Goal: Task Accomplishment & Management: Use online tool/utility

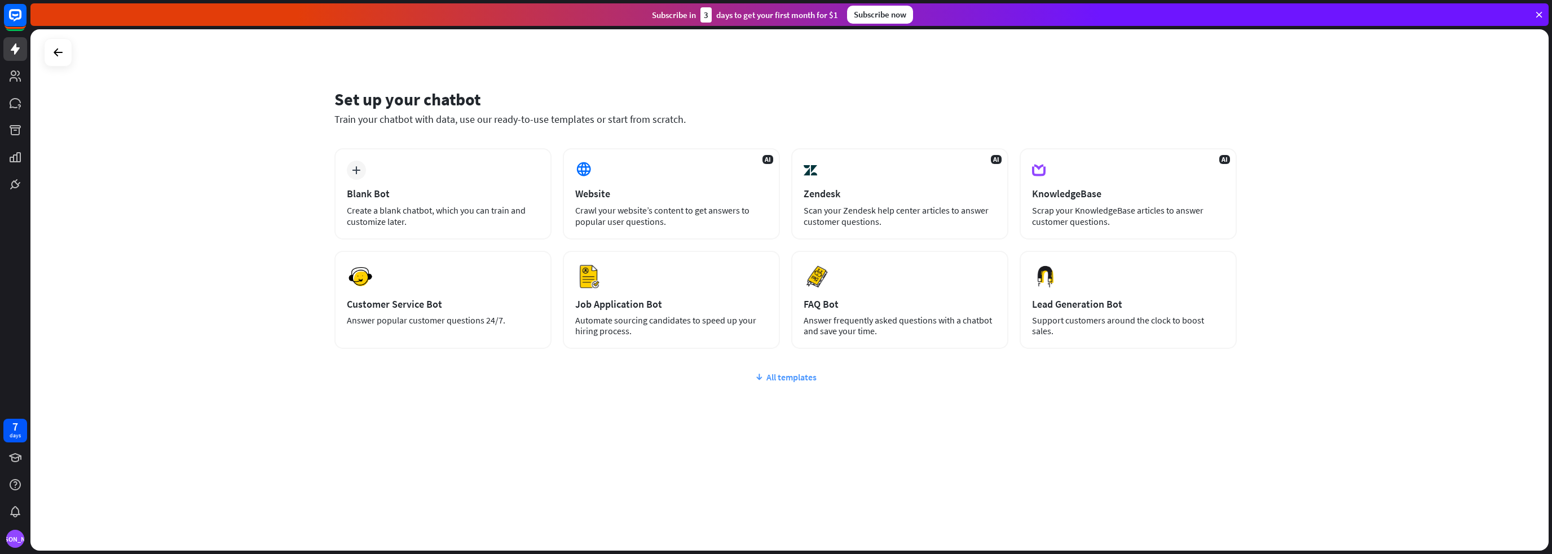
click at [787, 375] on div "All templates" at bounding box center [785, 377] width 902 height 11
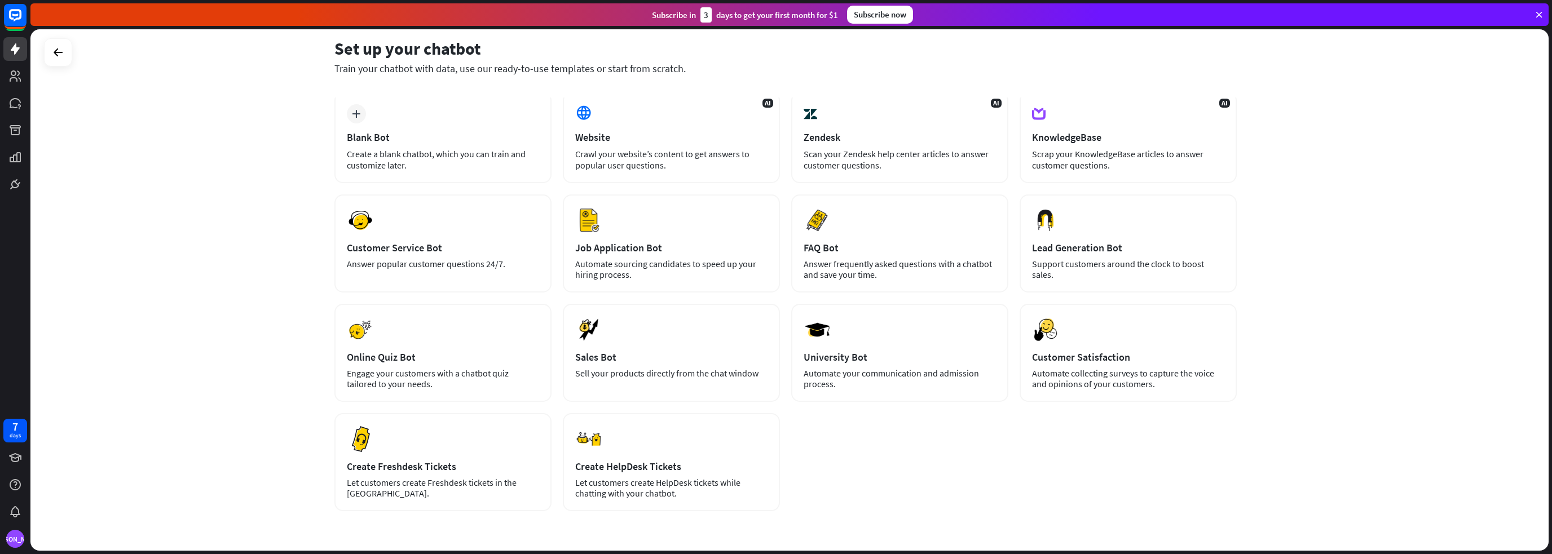
scroll to position [94, 0]
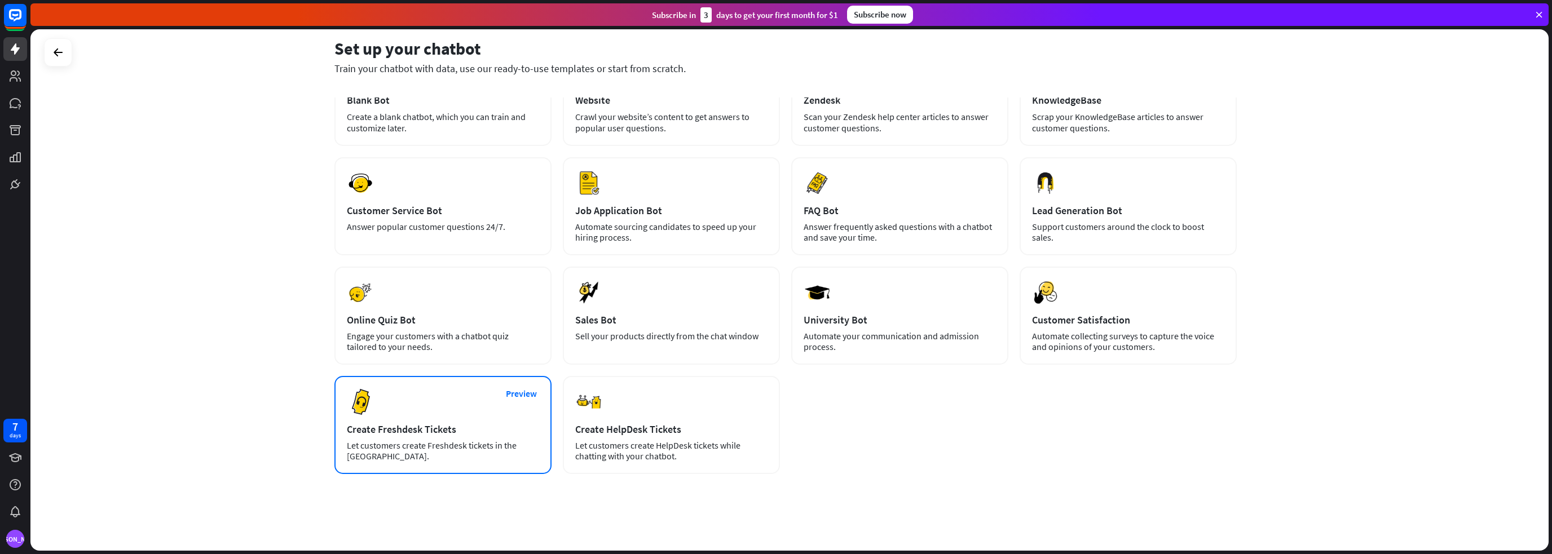
click at [452, 436] on div "Preview Create Freshdesk Tickets Let customers create Freshdesk tickets in the …" at bounding box center [442, 425] width 217 height 98
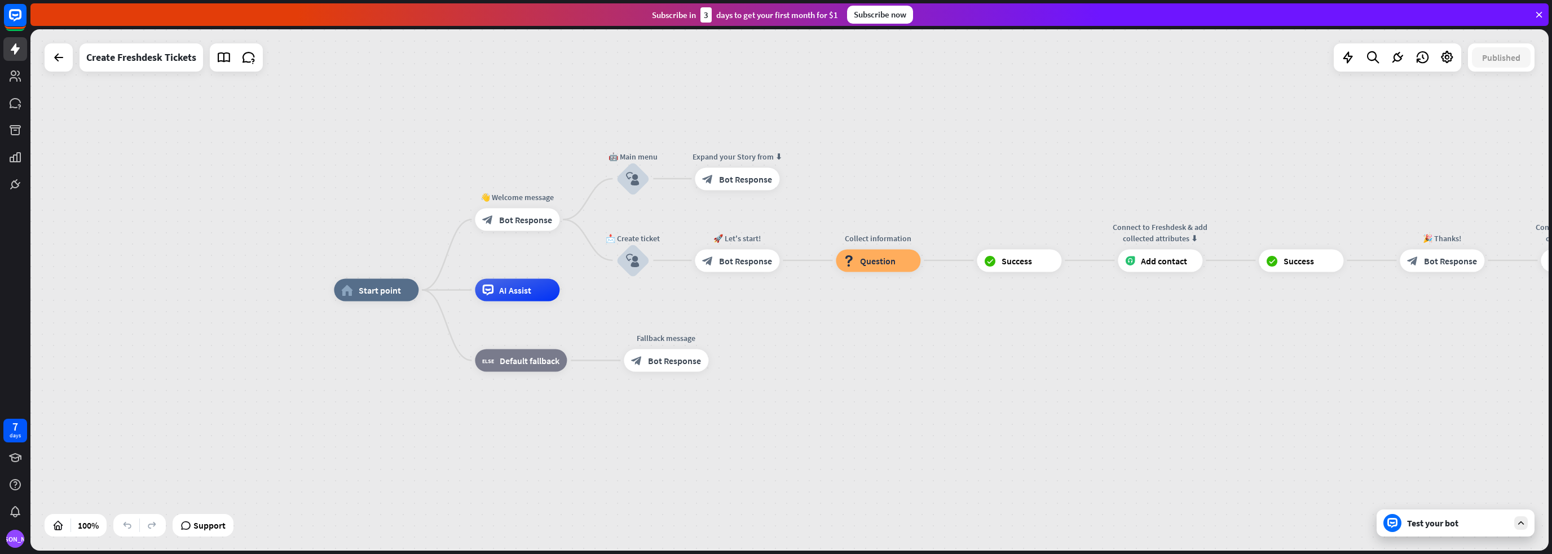
click at [1431, 528] on div "Test your bot" at bounding box center [1457, 523] width 101 height 11
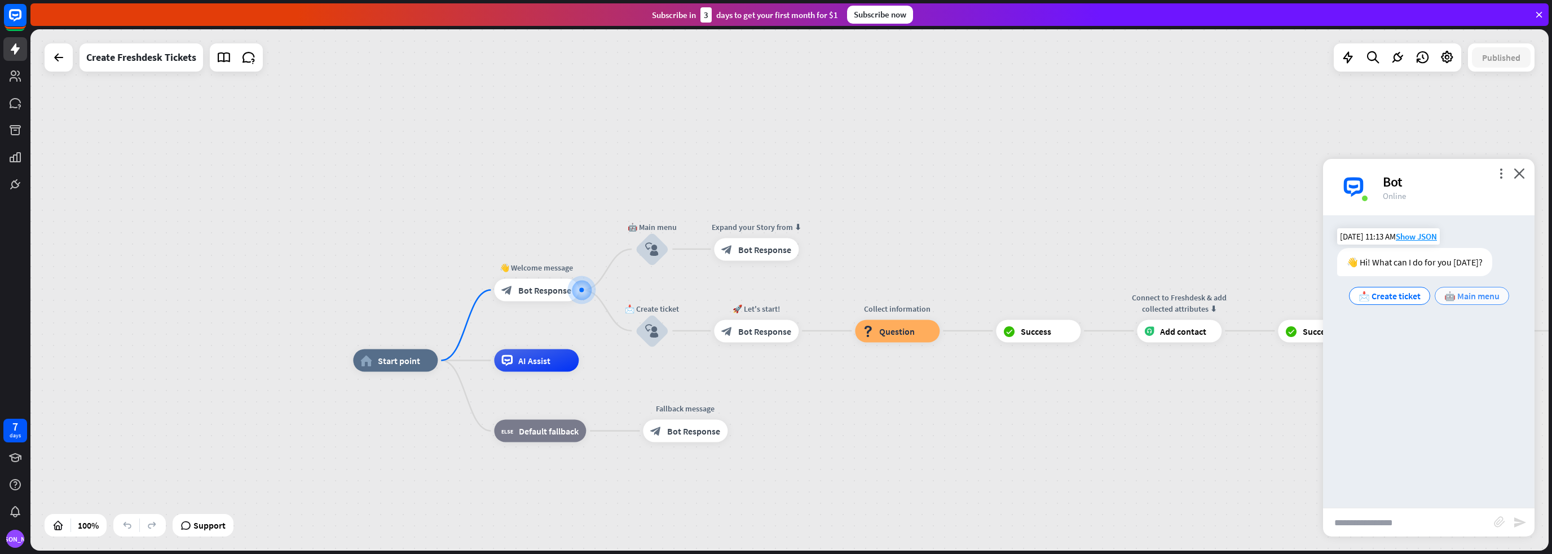
click at [1455, 293] on span "🤖 Main menu" at bounding box center [1471, 295] width 55 height 11
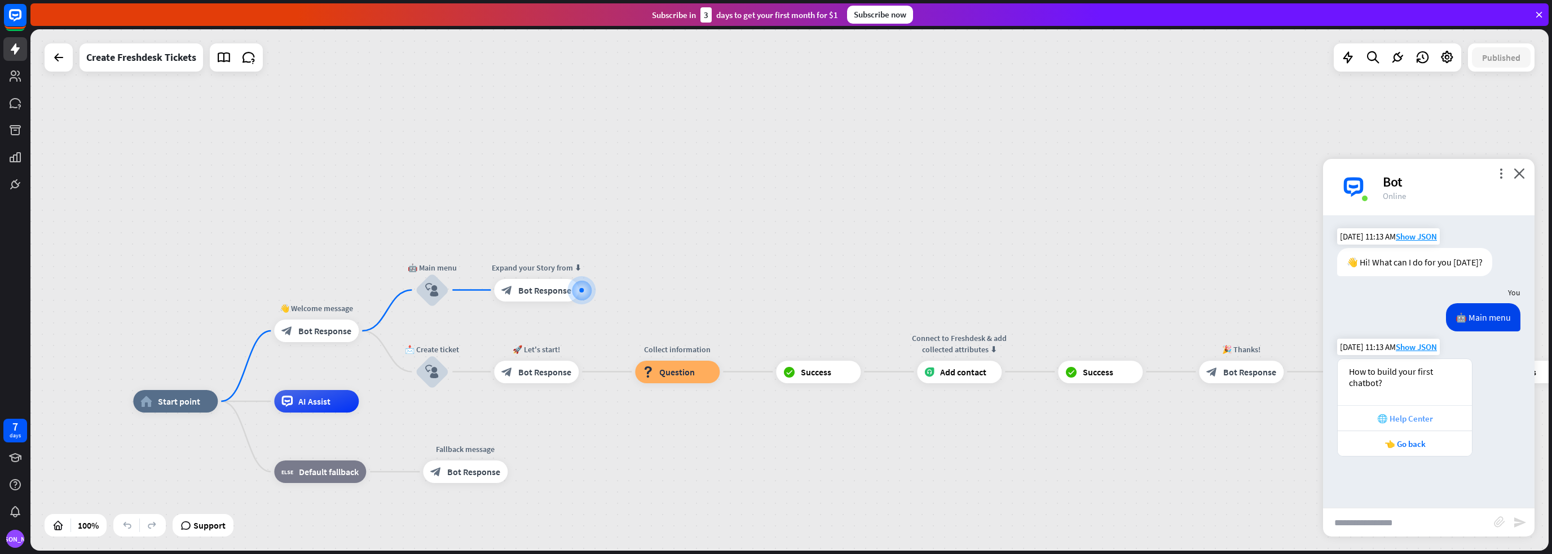
click at [1418, 417] on div "🌐 Help Center" at bounding box center [1404, 418] width 123 height 11
click at [1412, 442] on div "👈 Go back" at bounding box center [1404, 444] width 123 height 11
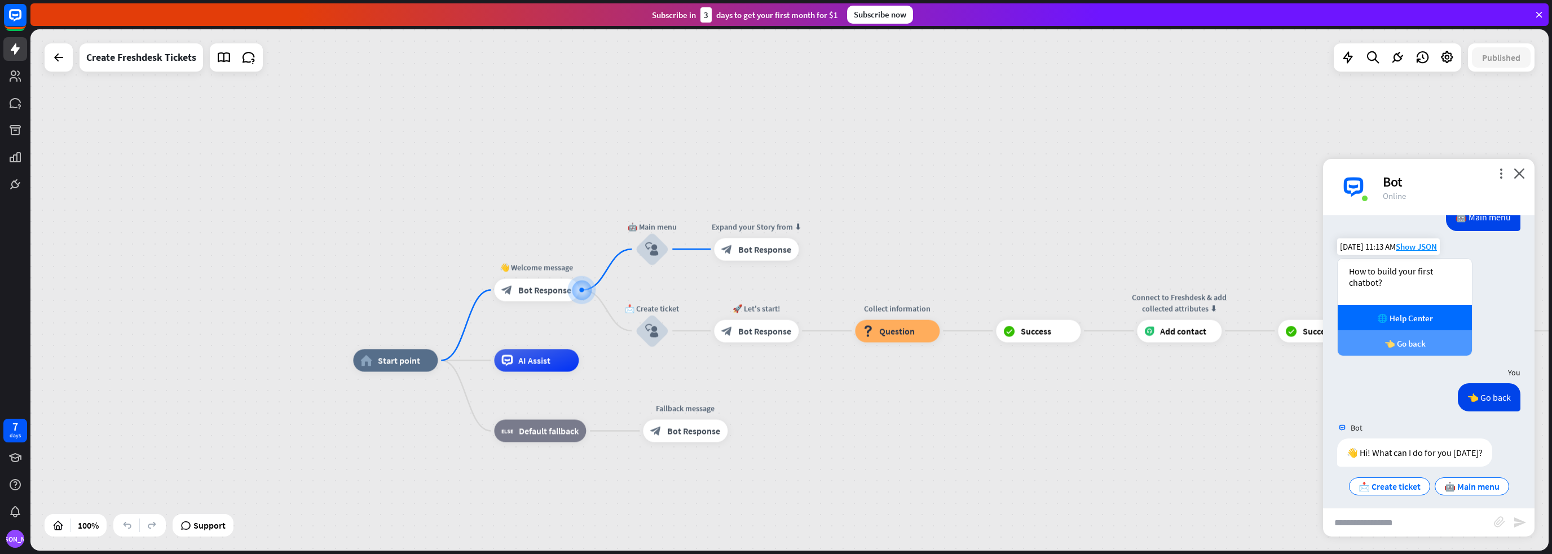
scroll to position [107, 0]
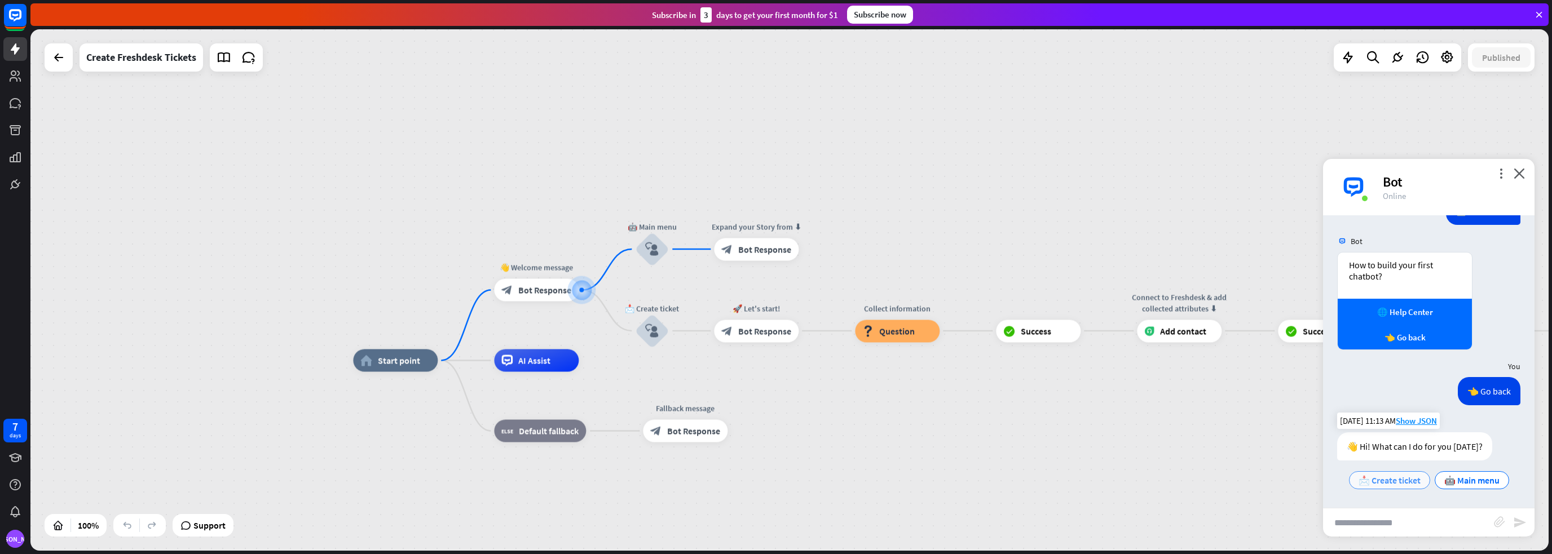
click at [1387, 483] on span "📩 Create ticket" at bounding box center [1389, 480] width 62 height 11
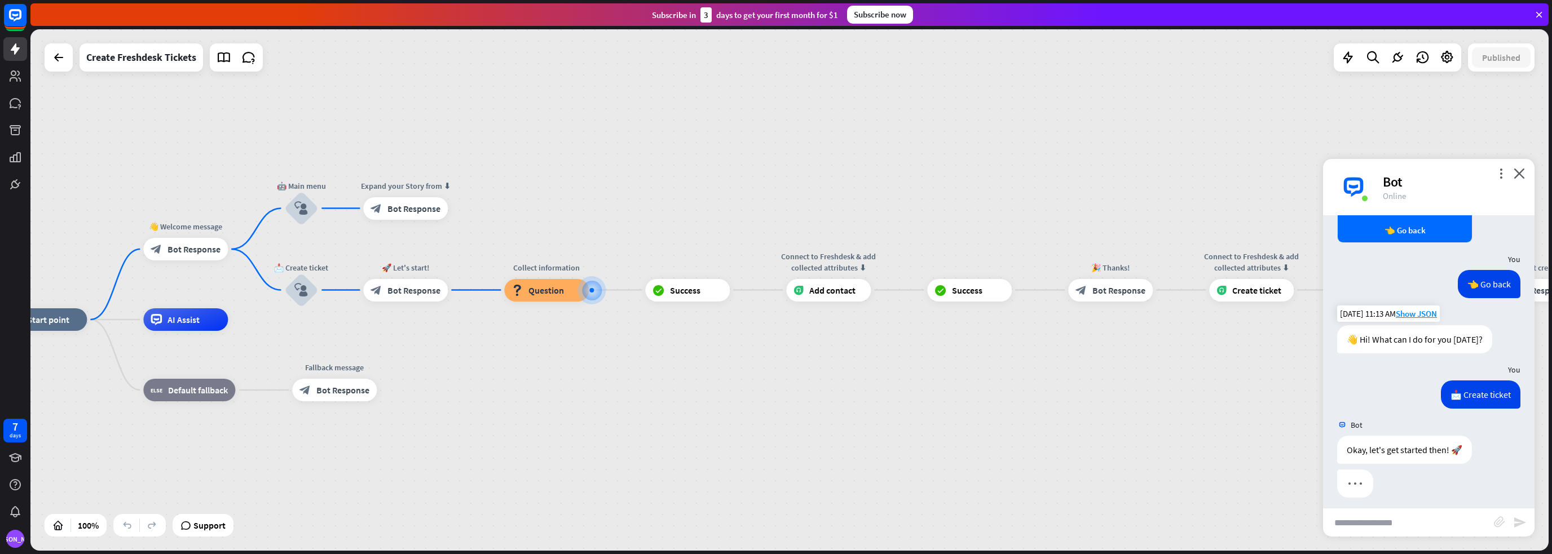
scroll to position [220, 0]
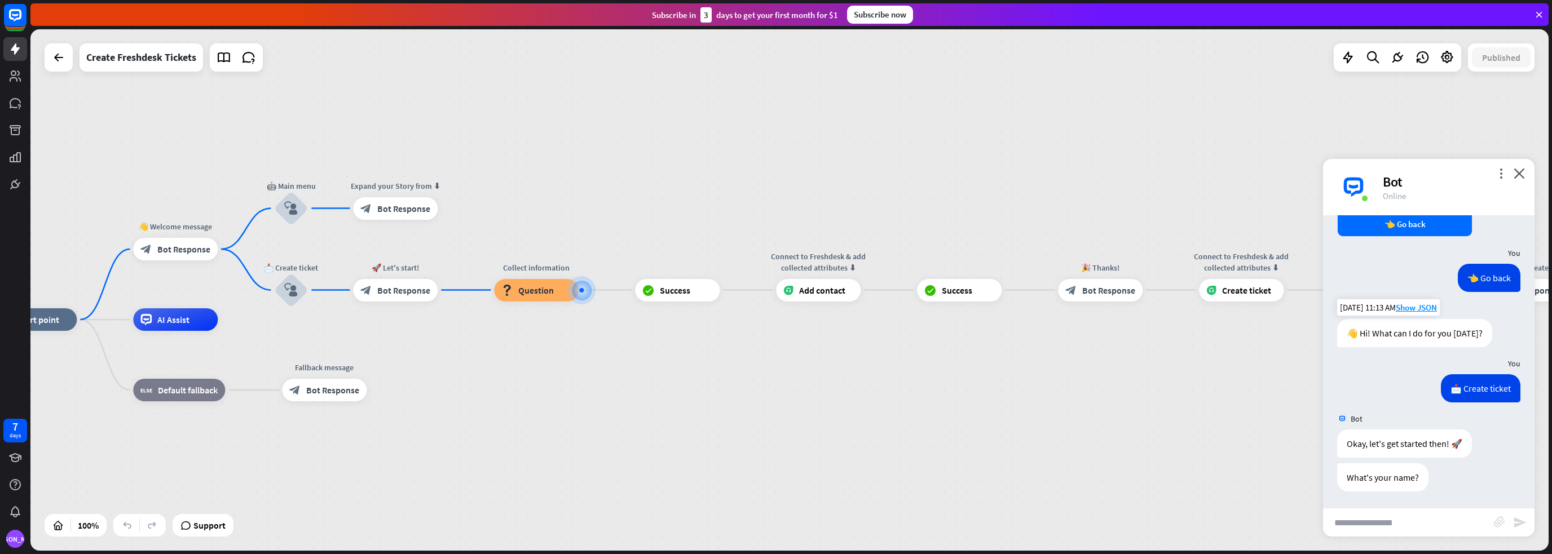
click at [1388, 521] on input "text" at bounding box center [1408, 523] width 171 height 28
type input "****"
click at [1515, 528] on icon "send" at bounding box center [1520, 523] width 14 height 14
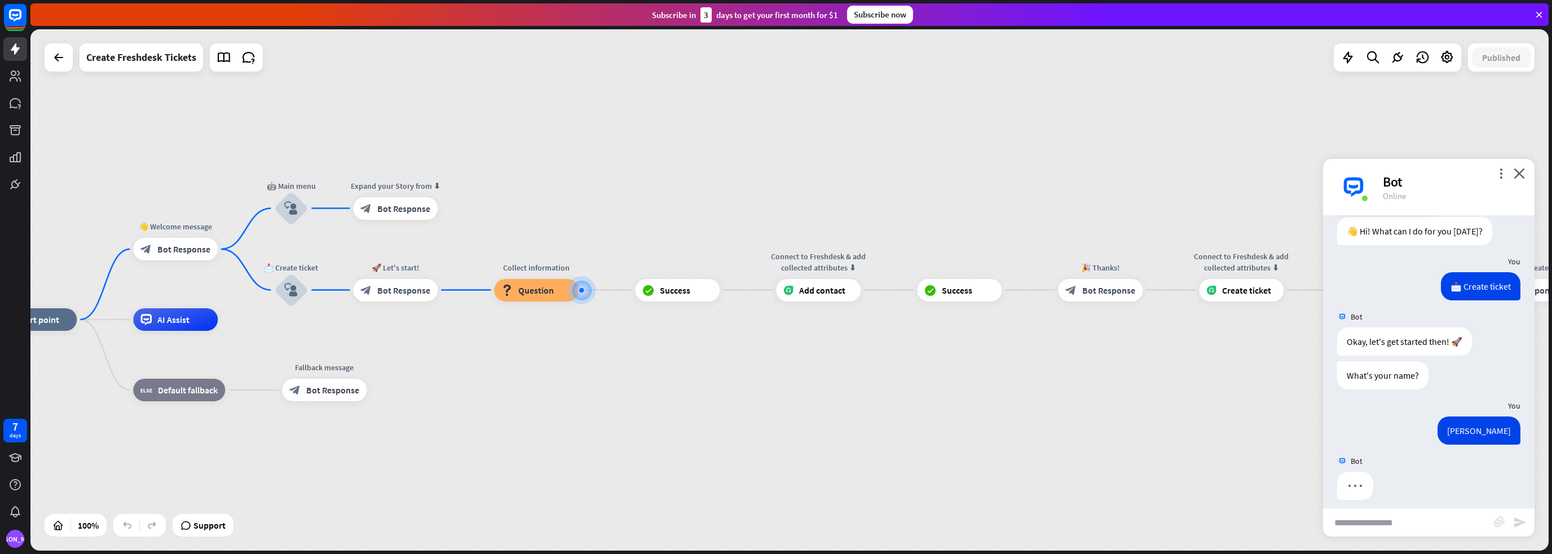
scroll to position [330, 0]
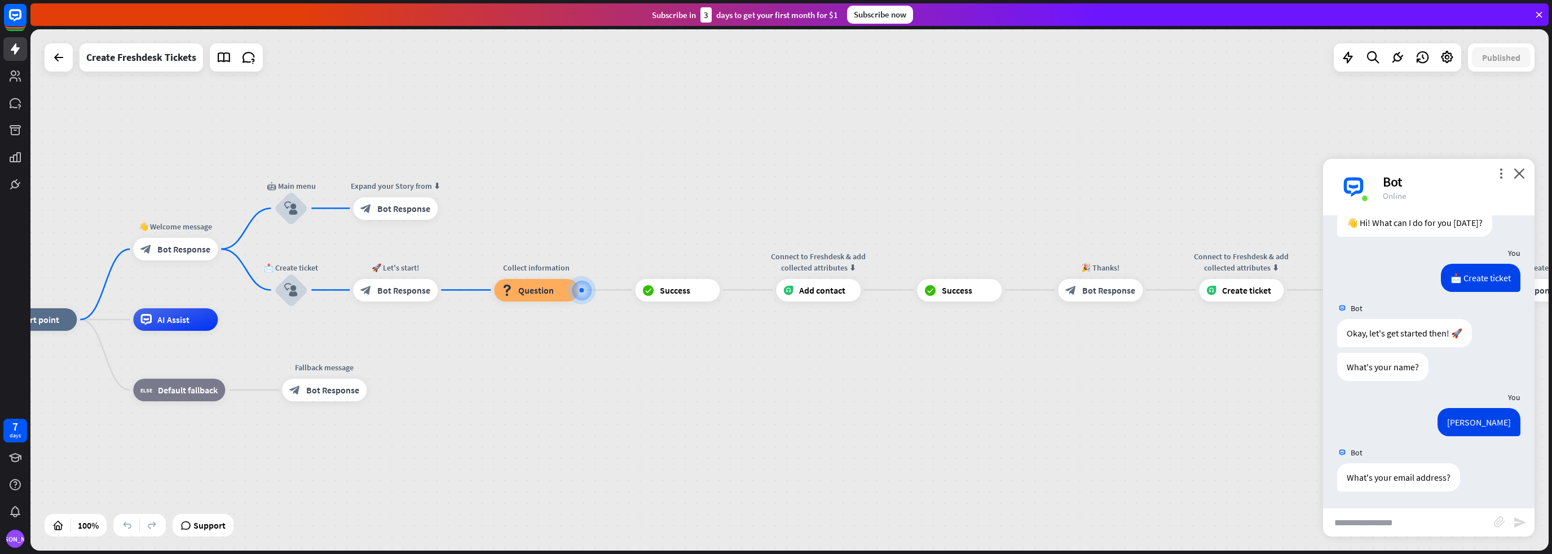
click at [1423, 523] on input "text" at bounding box center [1408, 523] width 171 height 28
type input "**********"
click at [1521, 517] on icon "send" at bounding box center [1520, 523] width 14 height 14
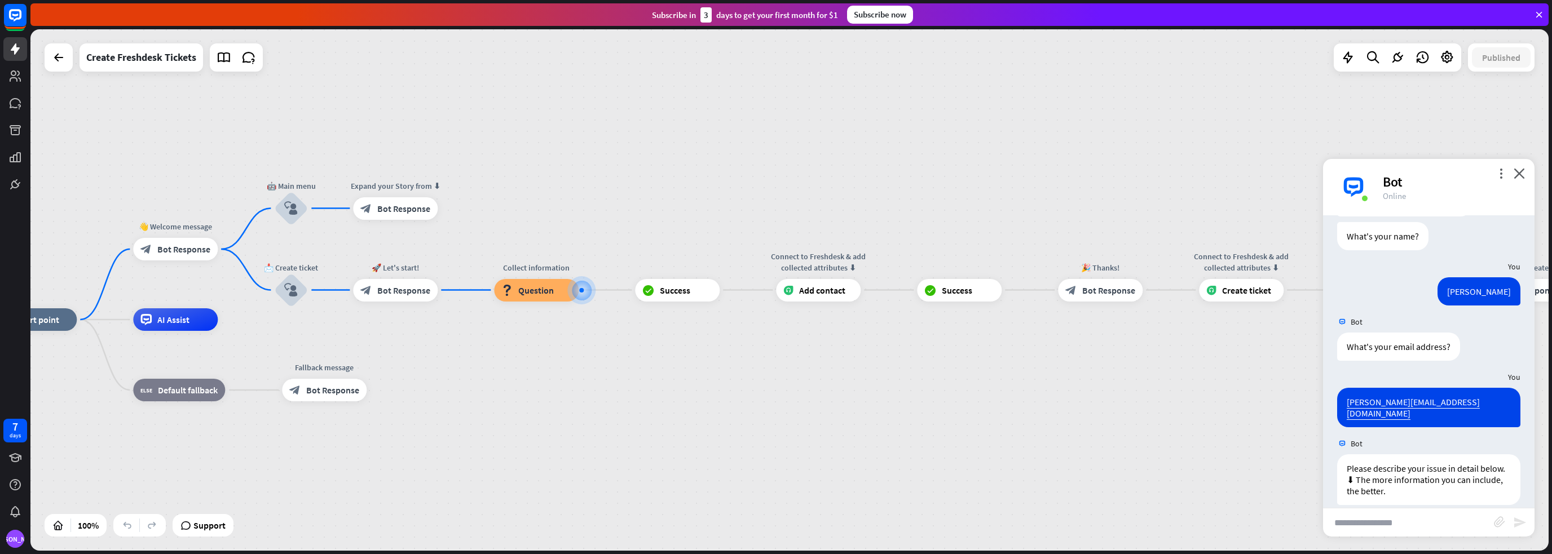
scroll to position [464, 0]
click at [1443, 521] on input "text" at bounding box center [1408, 523] width 171 height 28
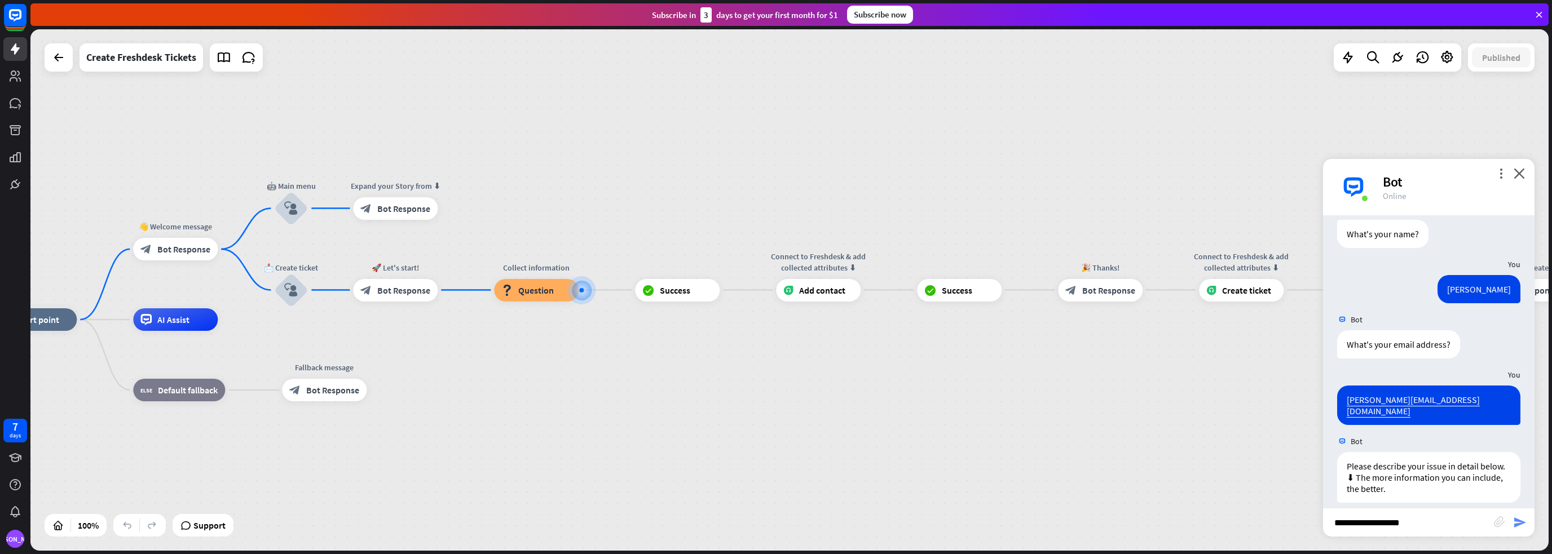
type input "**********"
click at [1515, 522] on icon "send" at bounding box center [1520, 523] width 14 height 14
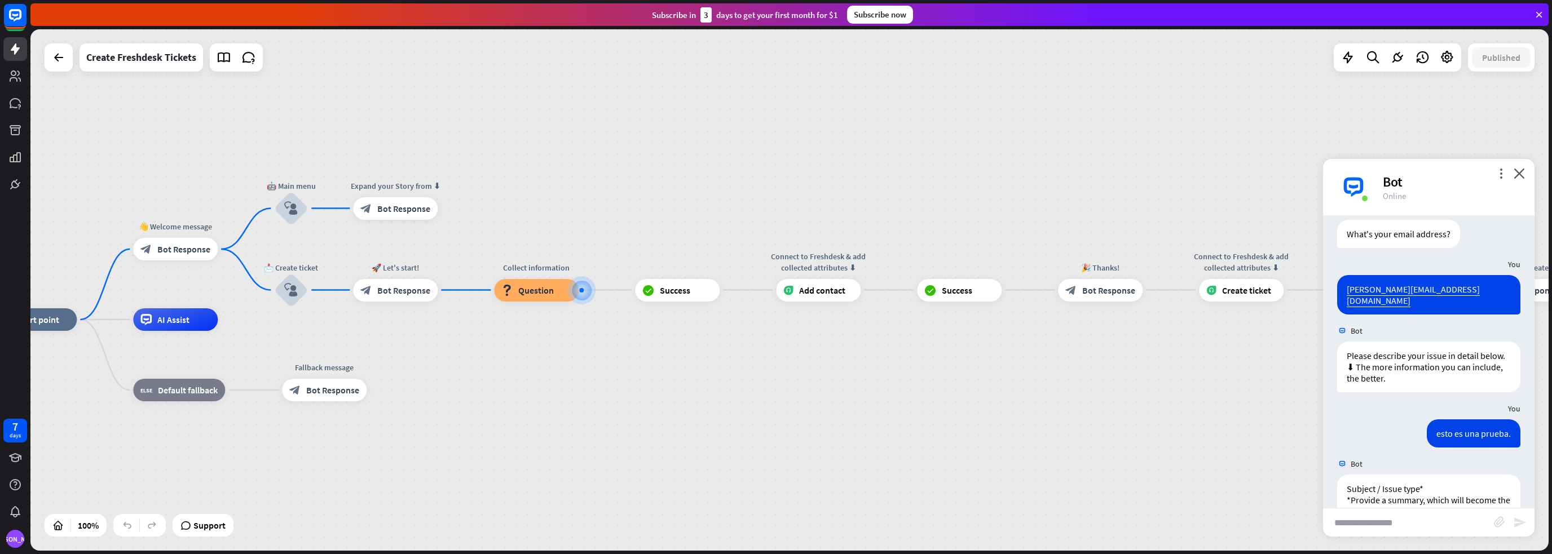
scroll to position [619, 0]
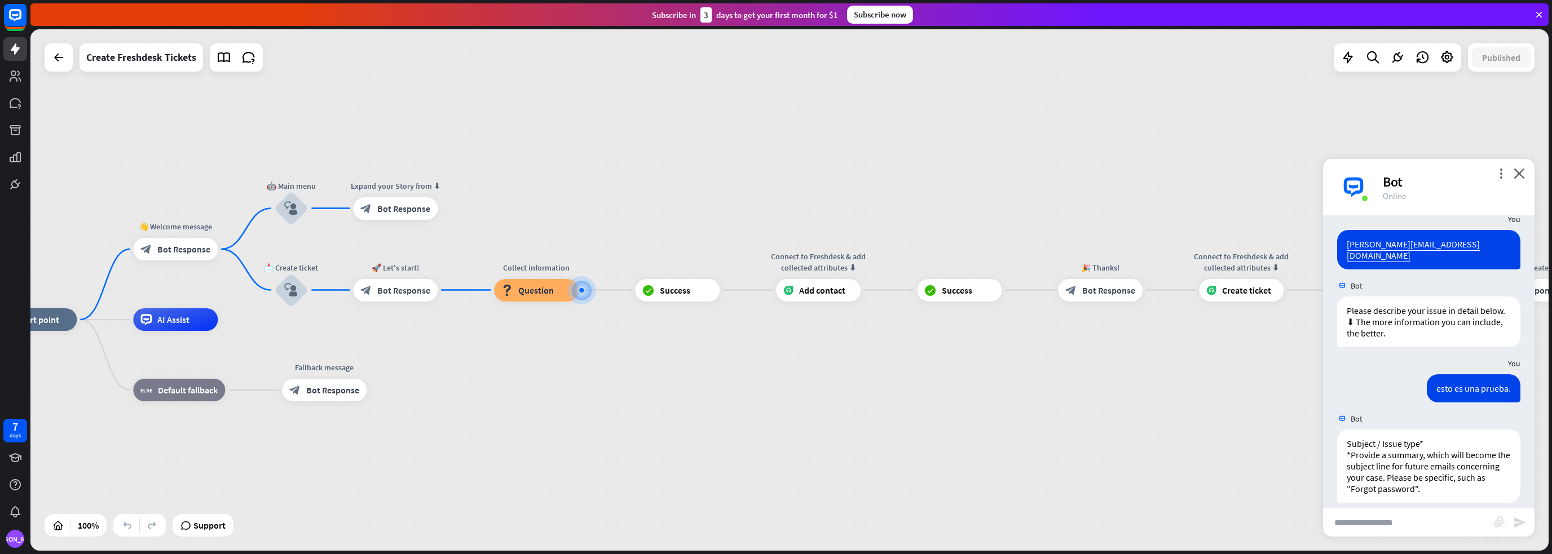
click at [1394, 526] on input "text" at bounding box center [1408, 523] width 171 height 28
type input "**********"
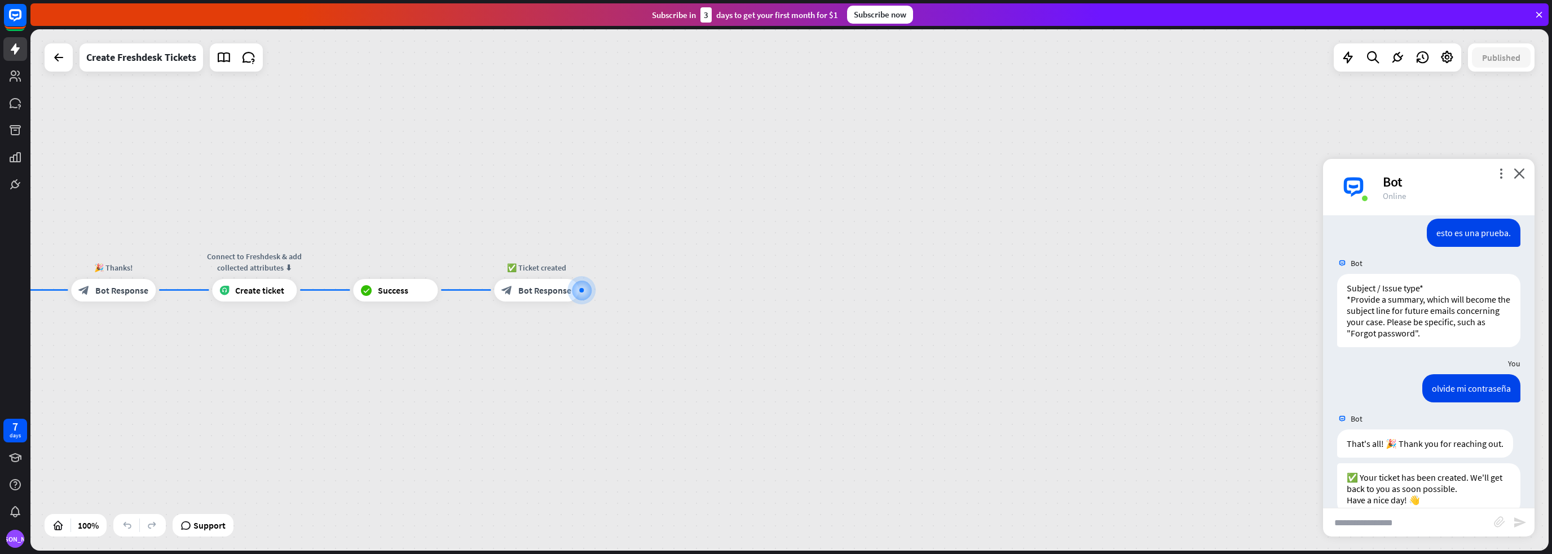
scroll to position [797, 0]
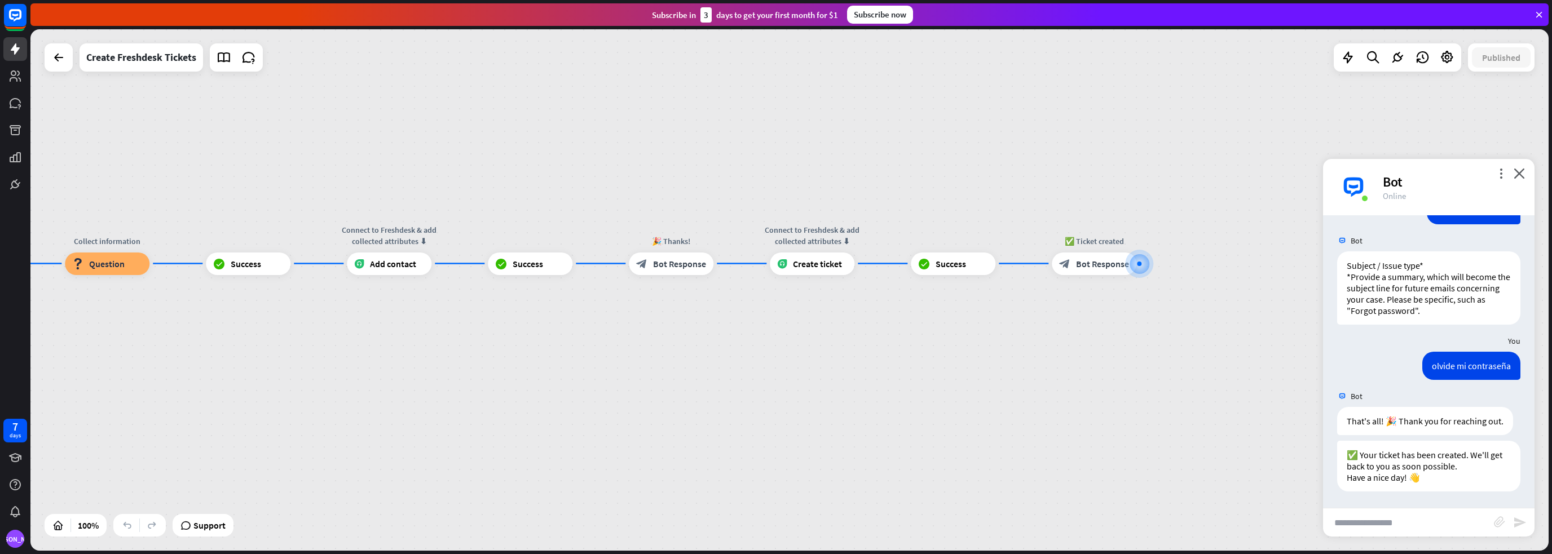
drag, startPoint x: 286, startPoint y: 417, endPoint x: 858, endPoint y: 388, distance: 572.0
click at [858, 388] on div "home_2 Start point 👋 Welcome message block_bot_response Bot Response 🤖 Main men…" at bounding box center [322, 554] width 1518 height 522
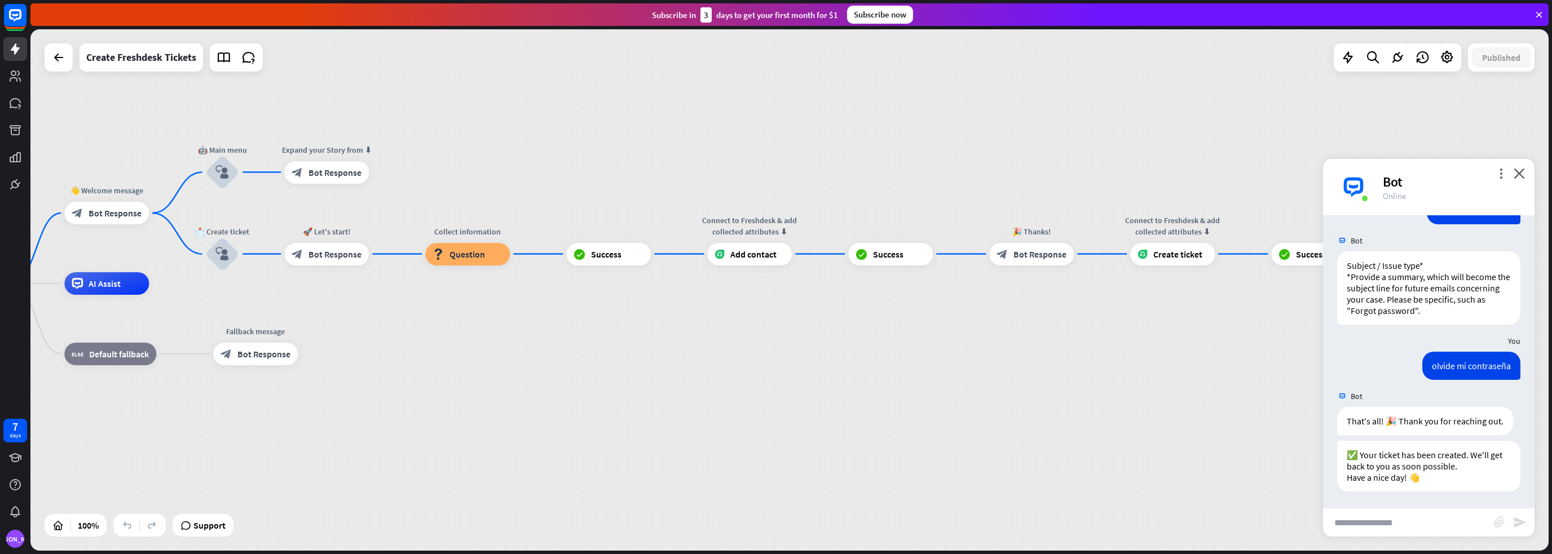
drag, startPoint x: 354, startPoint y: 381, endPoint x: 700, endPoint y: 374, distance: 346.9
click at [700, 374] on div "home_2 Start point 👋 Welcome message block_bot_response Bot Response 🤖 Main men…" at bounding box center [682, 545] width 1518 height 522
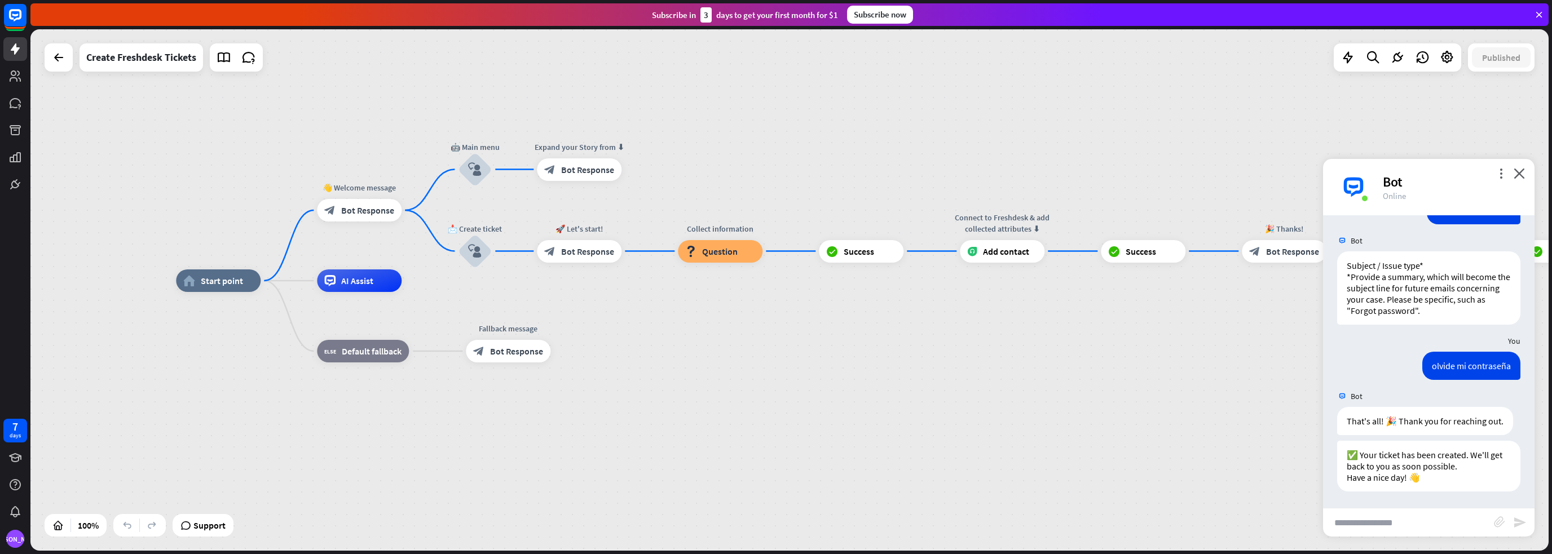
drag, startPoint x: 439, startPoint y: 394, endPoint x: 694, endPoint y: 392, distance: 254.9
click at [694, 392] on div "home_2 Start point 👋 Welcome message block_bot_response Bot Response 🤖 Main men…" at bounding box center [935, 542] width 1518 height 522
click at [363, 209] on span "Bot Response" at bounding box center [369, 210] width 53 height 11
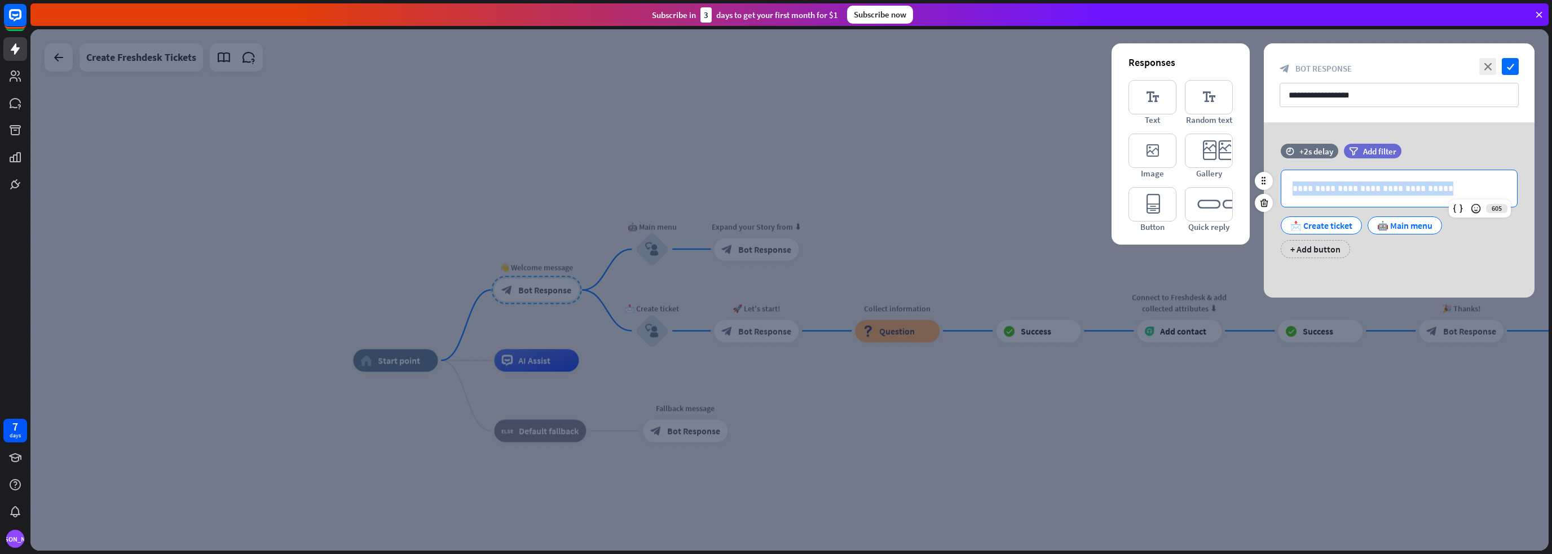
drag, startPoint x: 1423, startPoint y: 190, endPoint x: 1285, endPoint y: 192, distance: 138.7
click at [1285, 192] on div "**********" at bounding box center [1399, 188] width 236 height 37
copy p "**********"
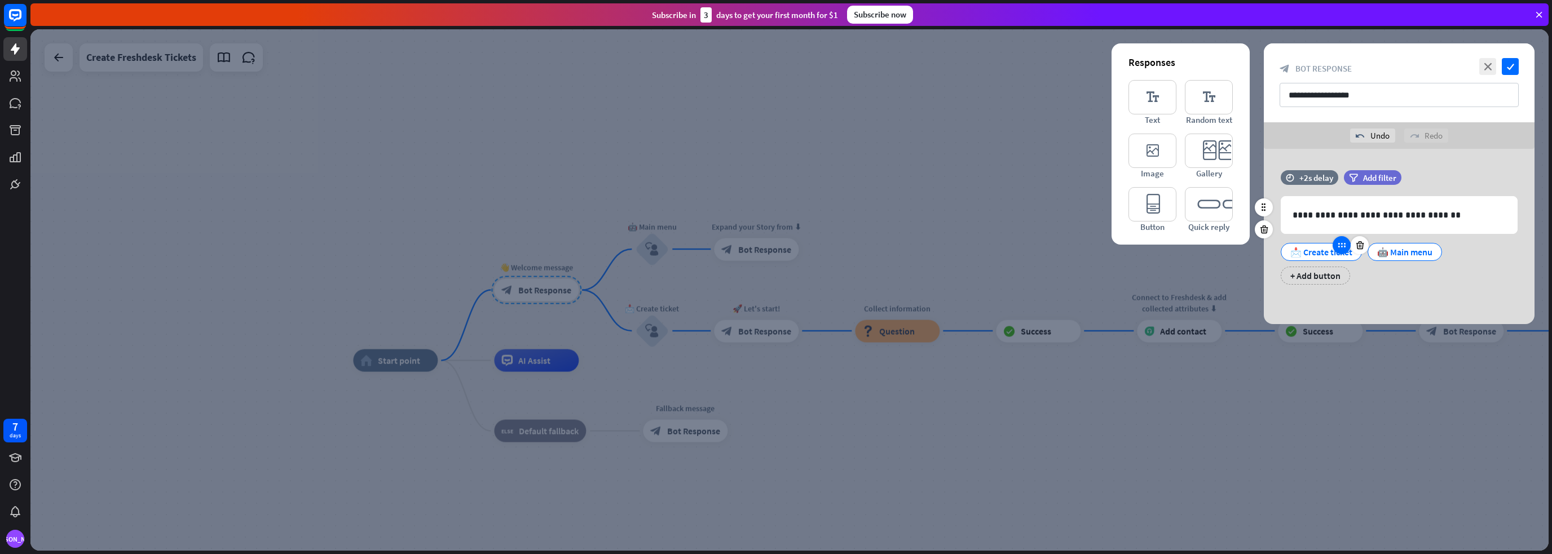
click at [1346, 250] on div at bounding box center [1341, 245] width 18 height 18
click at [1342, 250] on div at bounding box center [1341, 245] width 18 height 18
click at [1420, 248] on icon at bounding box center [1421, 245] width 10 height 10
click at [1405, 252] on div "🤖 Main menu" at bounding box center [1404, 252] width 55 height 17
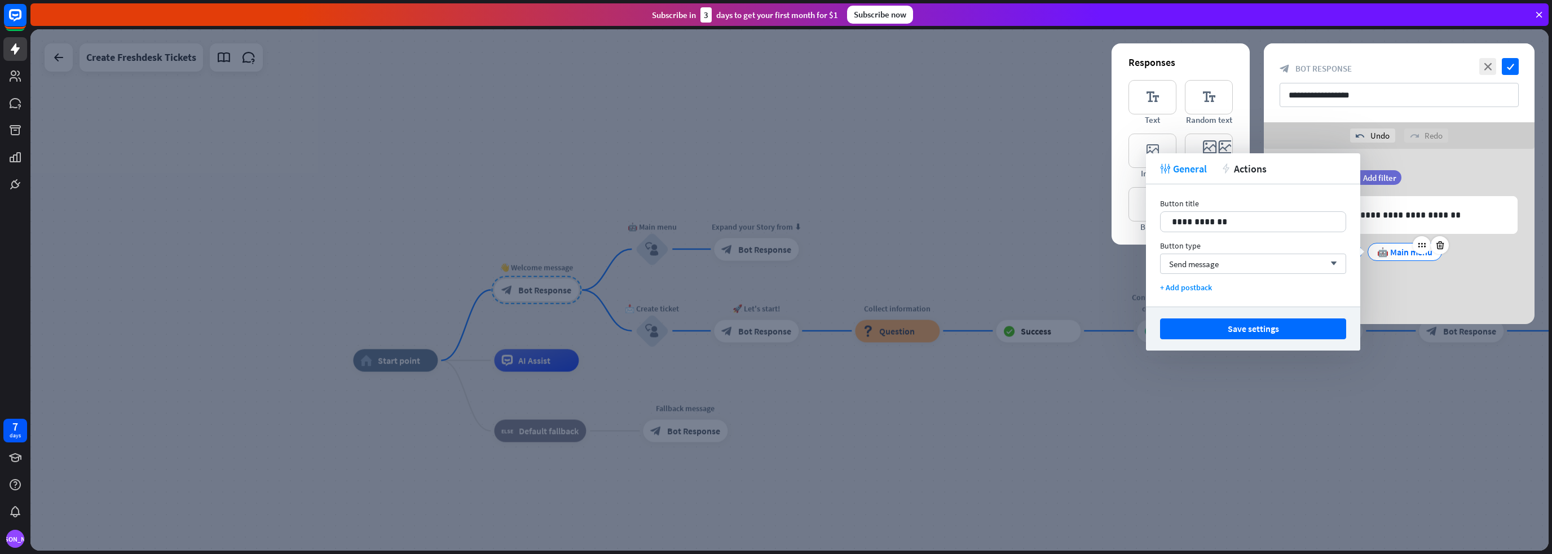
click at [1405, 252] on div "🤖 Main menu" at bounding box center [1404, 252] width 55 height 17
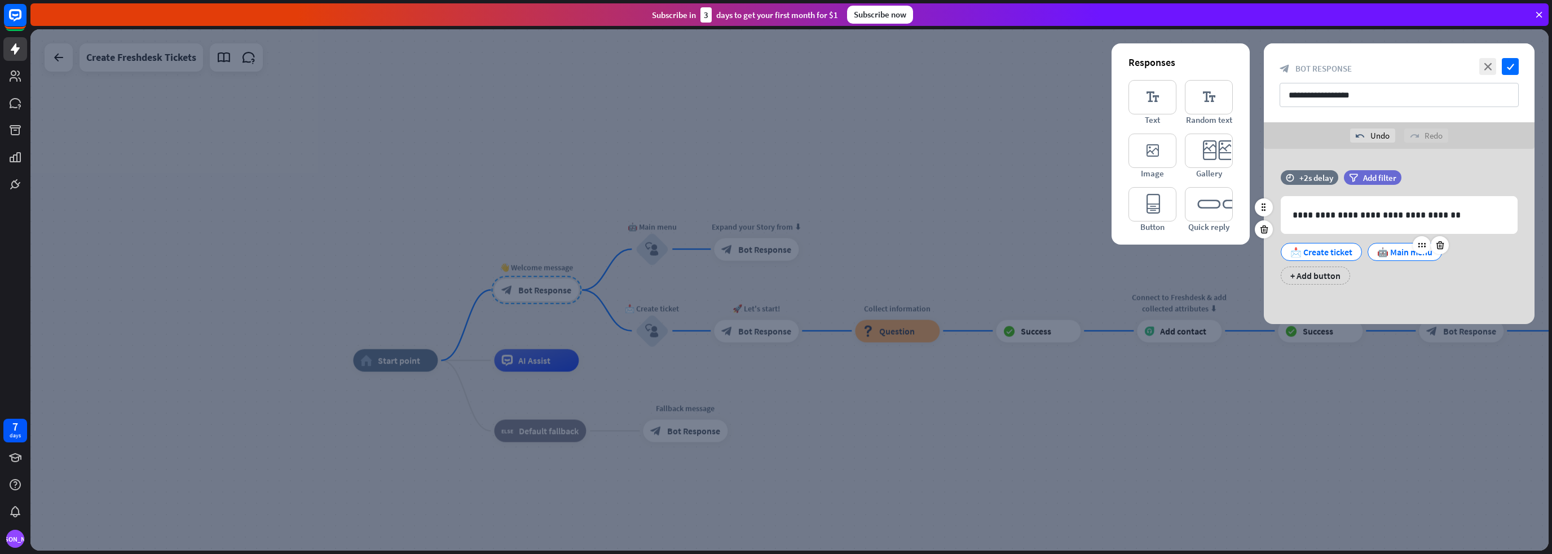
click at [1405, 252] on div "🤖 Main menu" at bounding box center [1404, 252] width 55 height 17
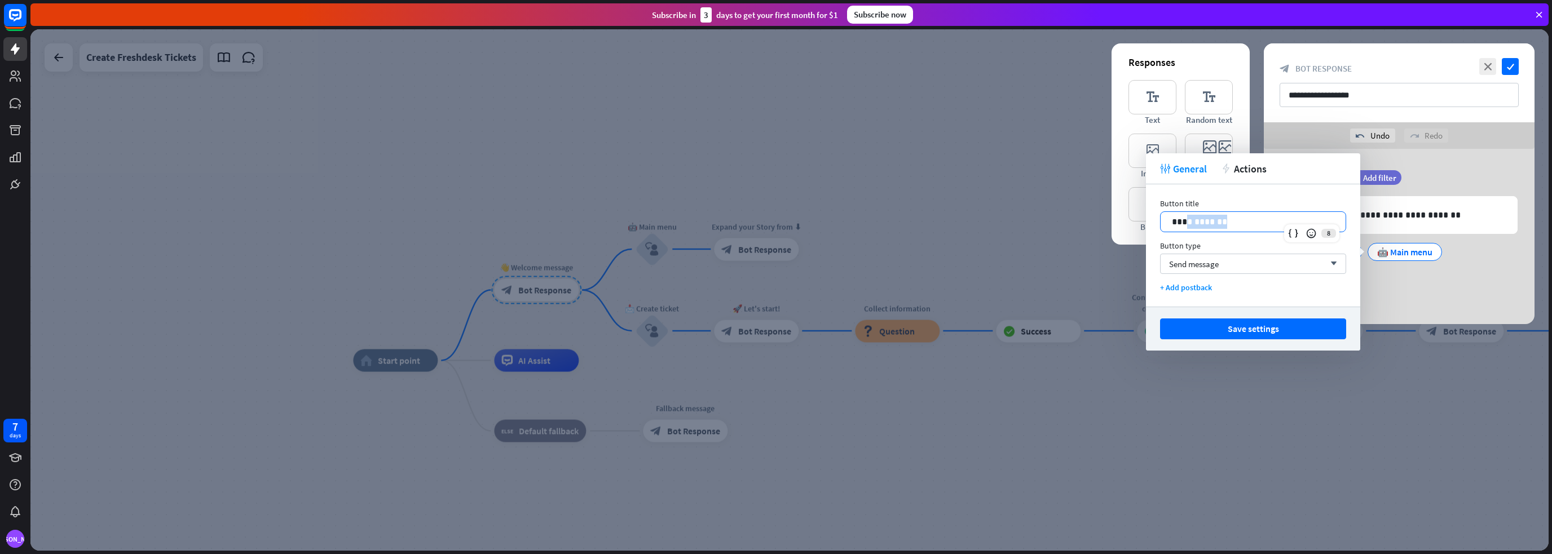
drag, startPoint x: 1246, startPoint y: 220, endPoint x: 1187, endPoint y: 222, distance: 58.7
click at [1187, 222] on p "**********" at bounding box center [1253, 222] width 162 height 14
click at [1239, 325] on button "Save settings" at bounding box center [1253, 329] width 186 height 21
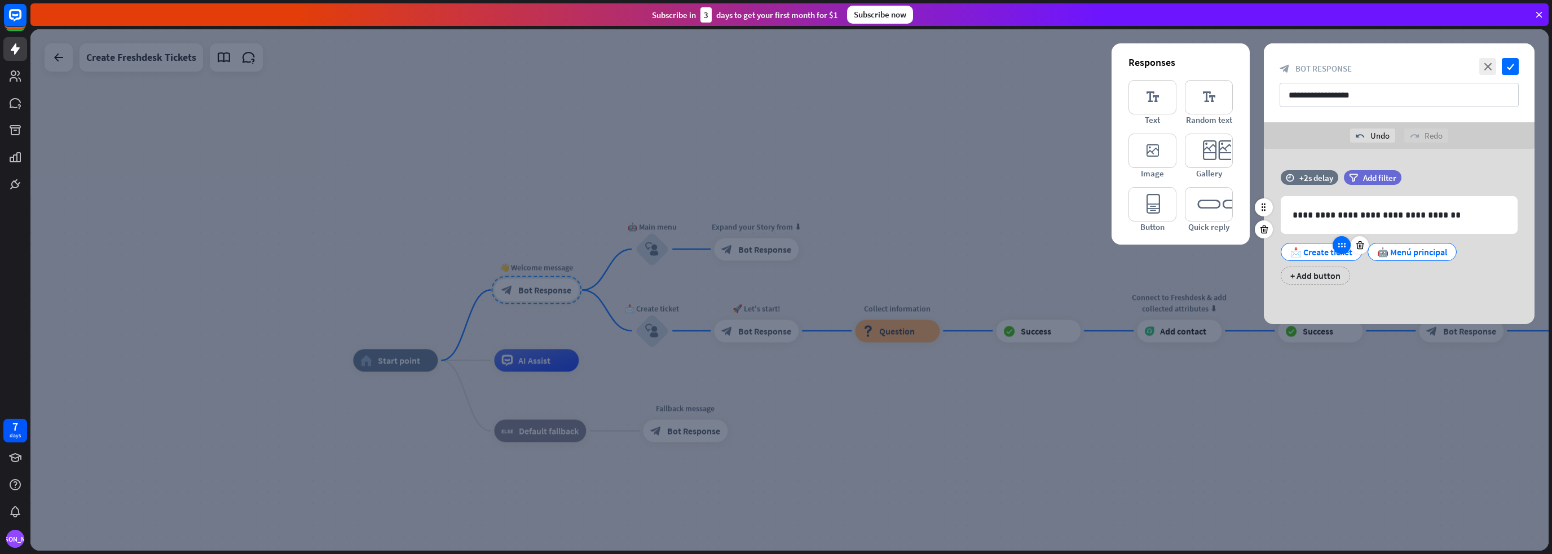
click at [1344, 248] on icon at bounding box center [1341, 245] width 10 height 10
click at [1328, 249] on div "📩 Create ticket" at bounding box center [1321, 252] width 62 height 17
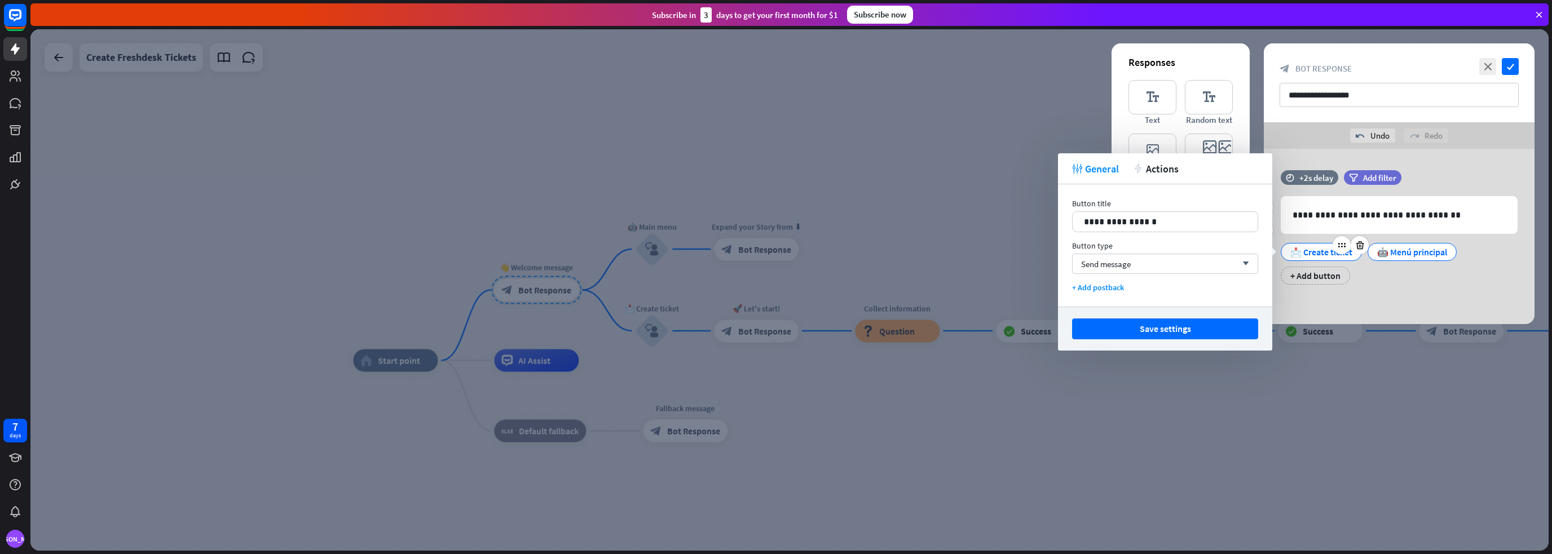
click at [1328, 249] on div "📩 Create ticket" at bounding box center [1321, 252] width 62 height 17
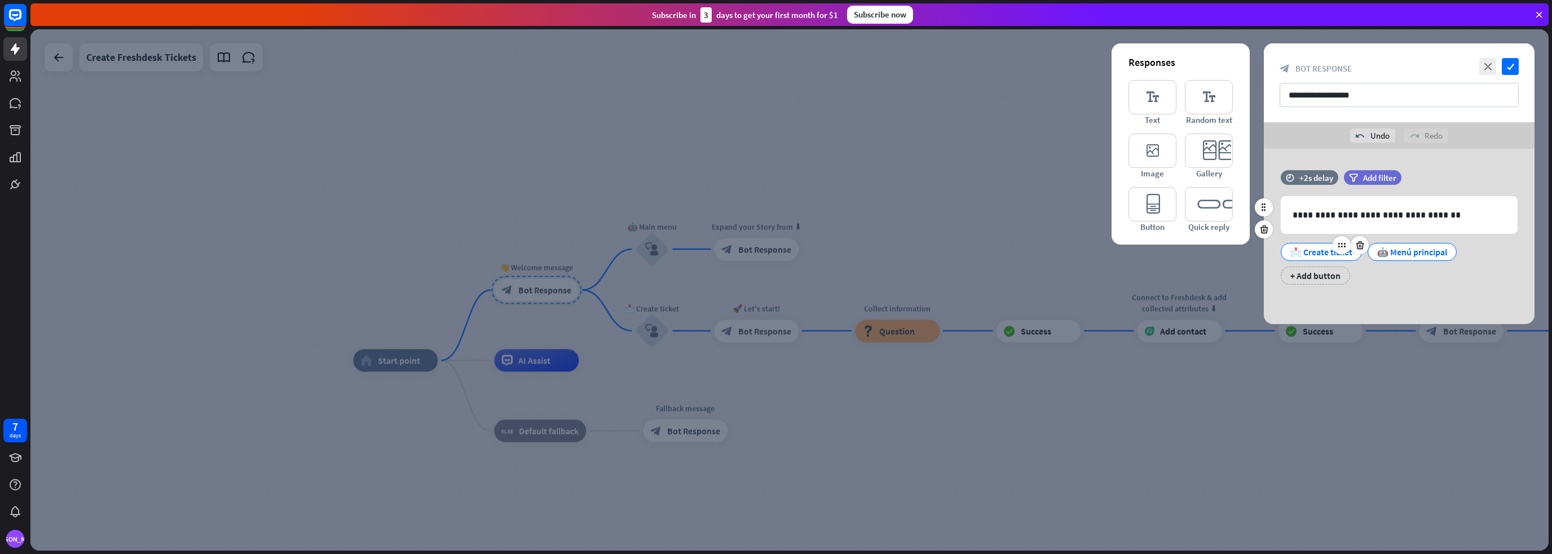
drag, startPoint x: 1307, startPoint y: 249, endPoint x: 1353, endPoint y: 254, distance: 46.6
click at [1353, 254] on div "📩 Create ticket" at bounding box center [1321, 252] width 81 height 18
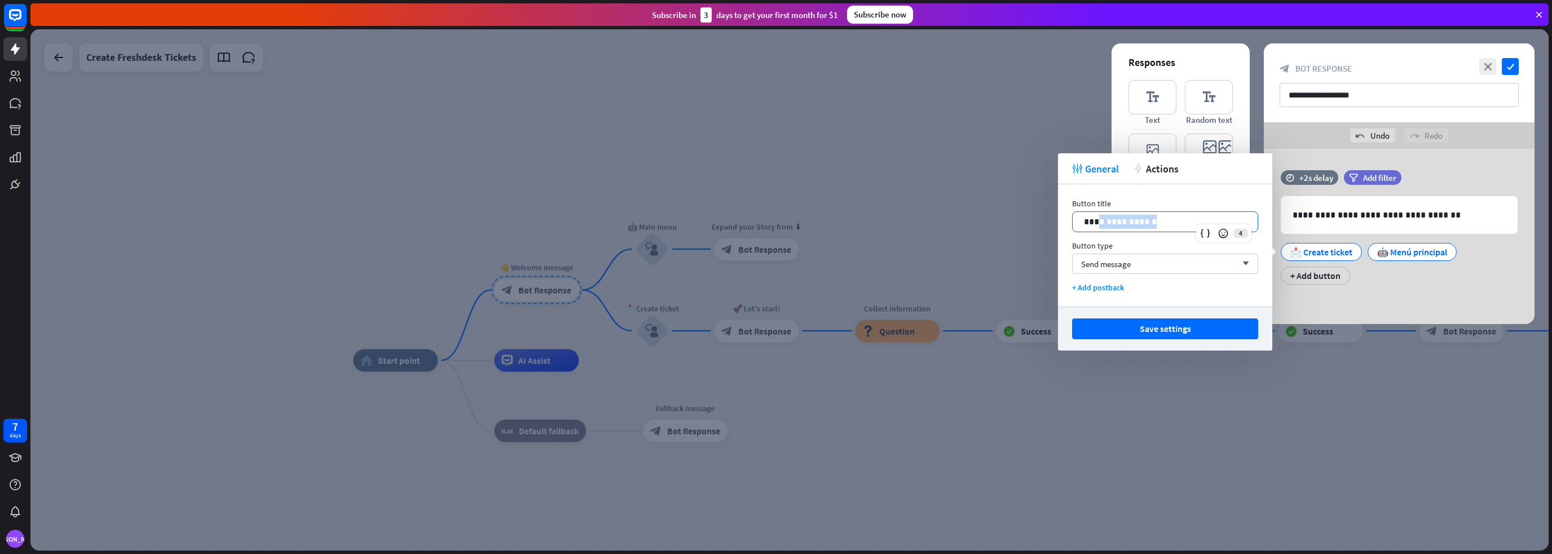
drag, startPoint x: 1162, startPoint y: 220, endPoint x: 1100, endPoint y: 217, distance: 61.6
click at [1100, 217] on p "**********" at bounding box center [1165, 222] width 162 height 14
click at [1141, 322] on button "Save settings" at bounding box center [1165, 329] width 186 height 21
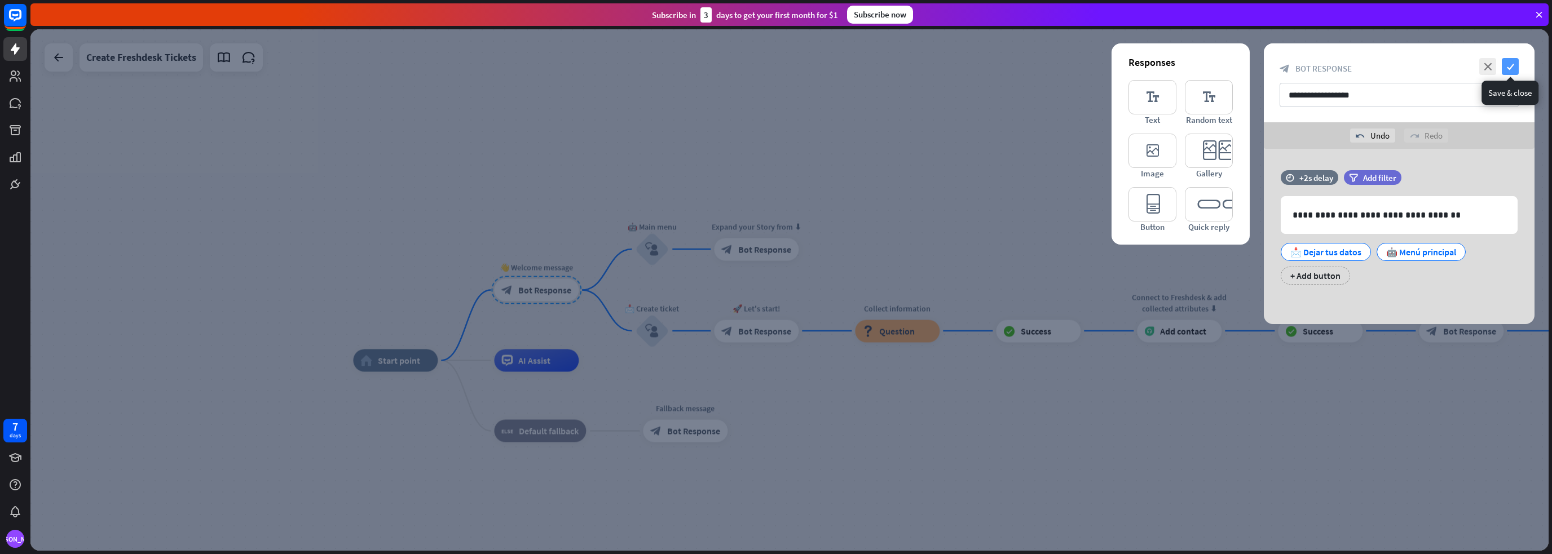
click at [1511, 67] on icon "check" at bounding box center [1510, 66] width 17 height 17
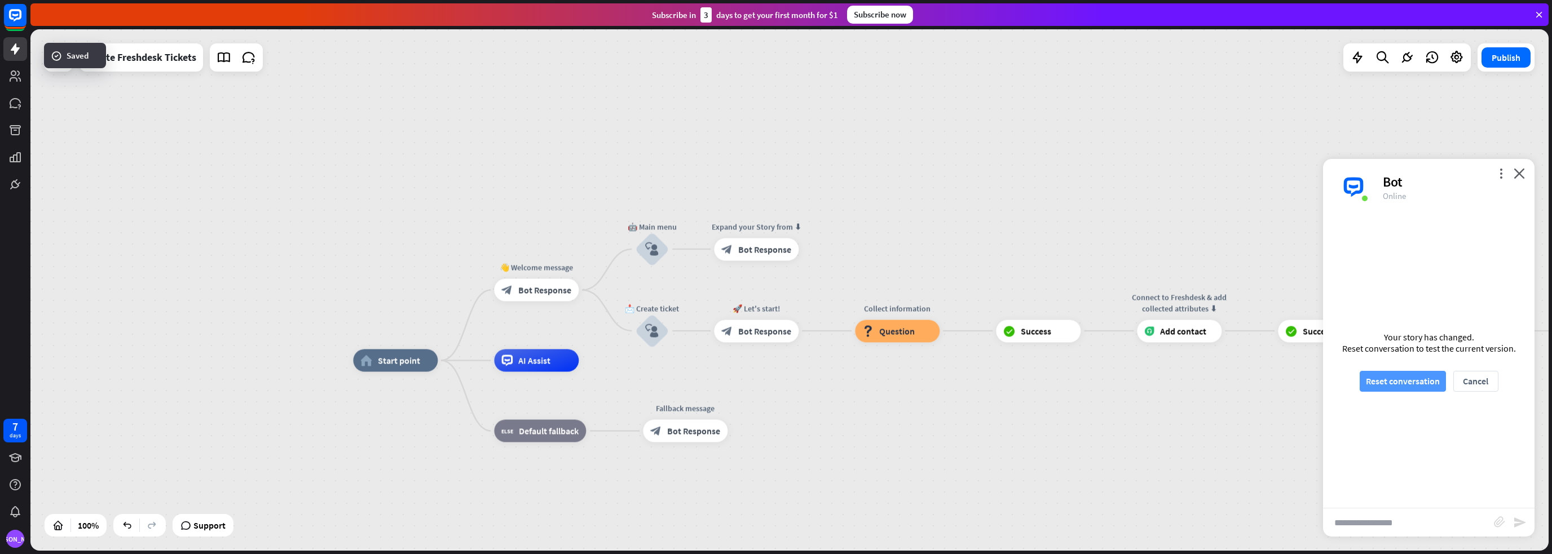
click at [1392, 386] on button "Reset conversation" at bounding box center [1403, 381] width 86 height 21
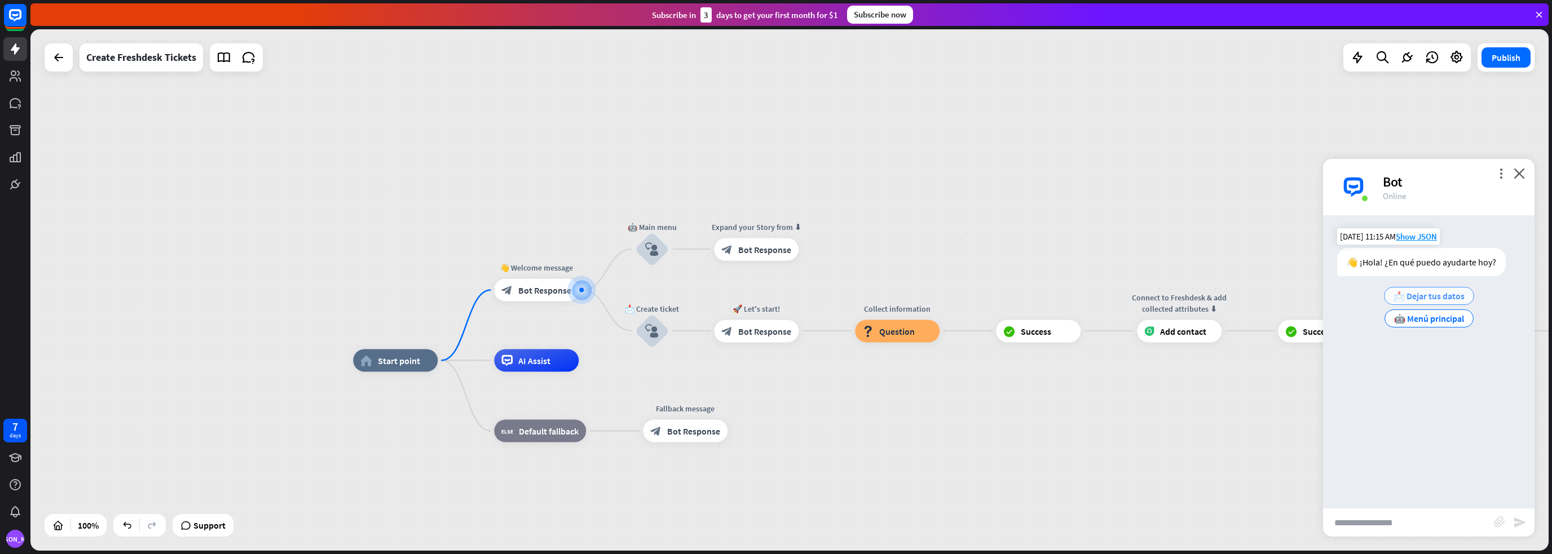
click at [1421, 296] on span "📩 Dejar tus datos" at bounding box center [1428, 295] width 71 height 11
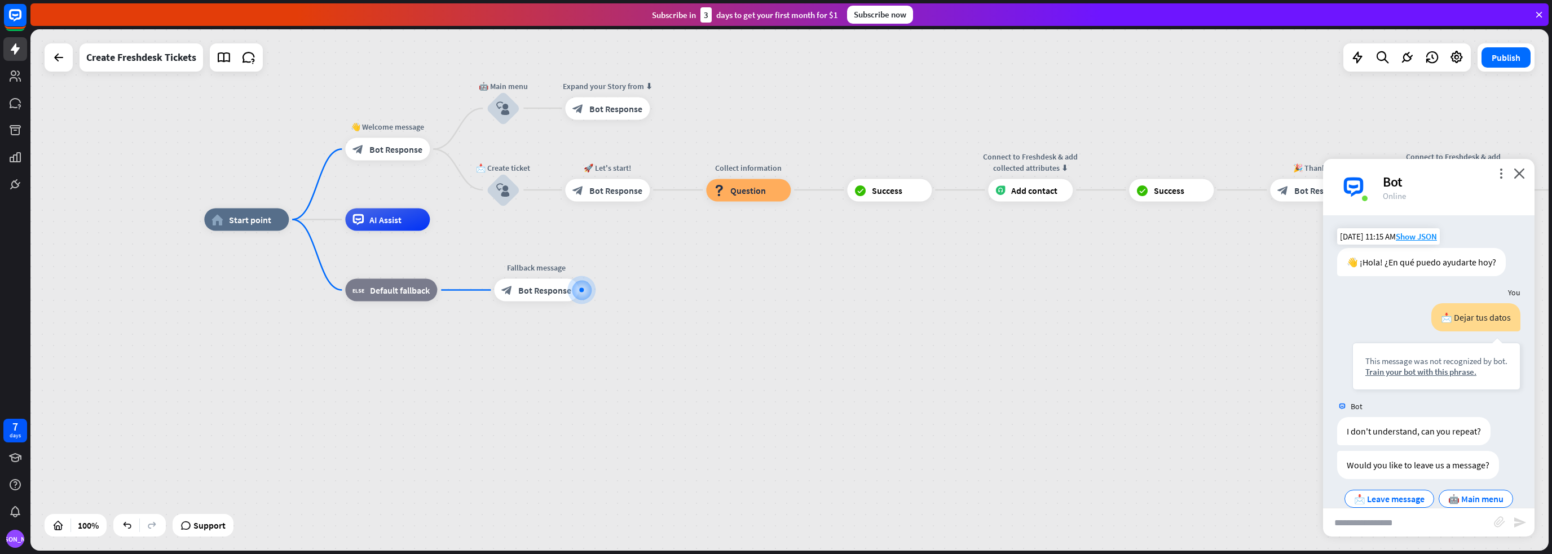
scroll to position [41, 0]
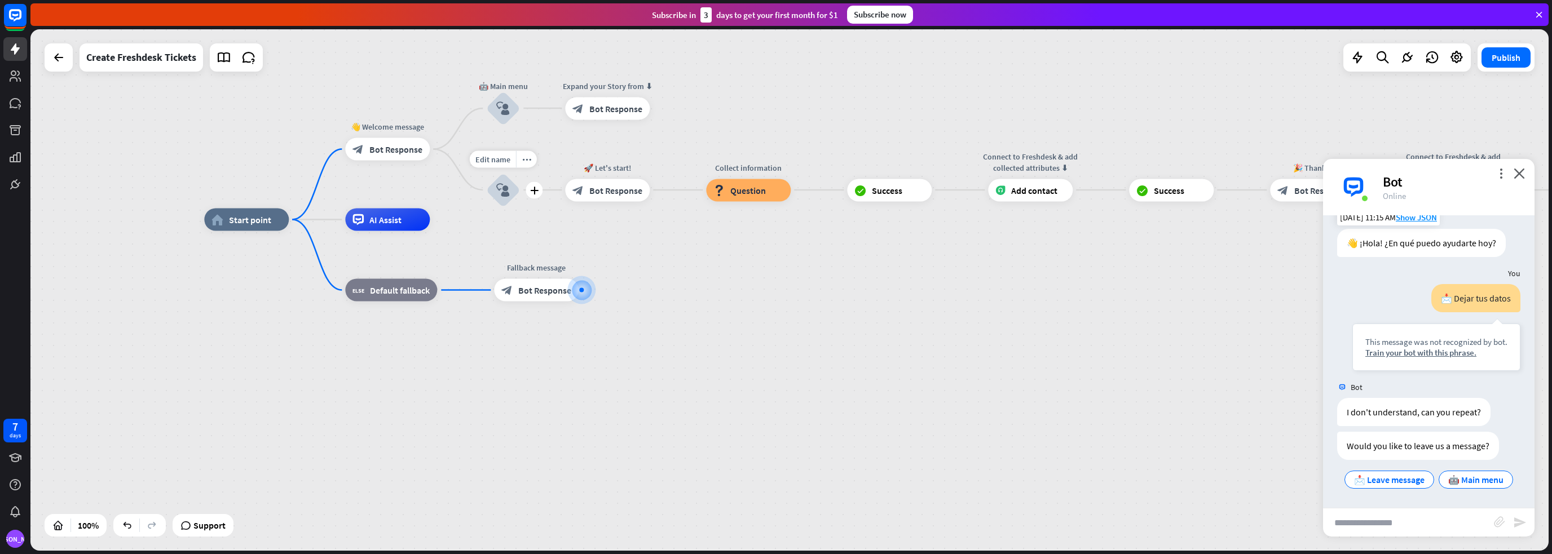
click at [504, 183] on icon "block_user_input" at bounding box center [503, 190] width 14 height 14
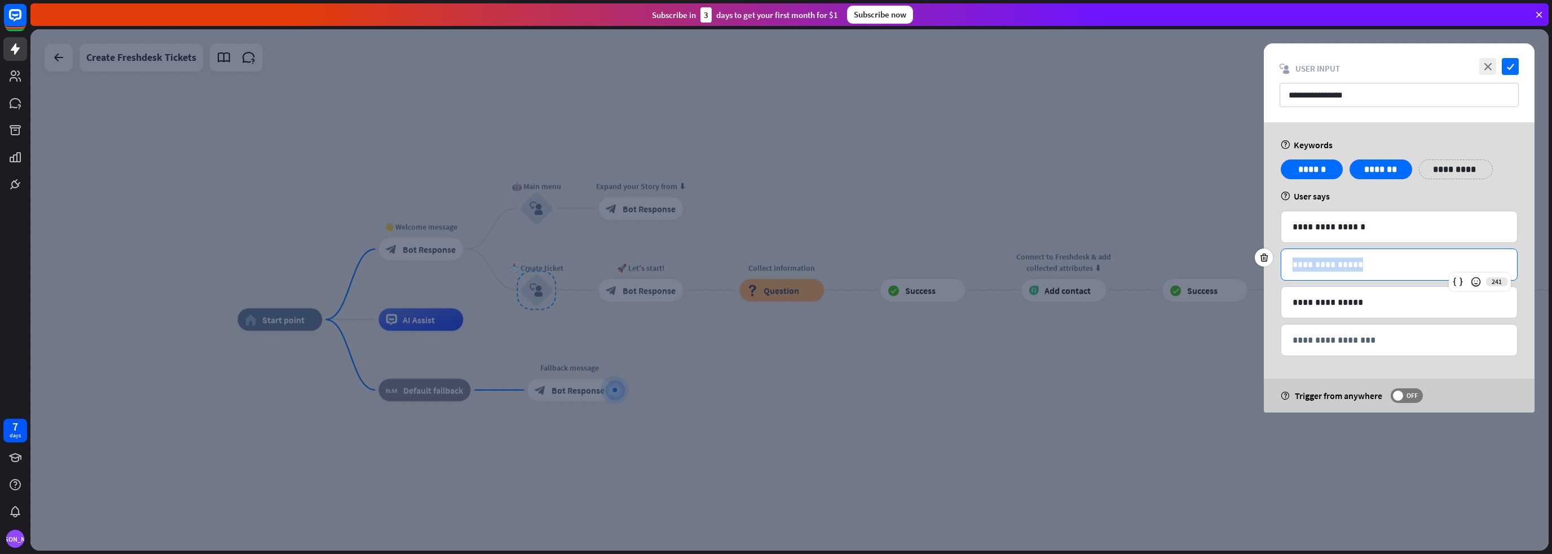
drag, startPoint x: 1354, startPoint y: 263, endPoint x: 1293, endPoint y: 266, distance: 60.9
click at [1293, 266] on p "**********" at bounding box center [1398, 265] width 213 height 14
copy p "**********"
click at [1216, 387] on div at bounding box center [789, 290] width 1518 height 522
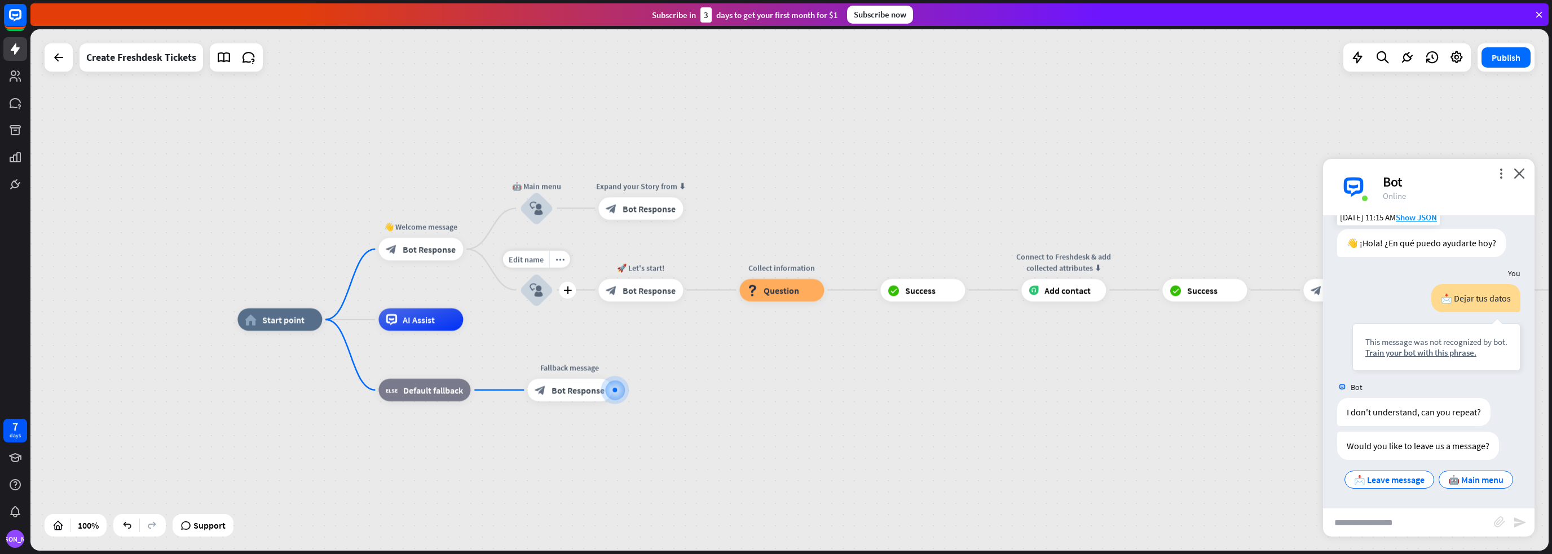
click at [530, 288] on icon "block_user_input" at bounding box center [536, 291] width 14 height 14
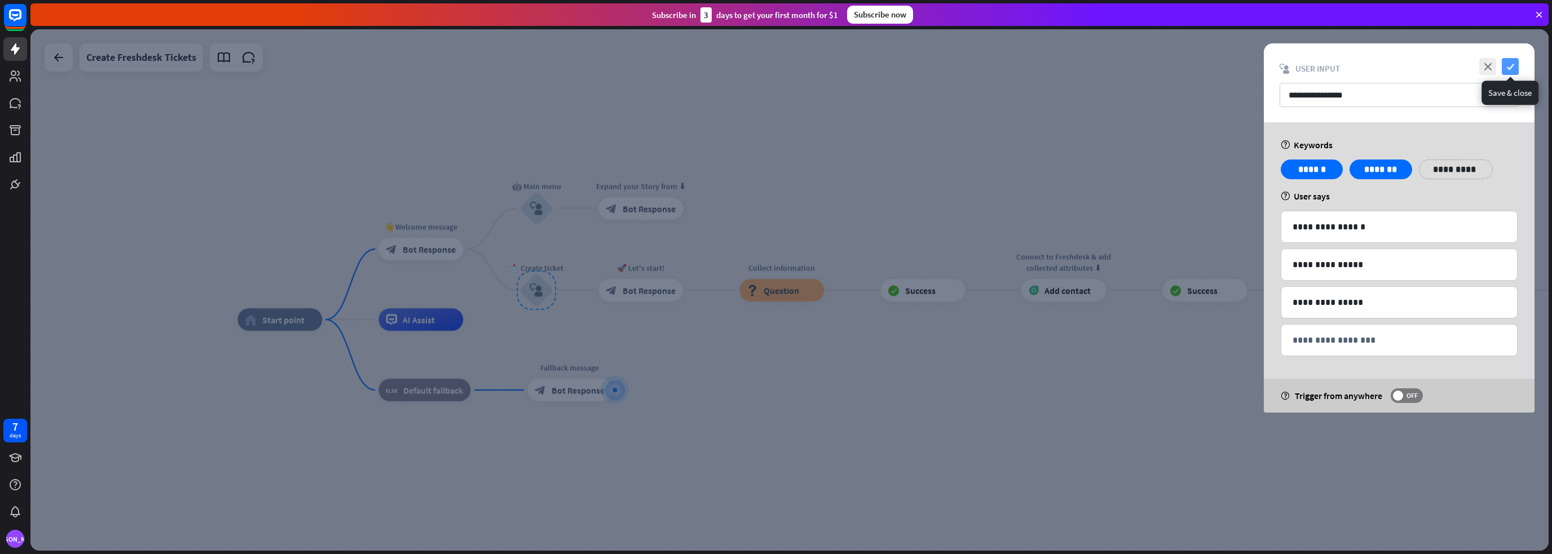
click at [1512, 67] on icon "check" at bounding box center [1510, 66] width 17 height 17
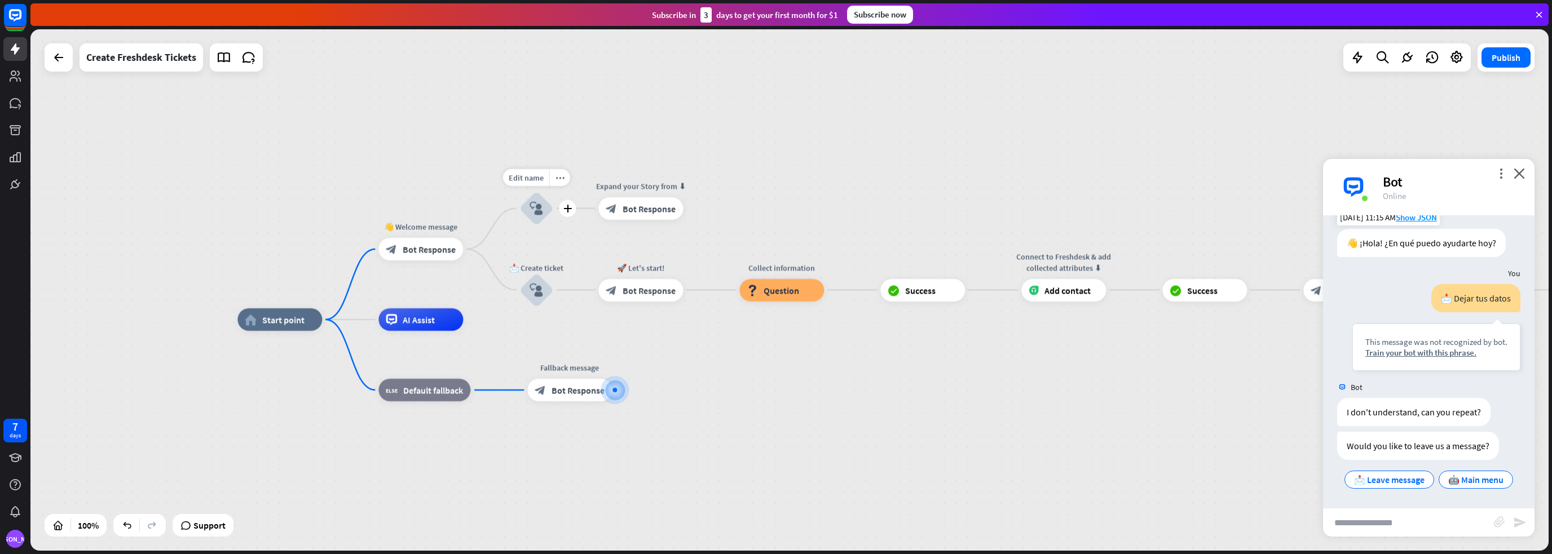
click at [537, 209] on icon "block_user_input" at bounding box center [536, 209] width 14 height 14
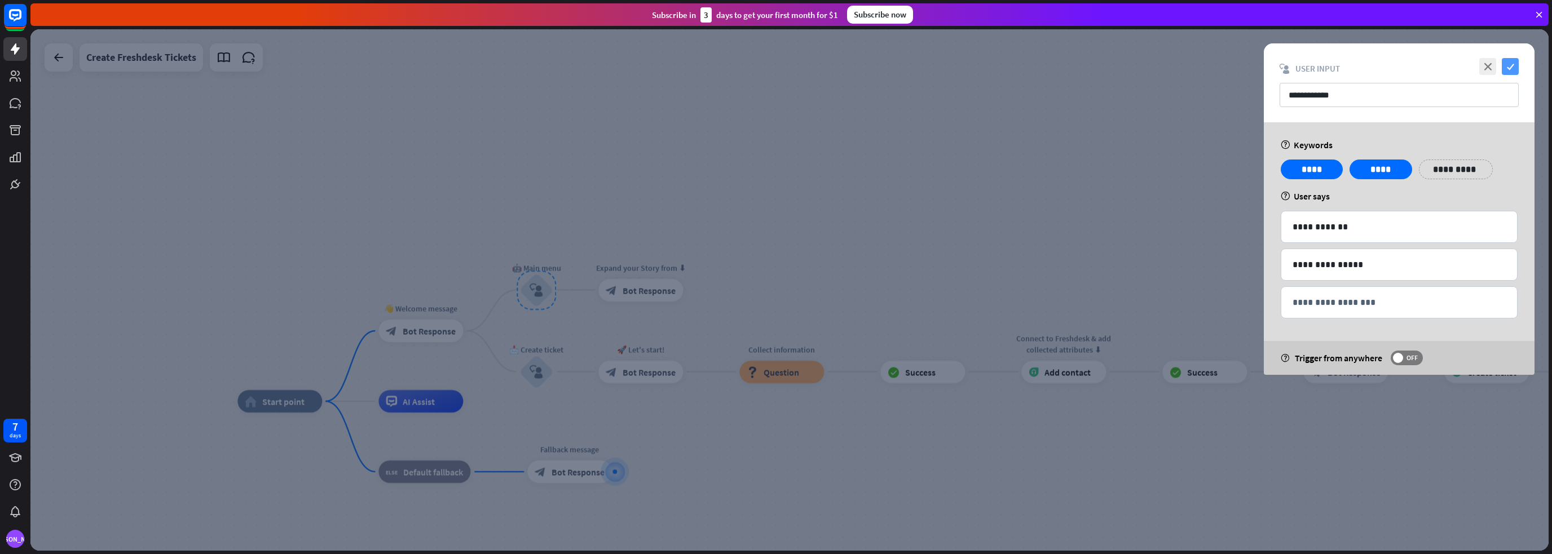
click at [1514, 68] on icon "check" at bounding box center [1510, 66] width 17 height 17
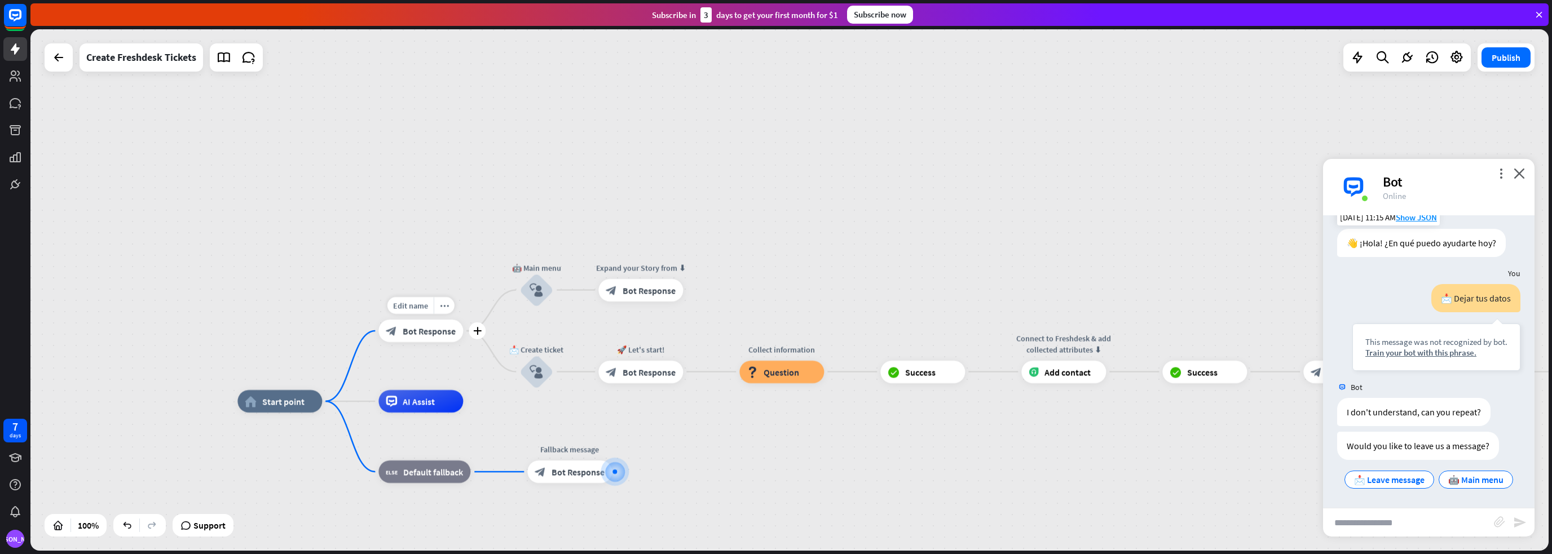
click at [433, 336] on span "Bot Response" at bounding box center [429, 330] width 53 height 11
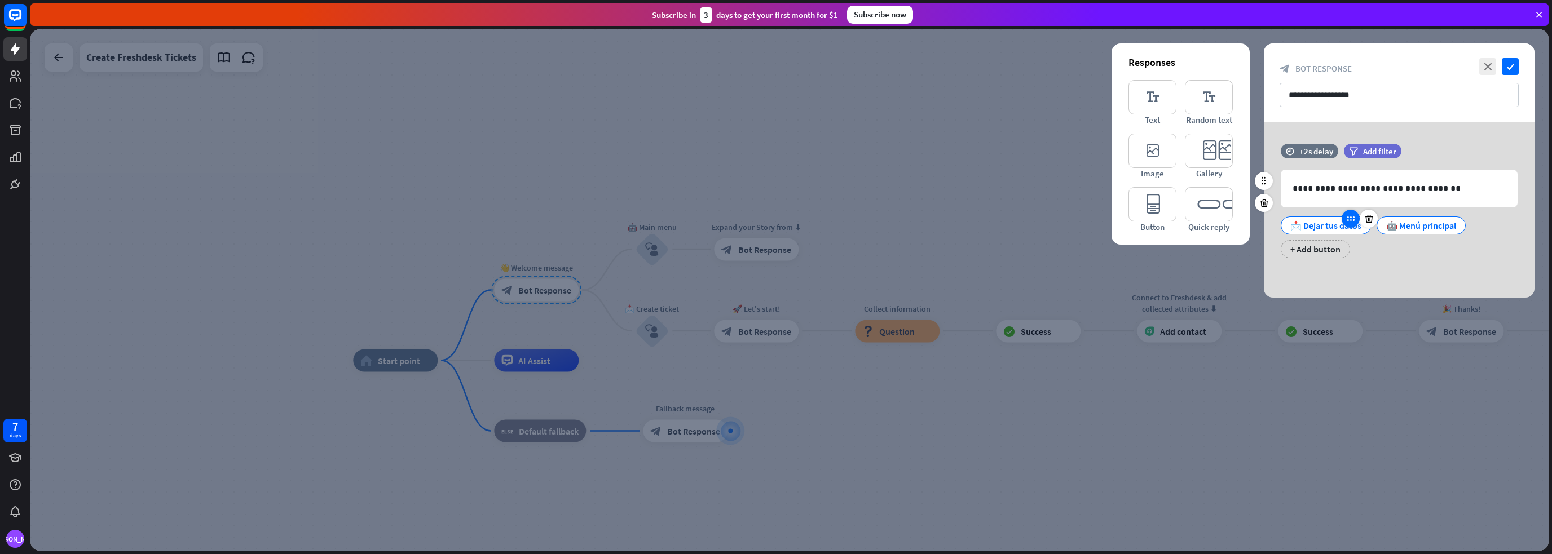
click at [1351, 222] on icon at bounding box center [1350, 219] width 10 height 10
click at [1334, 226] on div "📩 Dejar tus datos" at bounding box center [1325, 225] width 71 height 17
drag, startPoint x: 1315, startPoint y: 227, endPoint x: 1335, endPoint y: 231, distance: 20.0
click at [1335, 231] on div "📩 Dejar tus datos" at bounding box center [1325, 225] width 71 height 17
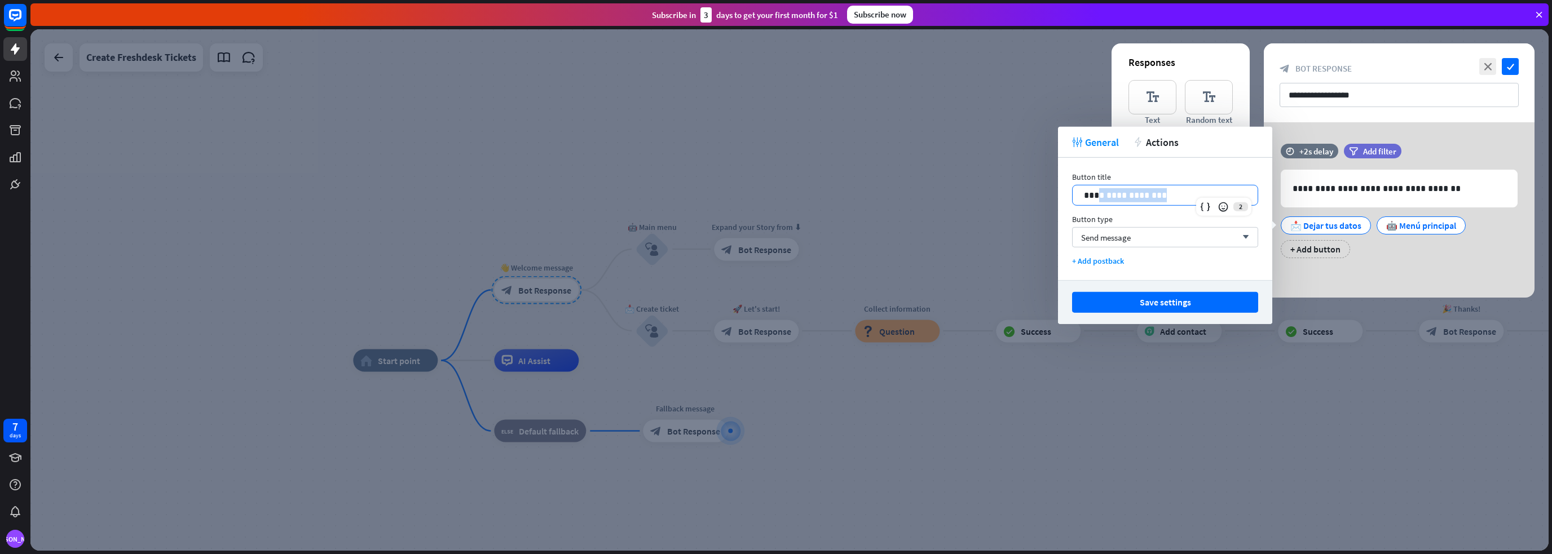
drag, startPoint x: 1186, startPoint y: 193, endPoint x: 1100, endPoint y: 196, distance: 85.7
click at [1100, 196] on p "**********" at bounding box center [1165, 195] width 162 height 14
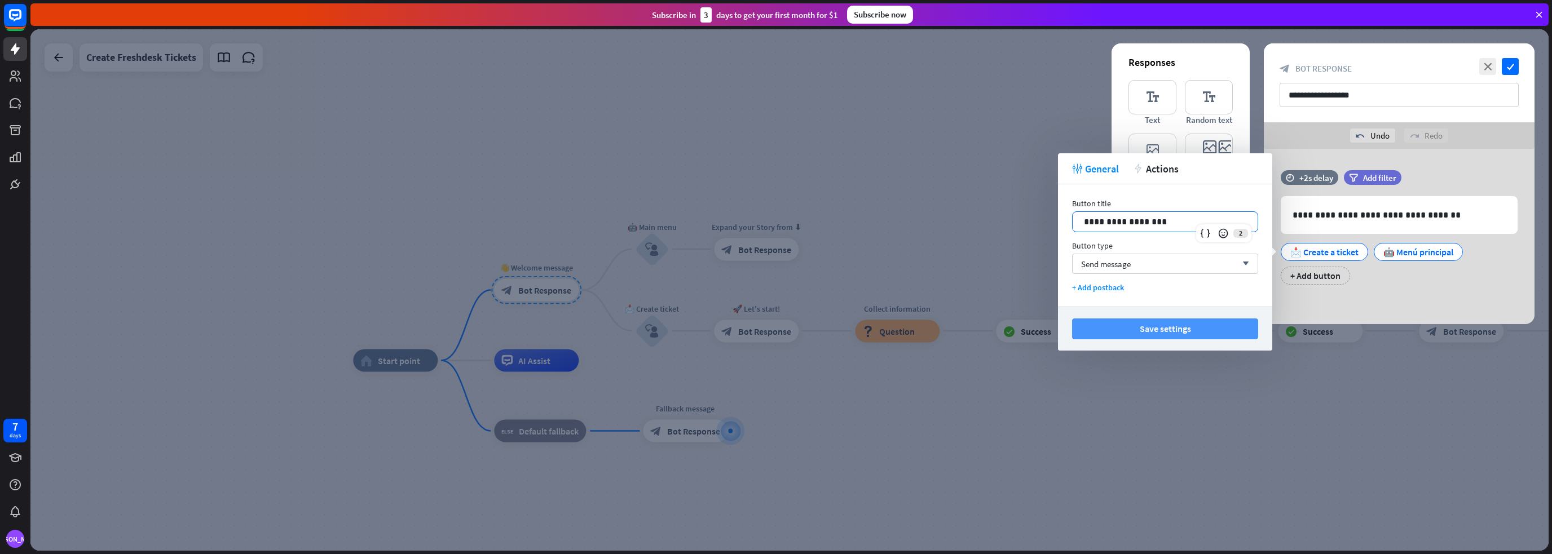
click at [1137, 329] on button "Save settings" at bounding box center [1165, 329] width 186 height 21
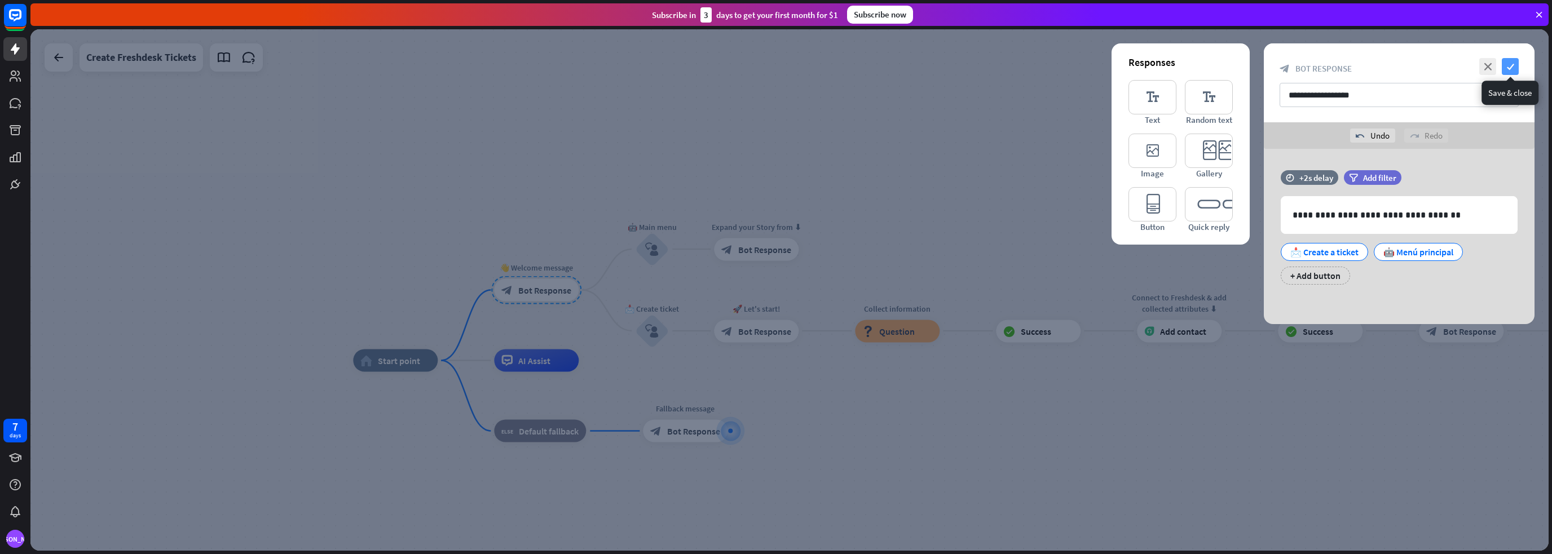
click at [1510, 68] on icon "check" at bounding box center [1510, 66] width 17 height 17
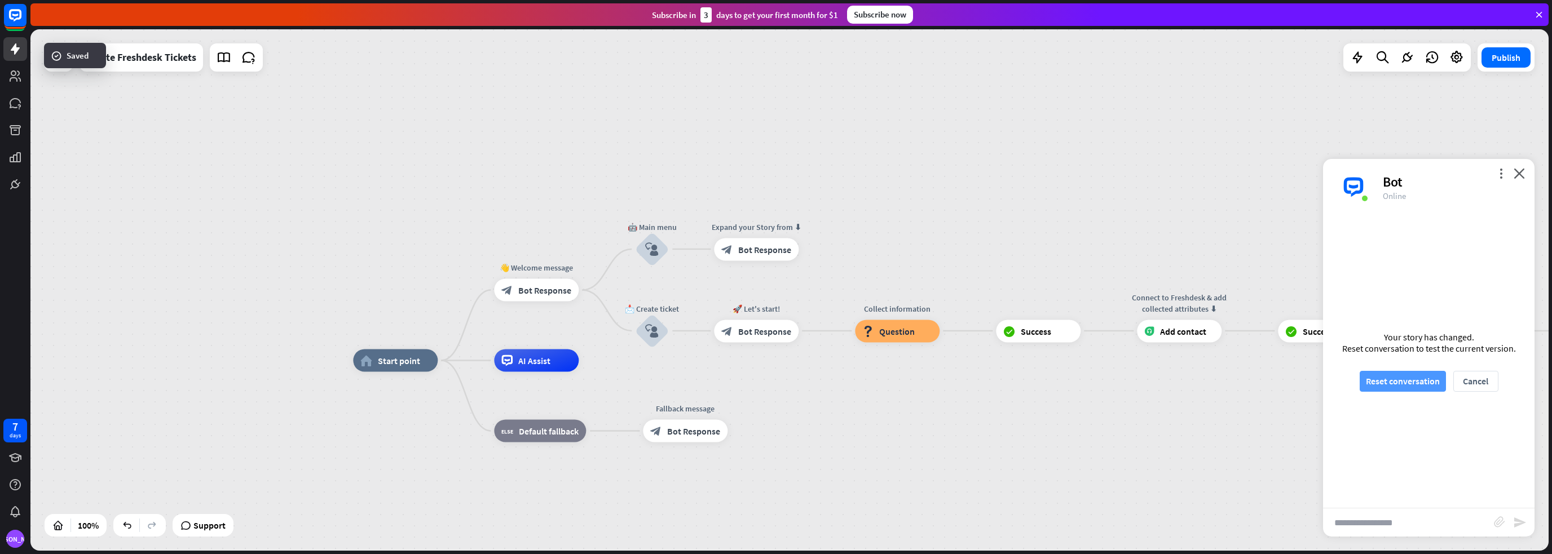
click at [1408, 377] on button "Reset conversation" at bounding box center [1403, 381] width 86 height 21
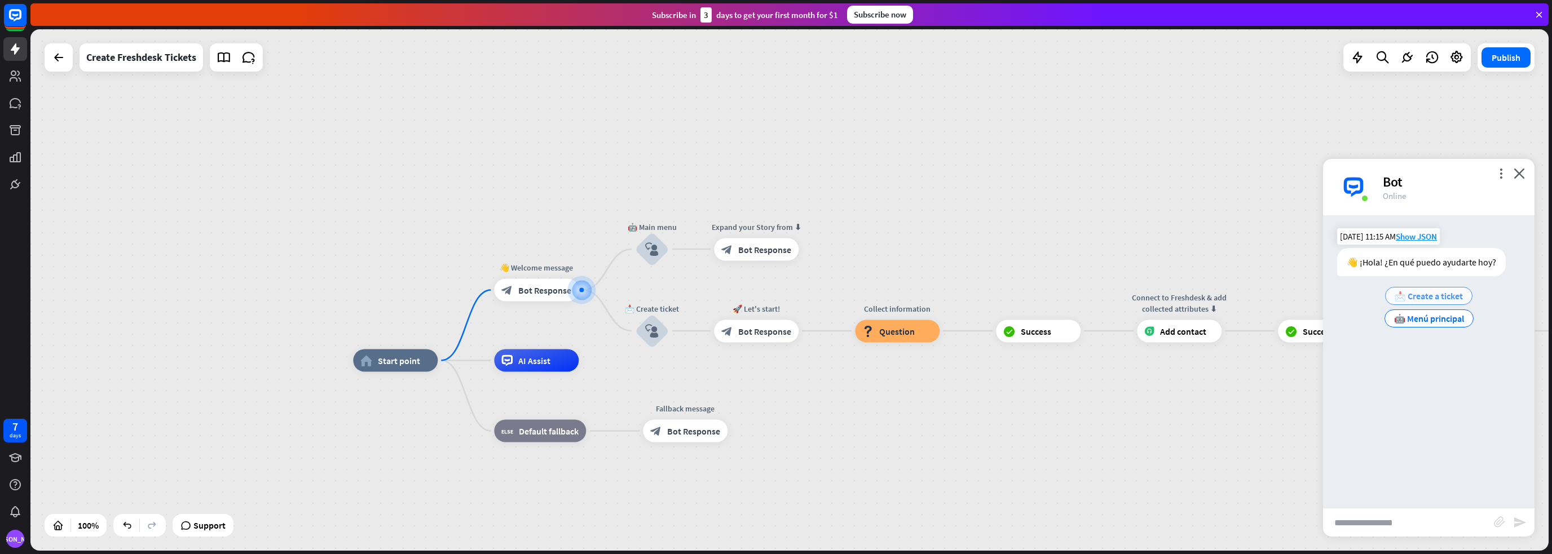
click at [1418, 298] on span "📩 Create a ticket" at bounding box center [1428, 295] width 68 height 11
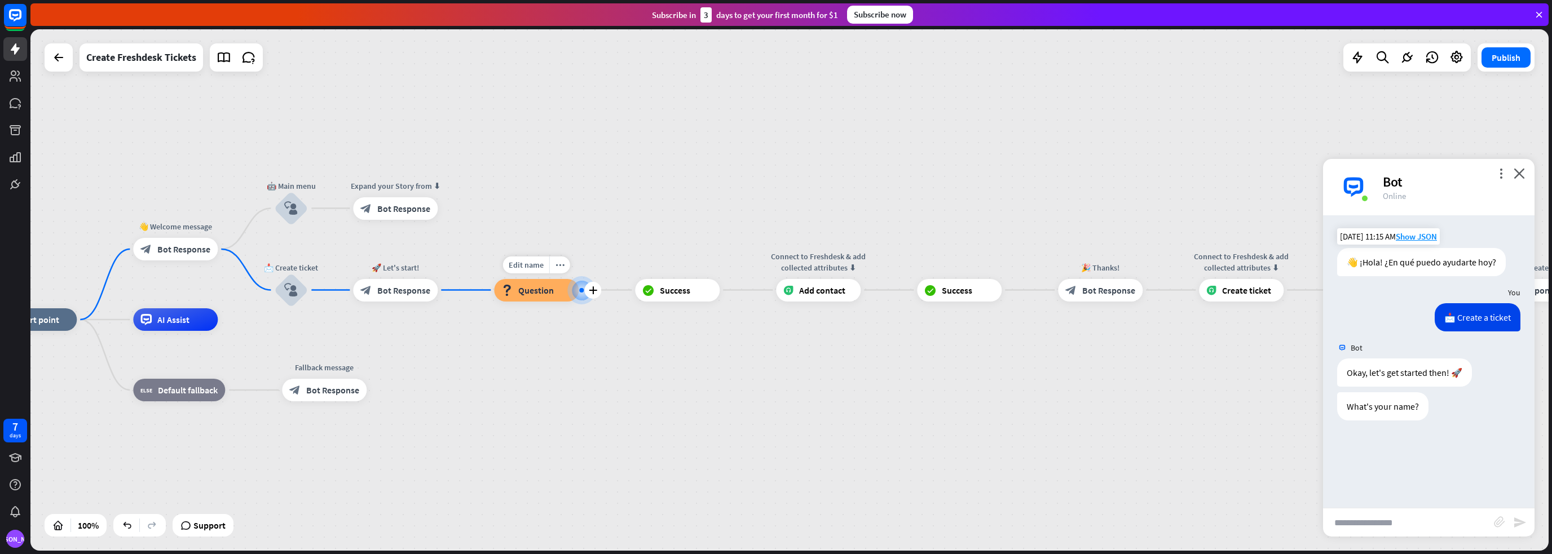
click at [528, 292] on span "Question" at bounding box center [536, 290] width 36 height 11
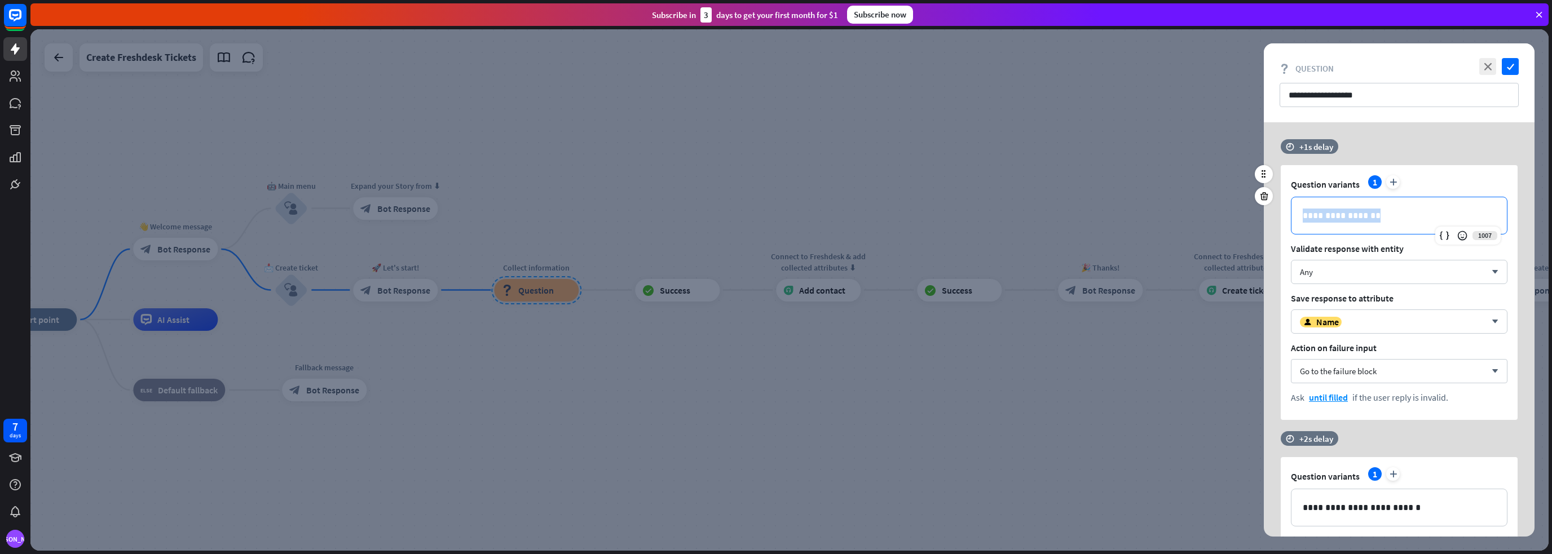
drag, startPoint x: 1387, startPoint y: 218, endPoint x: 1304, endPoint y: 218, distance: 82.9
click at [1304, 218] on p "**********" at bounding box center [1399, 216] width 193 height 14
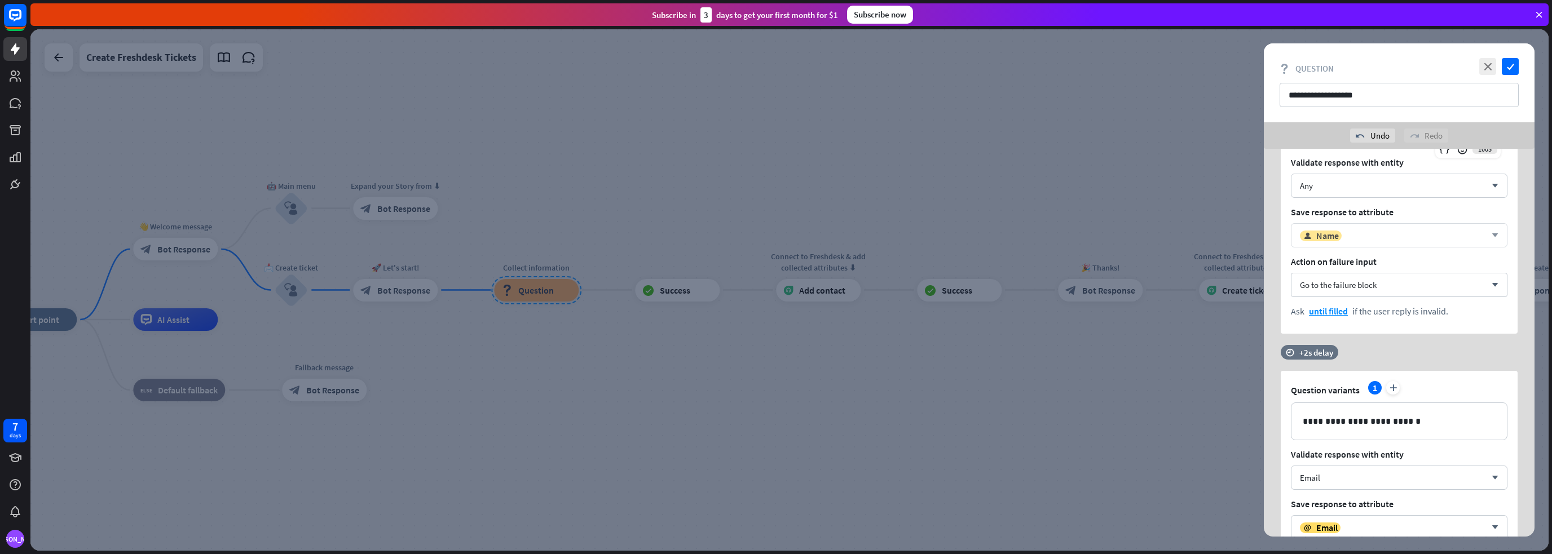
scroll to position [169, 0]
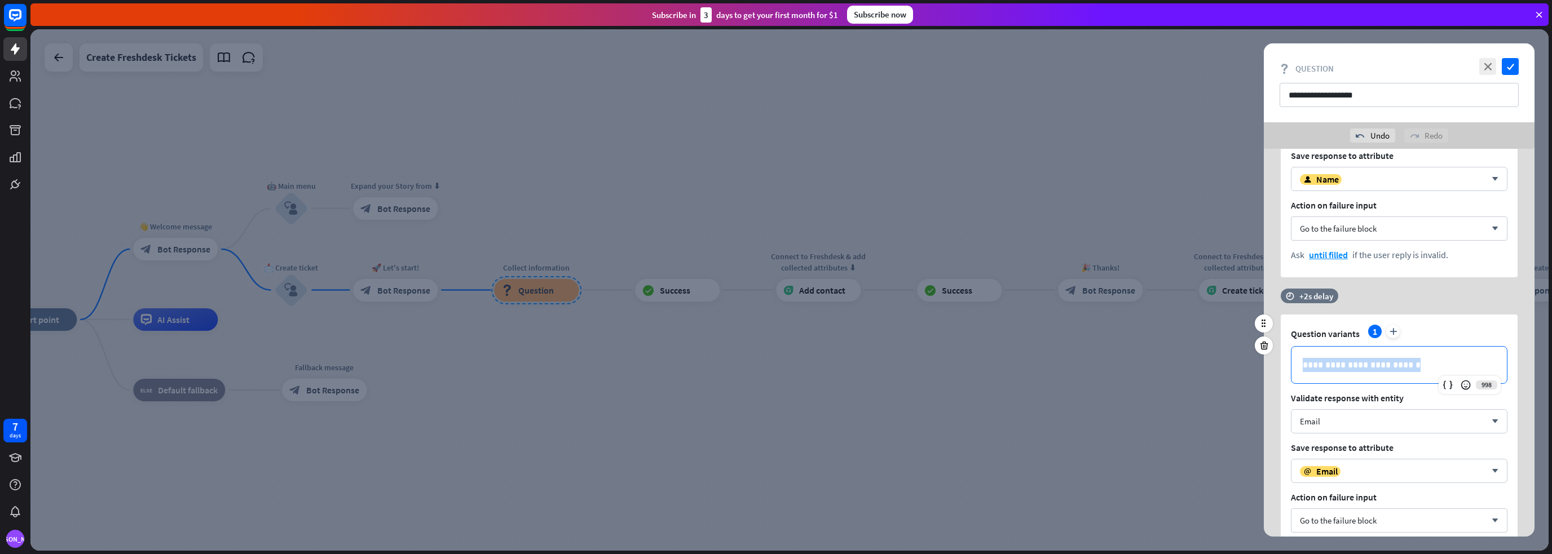
drag, startPoint x: 1414, startPoint y: 366, endPoint x: 1298, endPoint y: 367, distance: 116.2
click at [1298, 367] on div "**********" at bounding box center [1398, 365] width 215 height 37
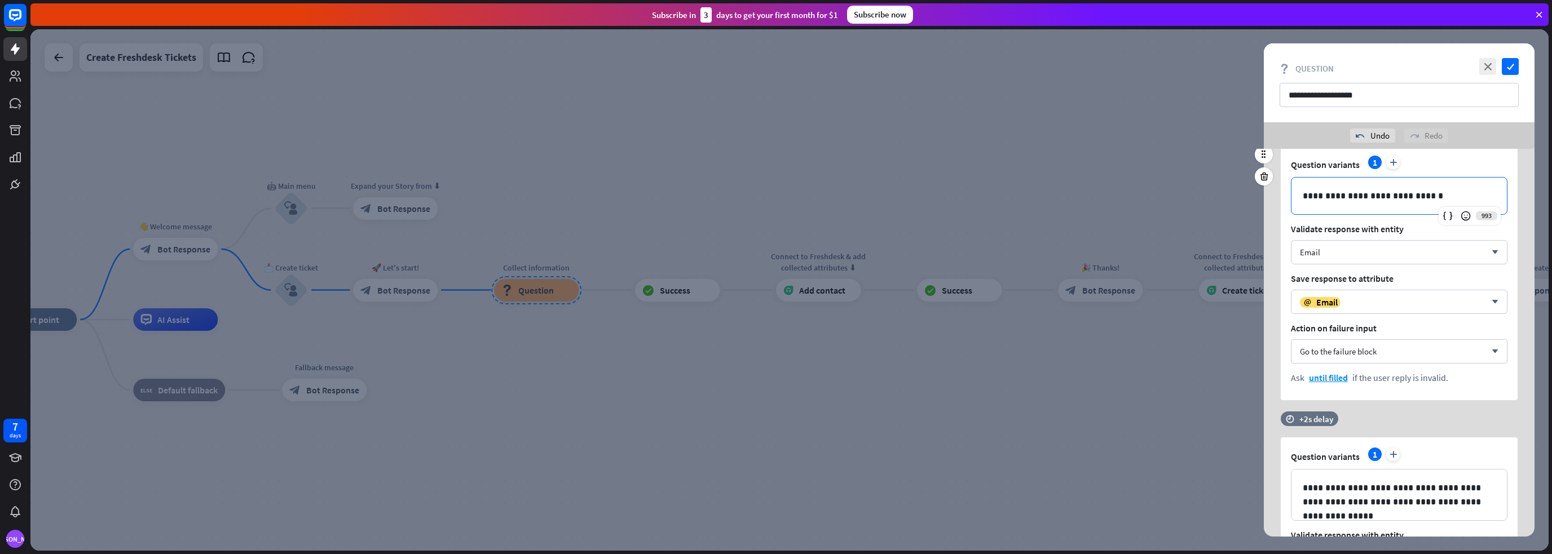
scroll to position [451, 0]
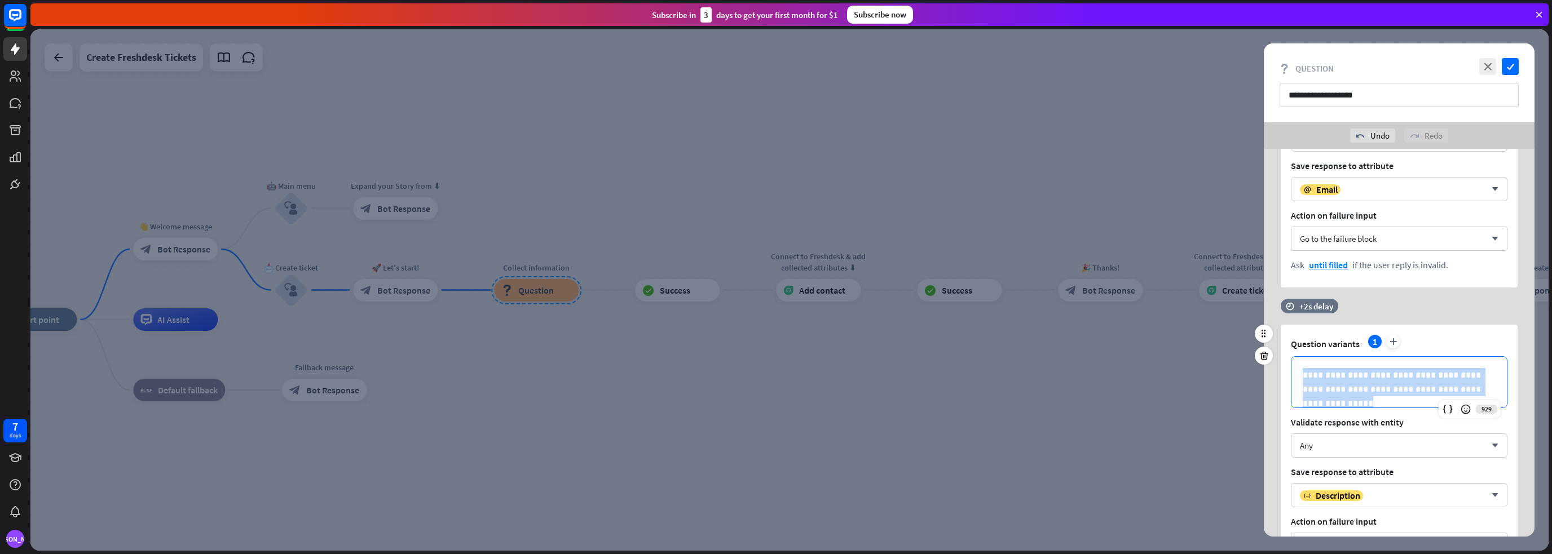
drag, startPoint x: 1303, startPoint y: 373, endPoint x: 1479, endPoint y: 386, distance: 175.9
click at [1479, 386] on p "**********" at bounding box center [1399, 382] width 193 height 28
copy p "**********"
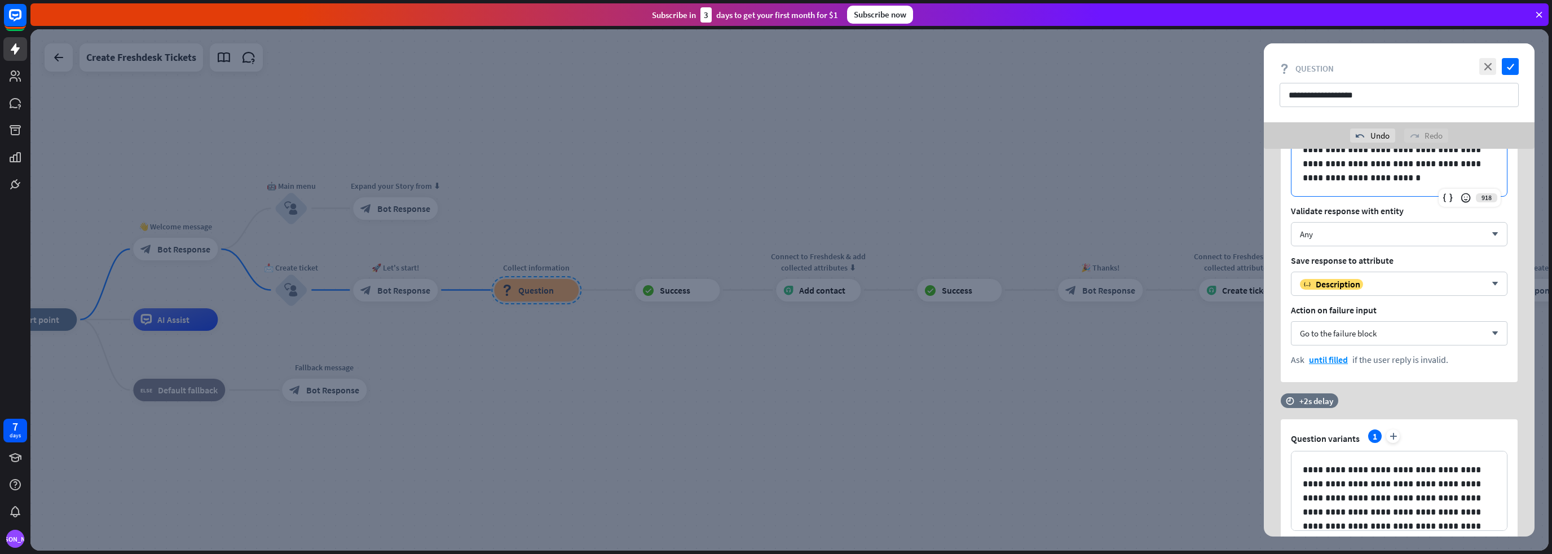
scroll to position [733, 0]
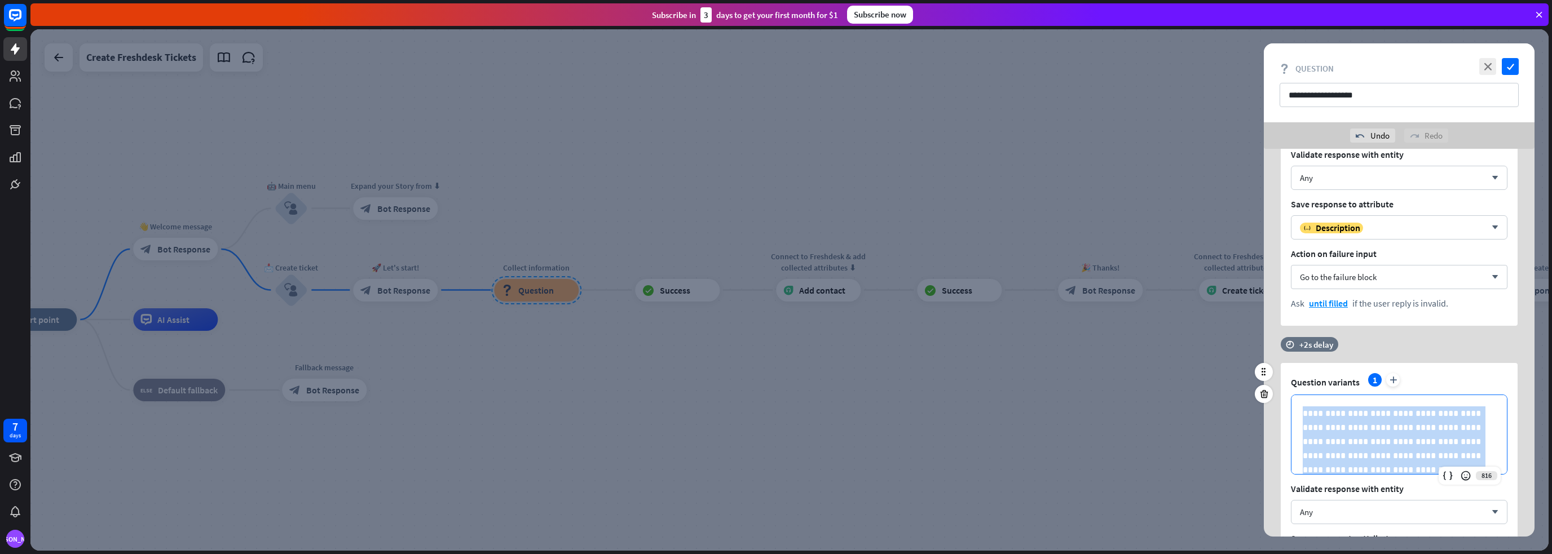
drag, startPoint x: 1310, startPoint y: 415, endPoint x: 1481, endPoint y: 460, distance: 176.6
click at [1481, 460] on p "**********" at bounding box center [1399, 435] width 193 height 56
copy p "**********"
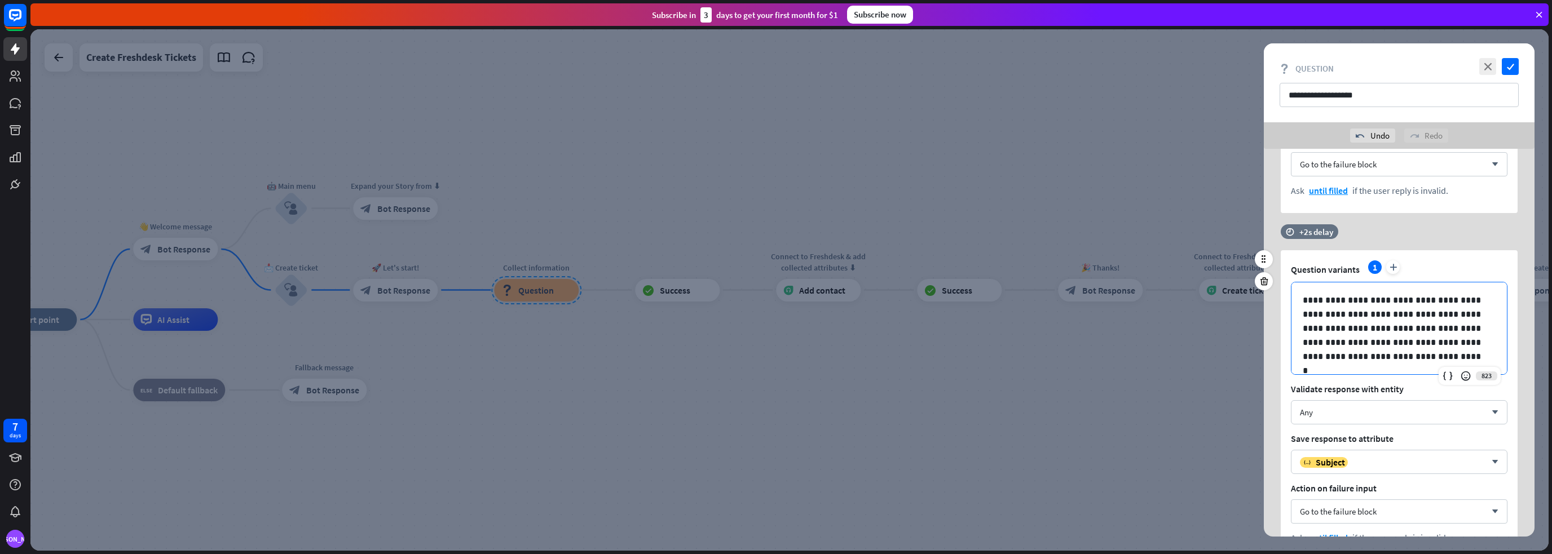
scroll to position [936, 0]
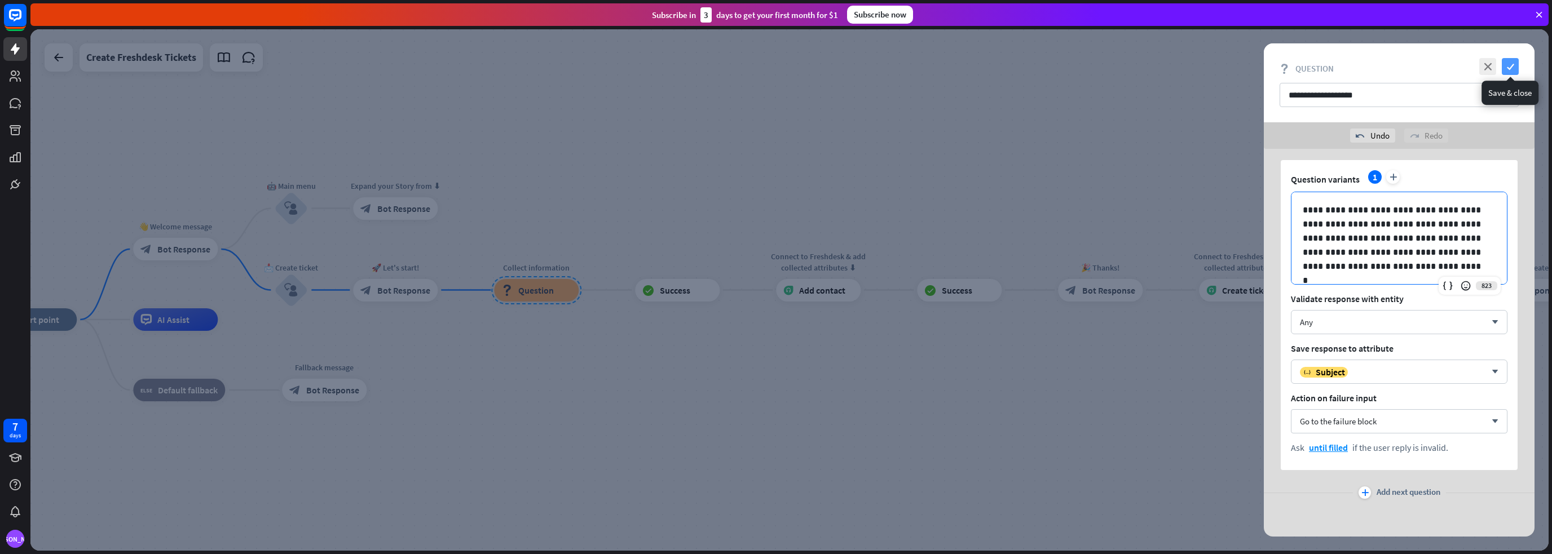
click at [1511, 69] on icon "check" at bounding box center [1510, 66] width 17 height 17
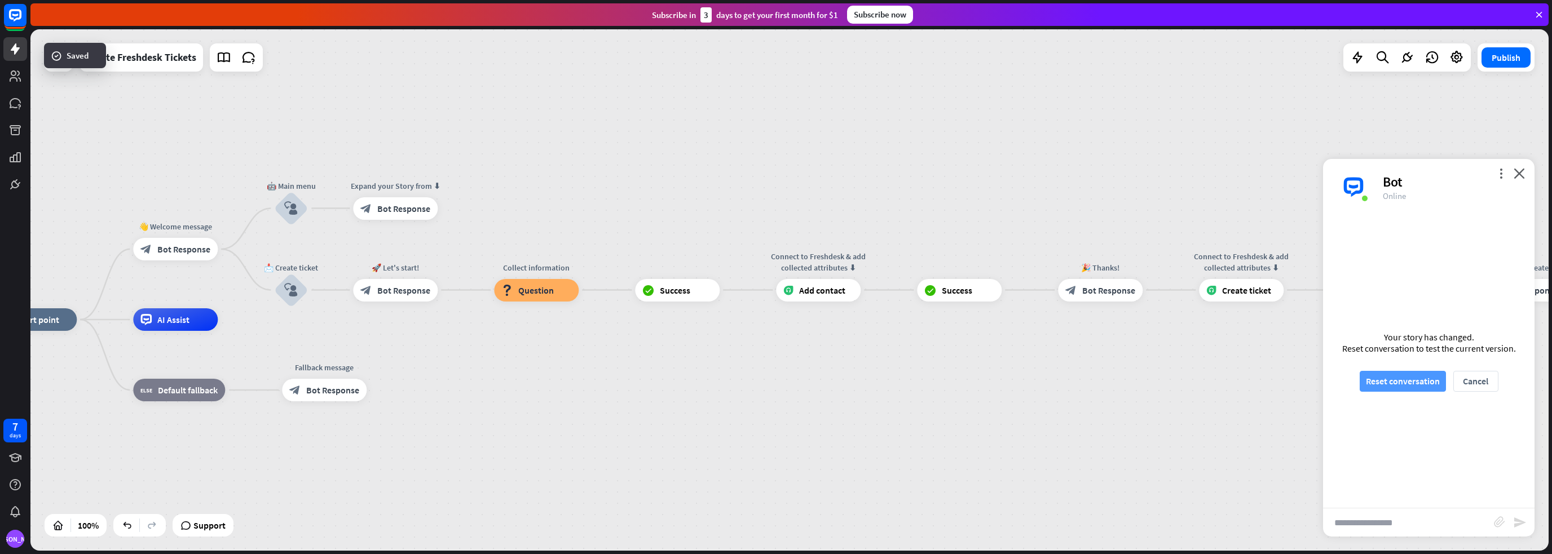
click at [1389, 391] on button "Reset conversation" at bounding box center [1403, 381] width 86 height 21
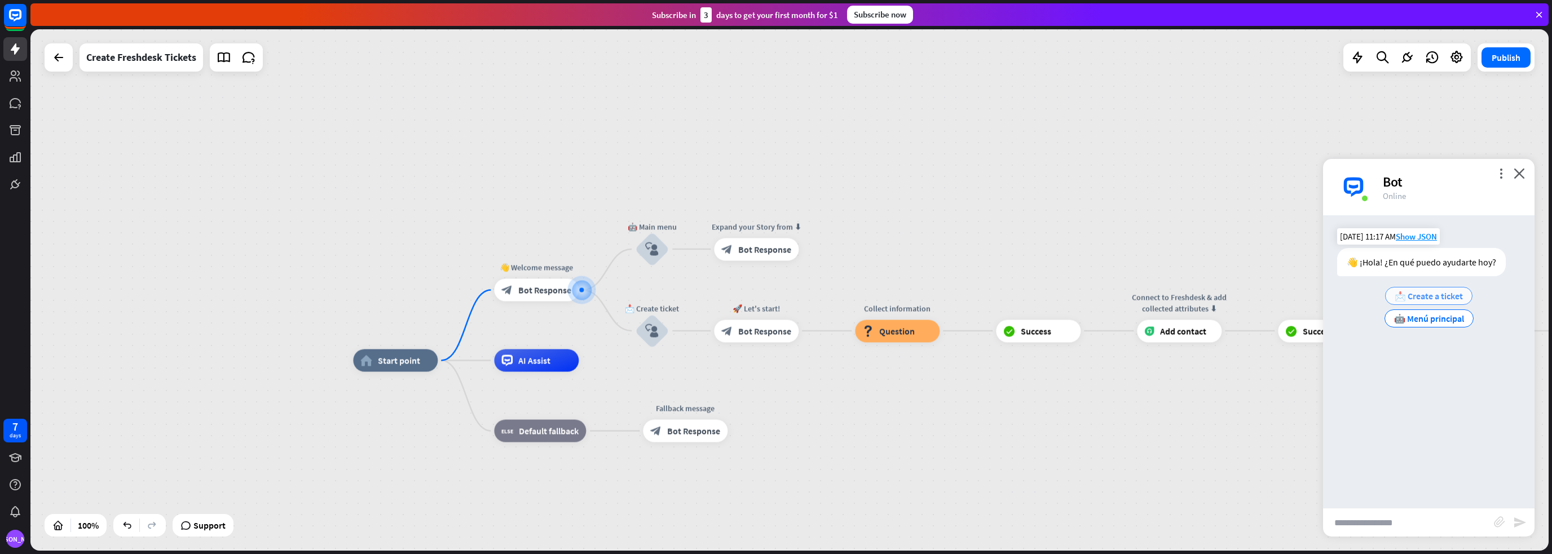
click at [1418, 301] on span "📩 Create a ticket" at bounding box center [1428, 295] width 68 height 11
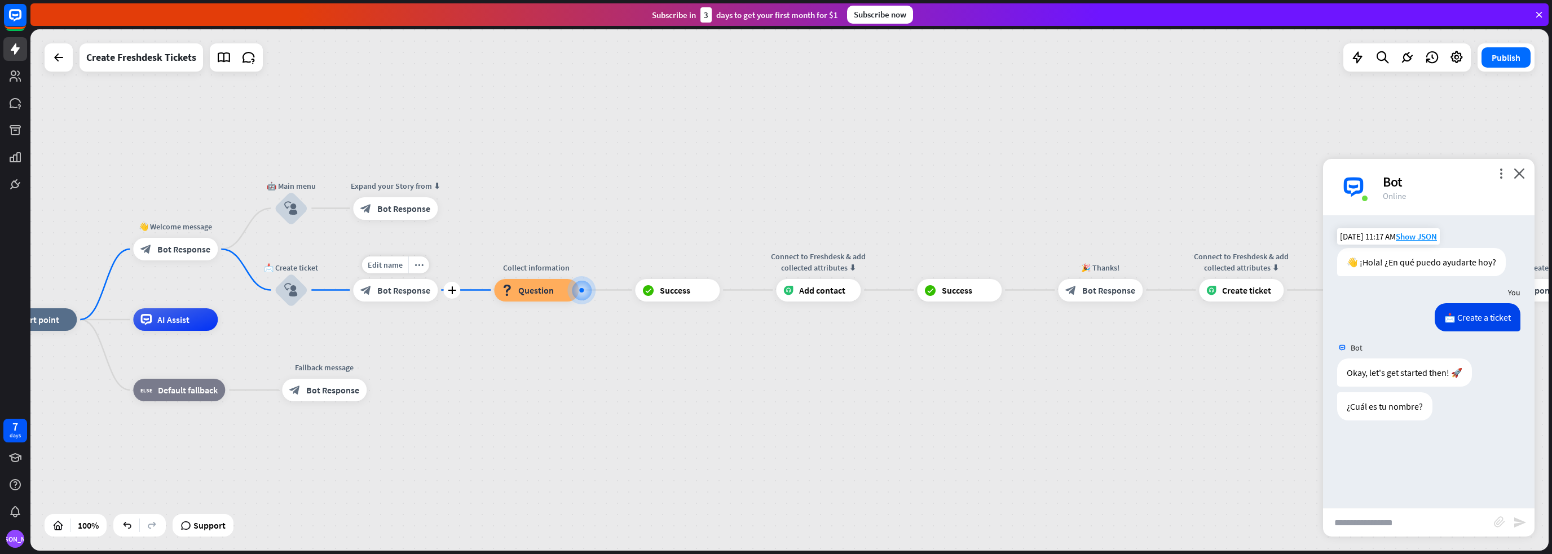
click at [404, 294] on span "Bot Response" at bounding box center [403, 290] width 53 height 11
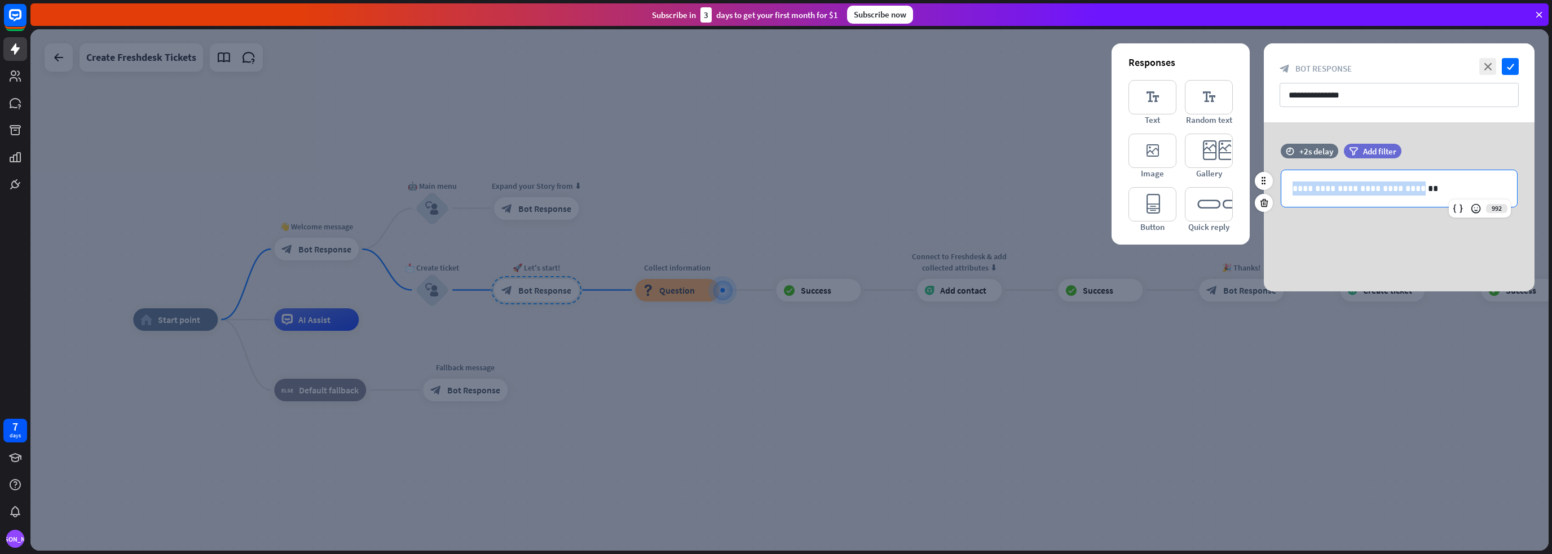
drag, startPoint x: 1395, startPoint y: 188, endPoint x: 1282, endPoint y: 189, distance: 112.8
click at [1282, 189] on div "**********" at bounding box center [1399, 188] width 236 height 37
copy p "**********"
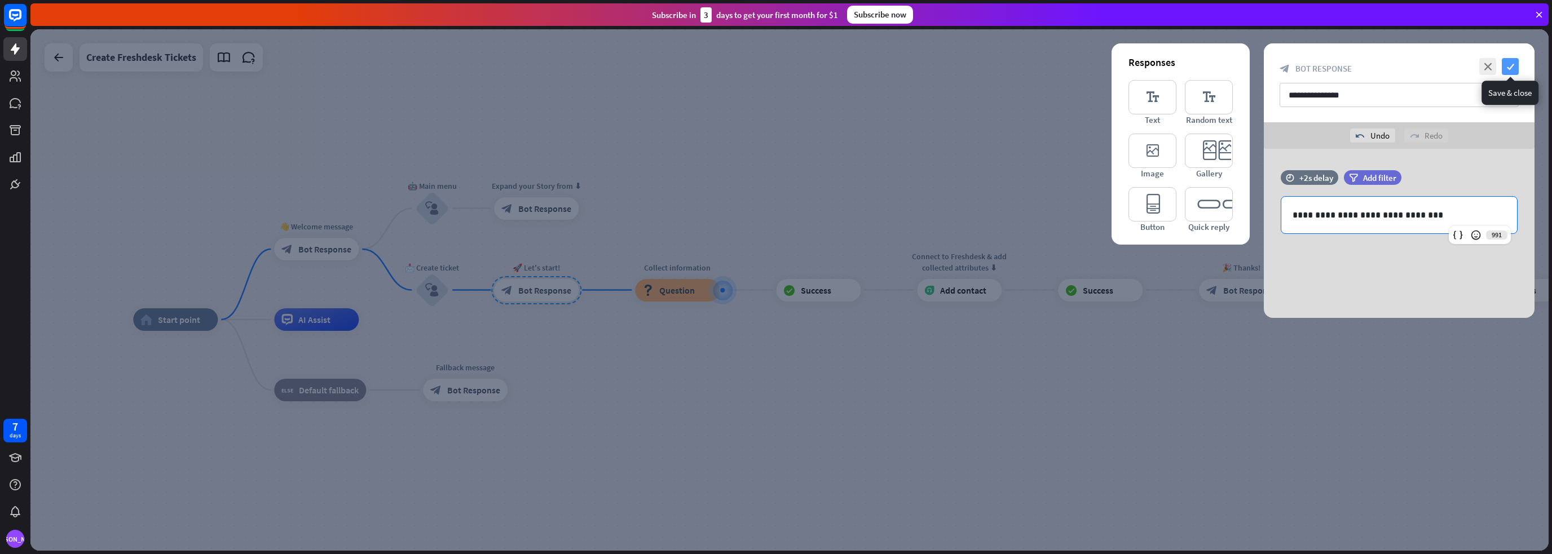
click at [1510, 65] on icon "check" at bounding box center [1510, 66] width 17 height 17
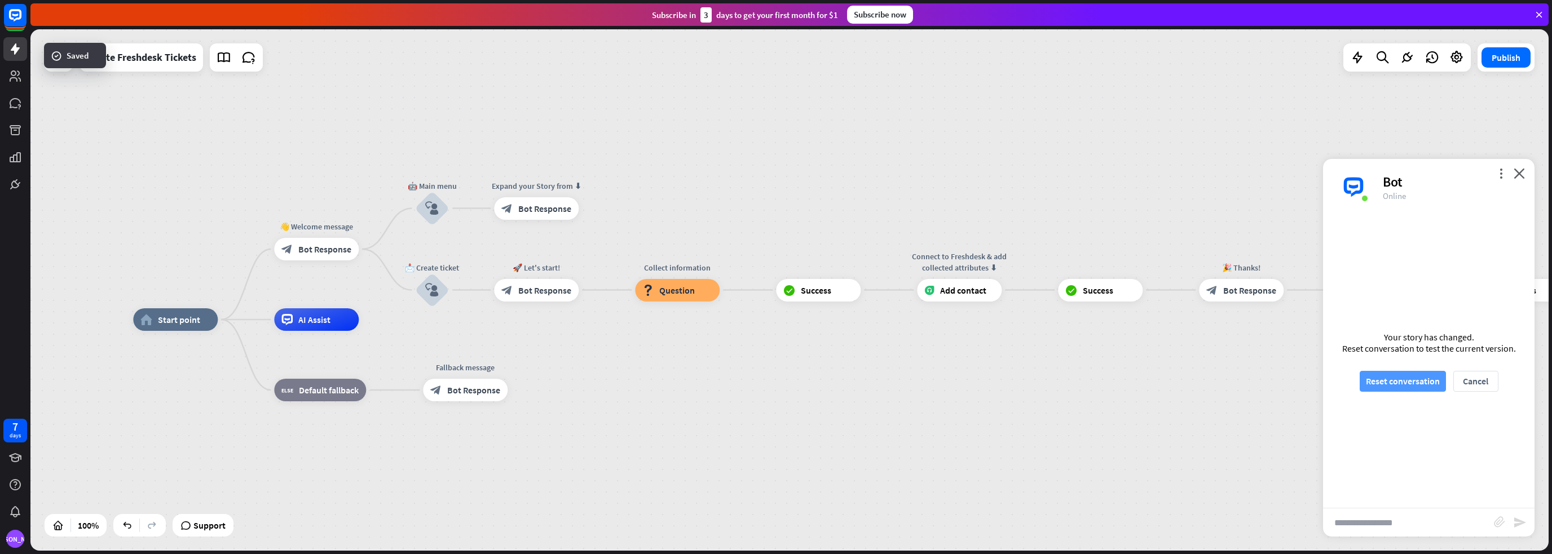
click at [1422, 379] on button "Reset conversation" at bounding box center [1403, 381] width 86 height 21
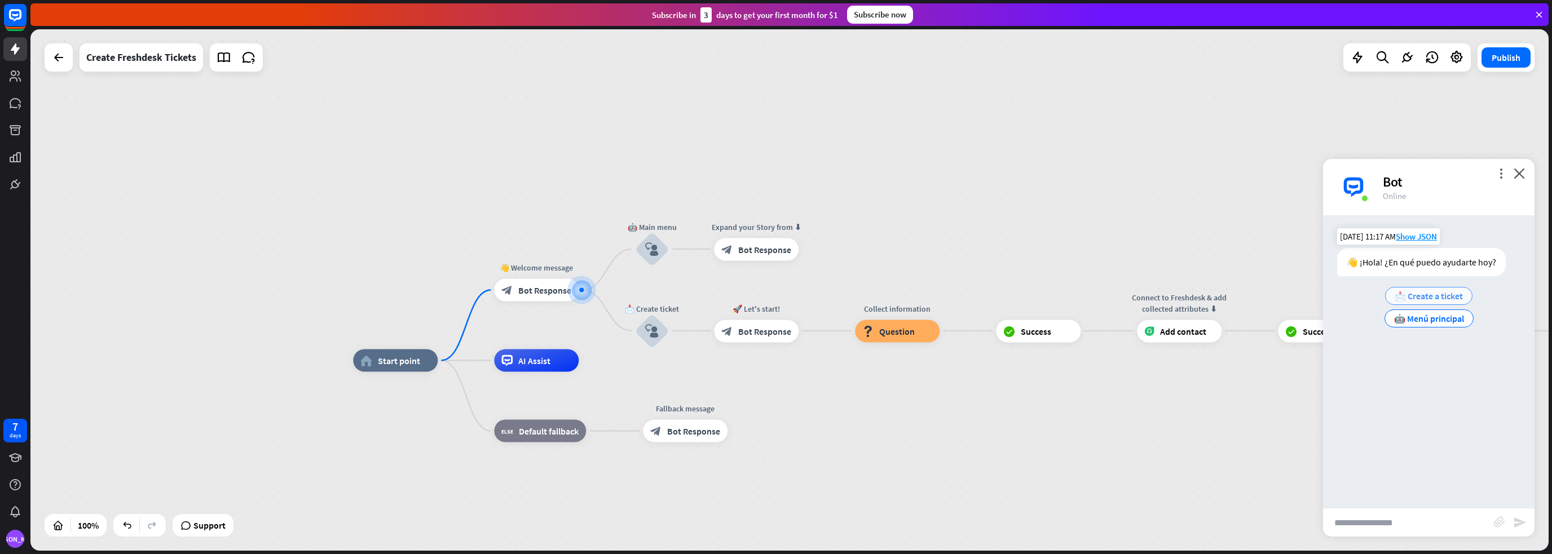
click at [1418, 291] on span "📩 Create a ticket" at bounding box center [1428, 295] width 68 height 11
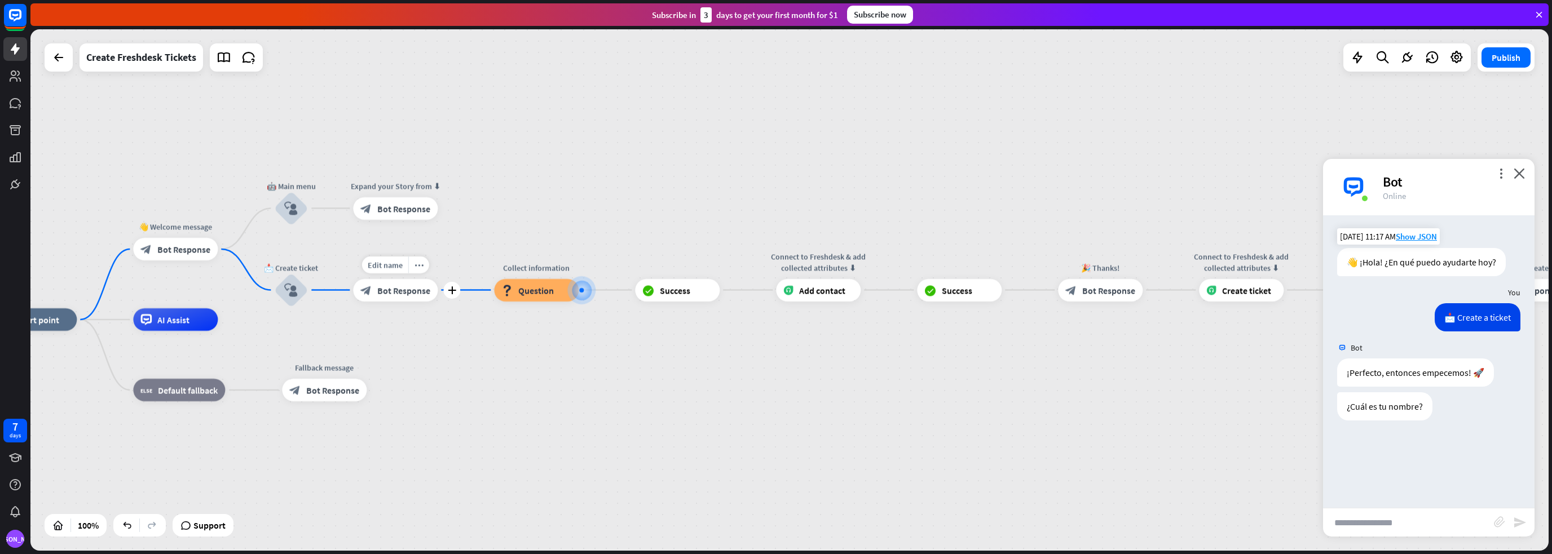
click at [390, 294] on span "Bot Response" at bounding box center [403, 290] width 53 height 11
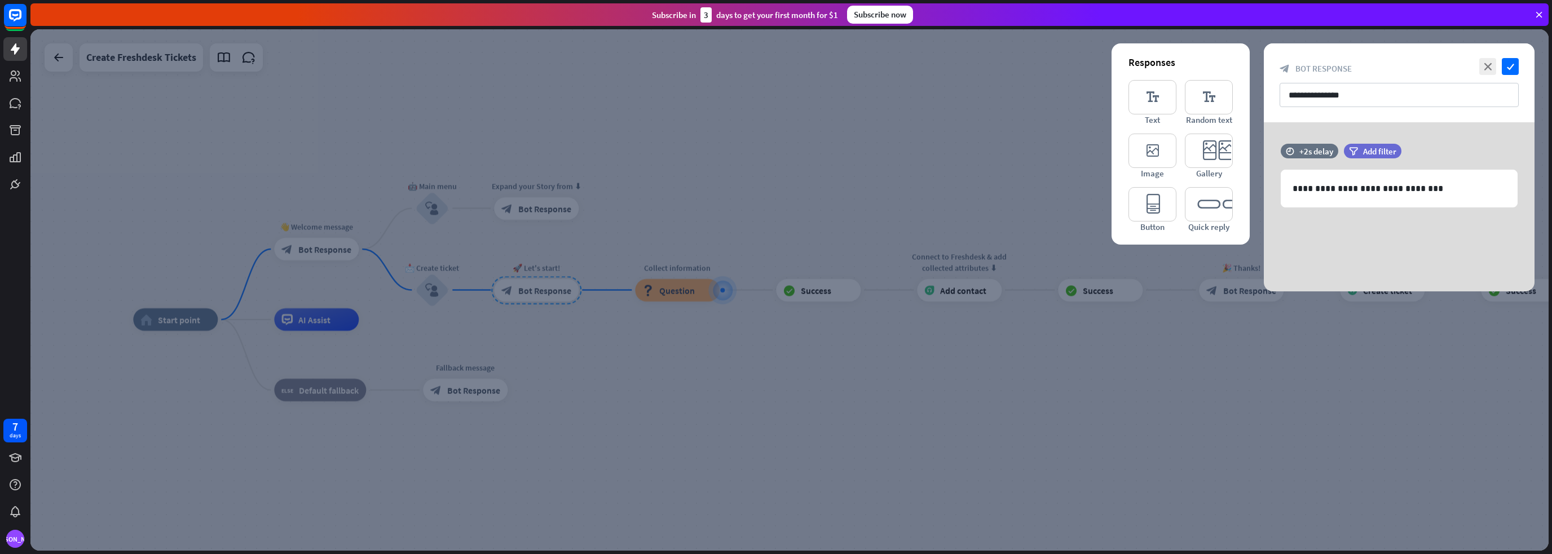
click at [435, 290] on div at bounding box center [789, 290] width 1518 height 522
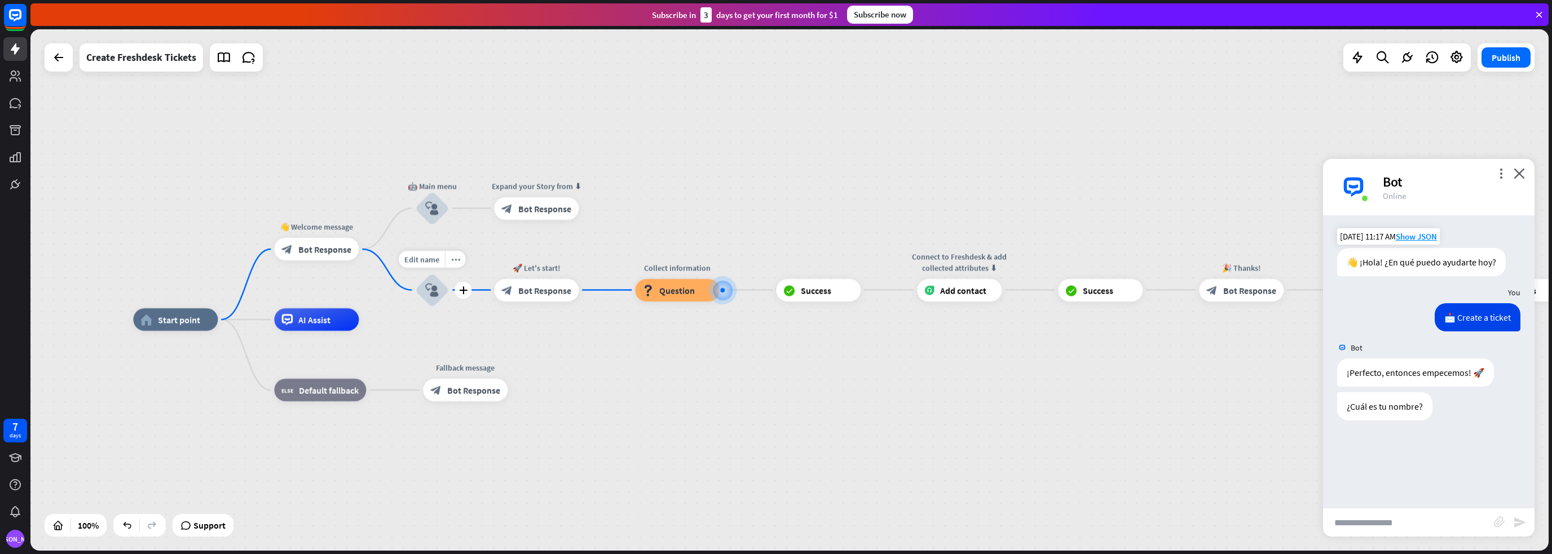
click at [435, 290] on icon "block_user_input" at bounding box center [432, 291] width 14 height 14
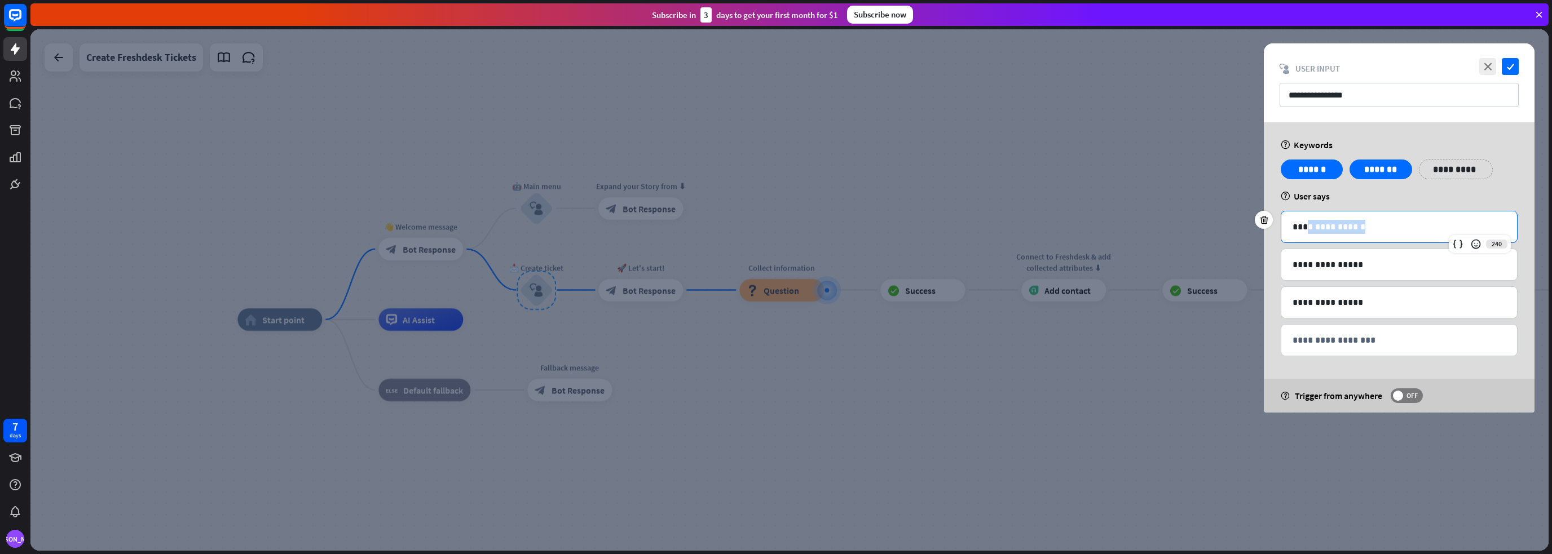
drag, startPoint x: 1362, startPoint y: 230, endPoint x: 1308, endPoint y: 231, distance: 54.1
click at [1308, 231] on p "**********" at bounding box center [1398, 227] width 213 height 14
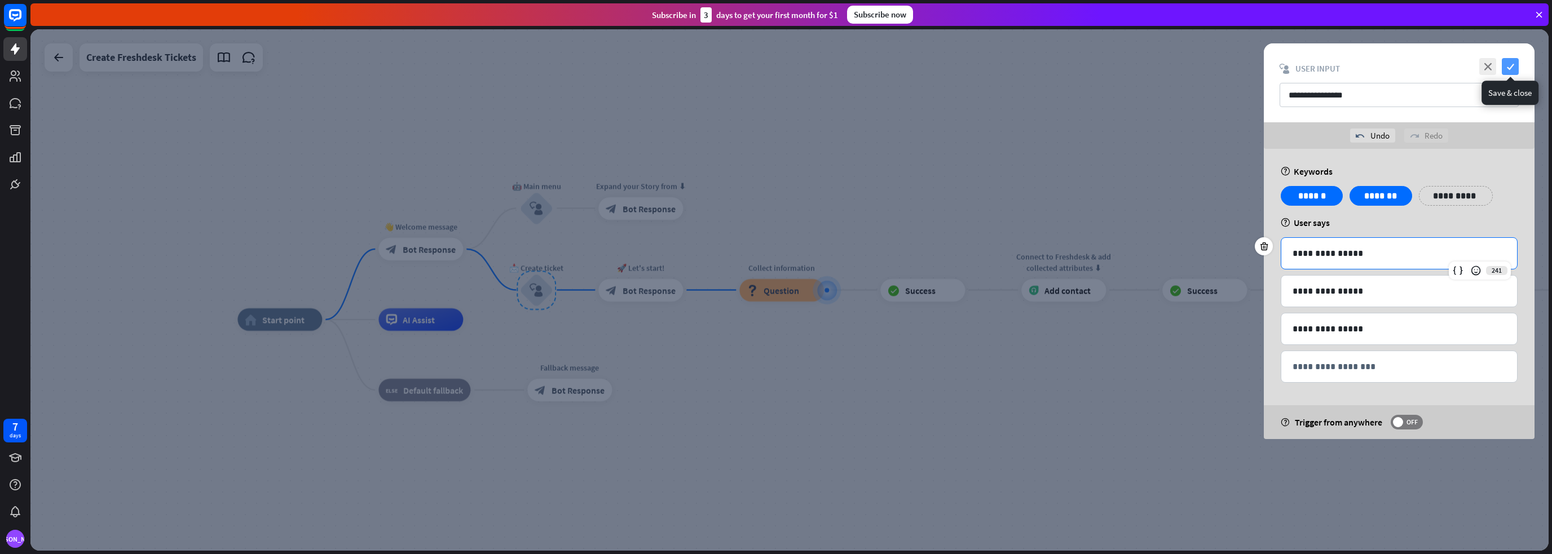
click at [1511, 69] on icon "check" at bounding box center [1510, 66] width 17 height 17
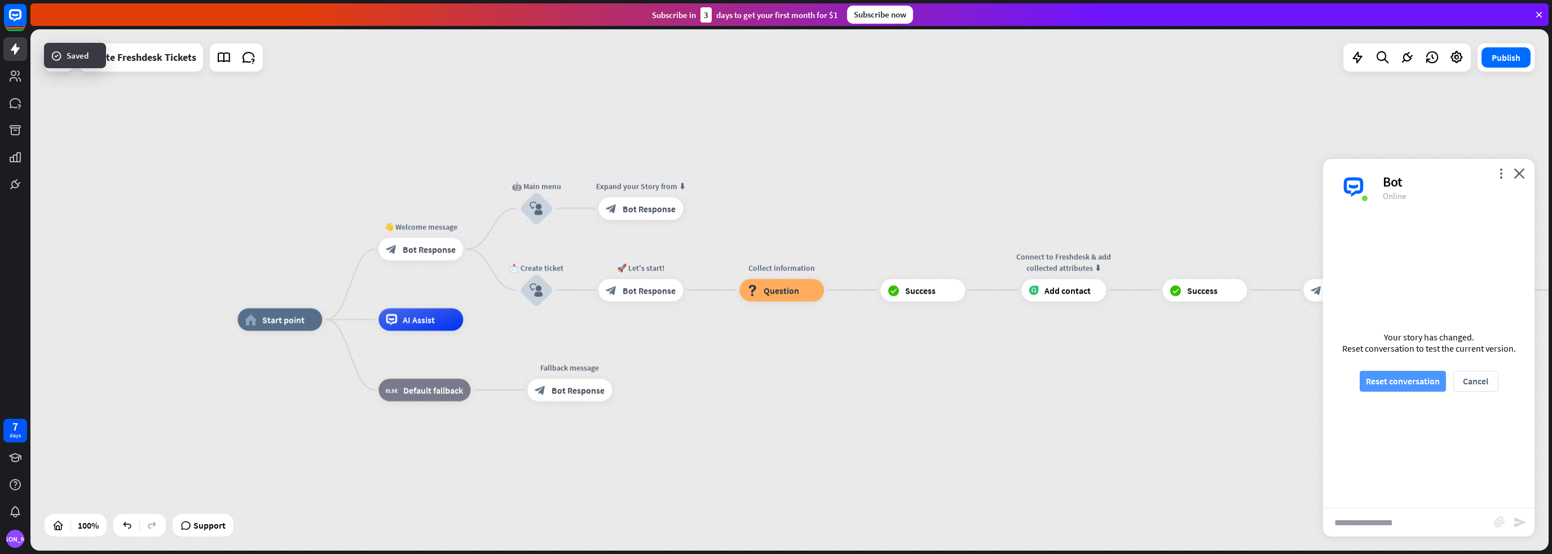
click at [1410, 387] on button "Reset conversation" at bounding box center [1403, 381] width 86 height 21
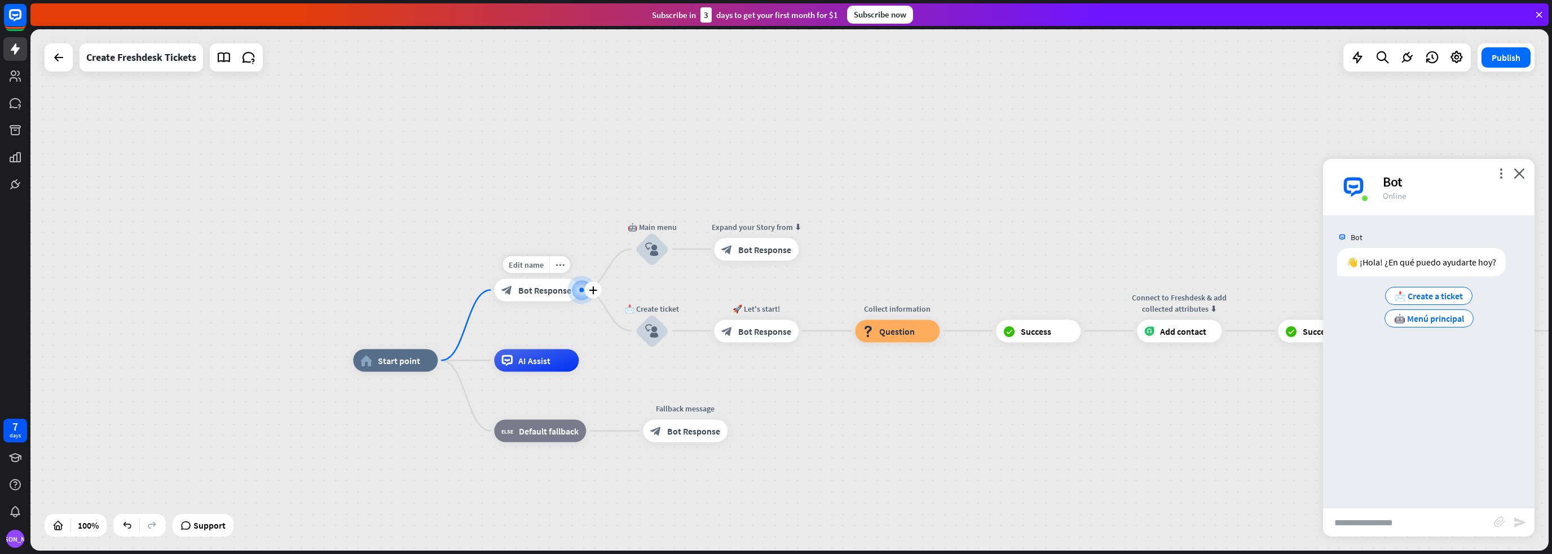
click at [548, 288] on span "Bot Response" at bounding box center [544, 290] width 53 height 11
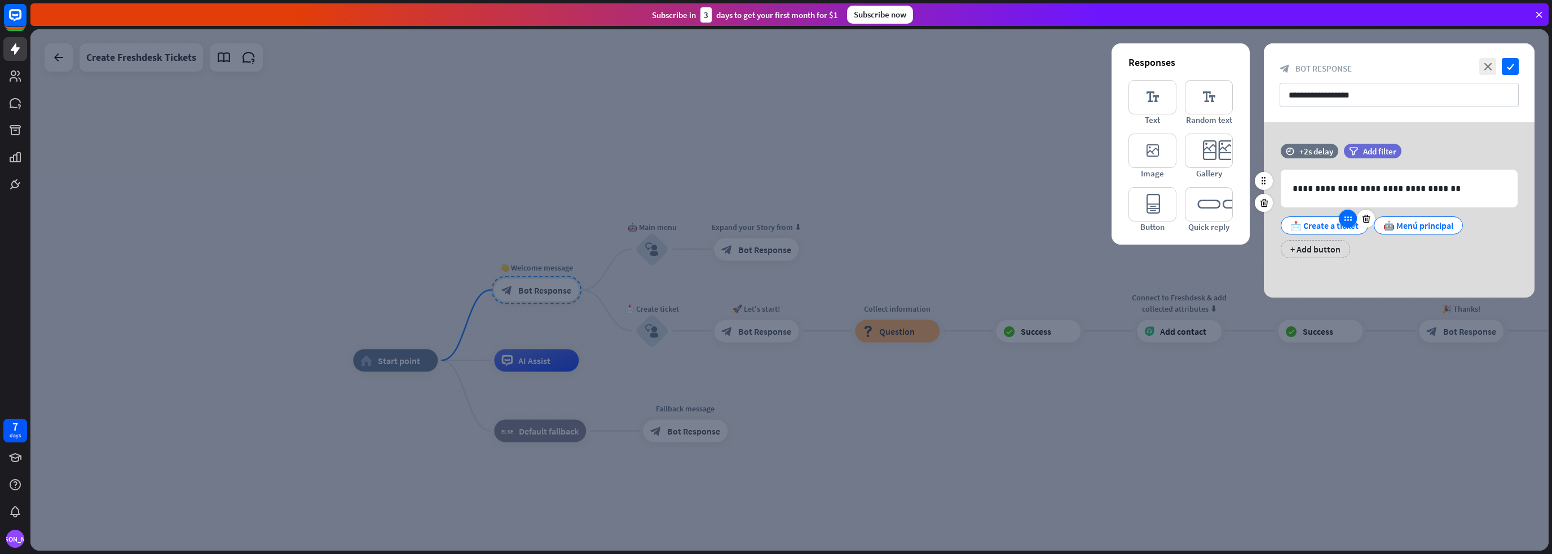
click at [1343, 220] on div at bounding box center [1348, 219] width 18 height 18
click at [1326, 225] on div "📩 Create a ticket" at bounding box center [1324, 225] width 68 height 17
click at [1326, 226] on div "📩 Create a ticket" at bounding box center [1324, 225] width 68 height 17
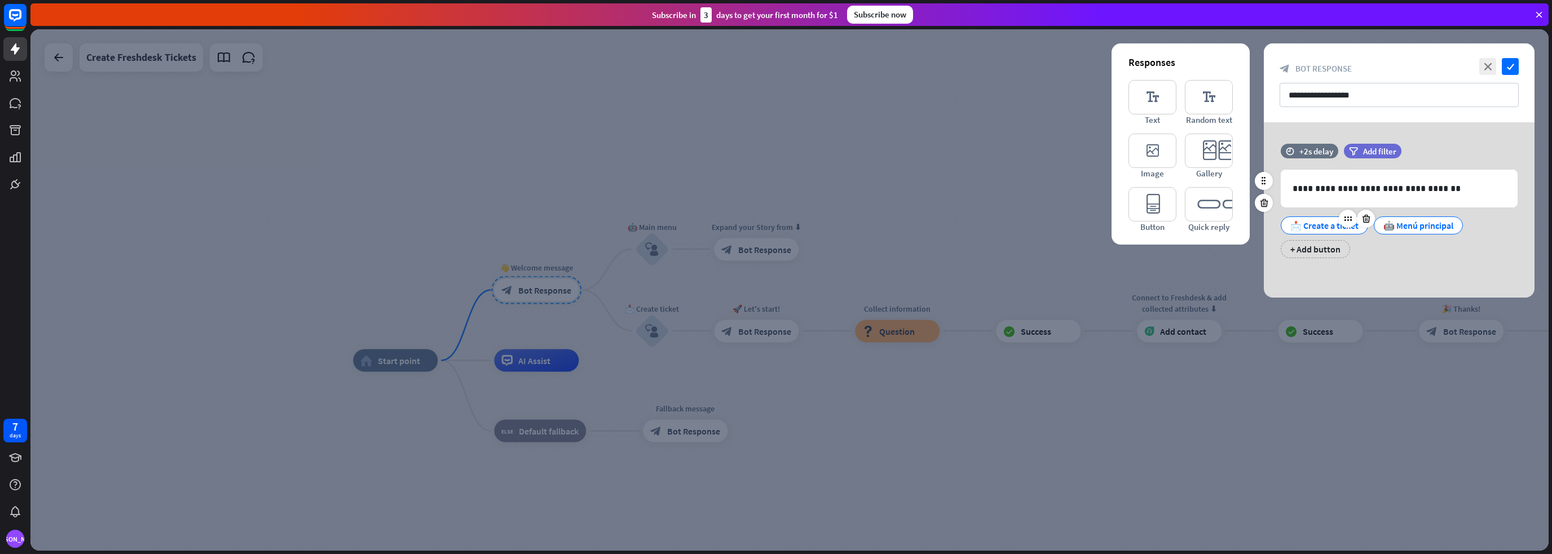
click at [1326, 226] on div "📩 Create a ticket" at bounding box center [1324, 225] width 68 height 17
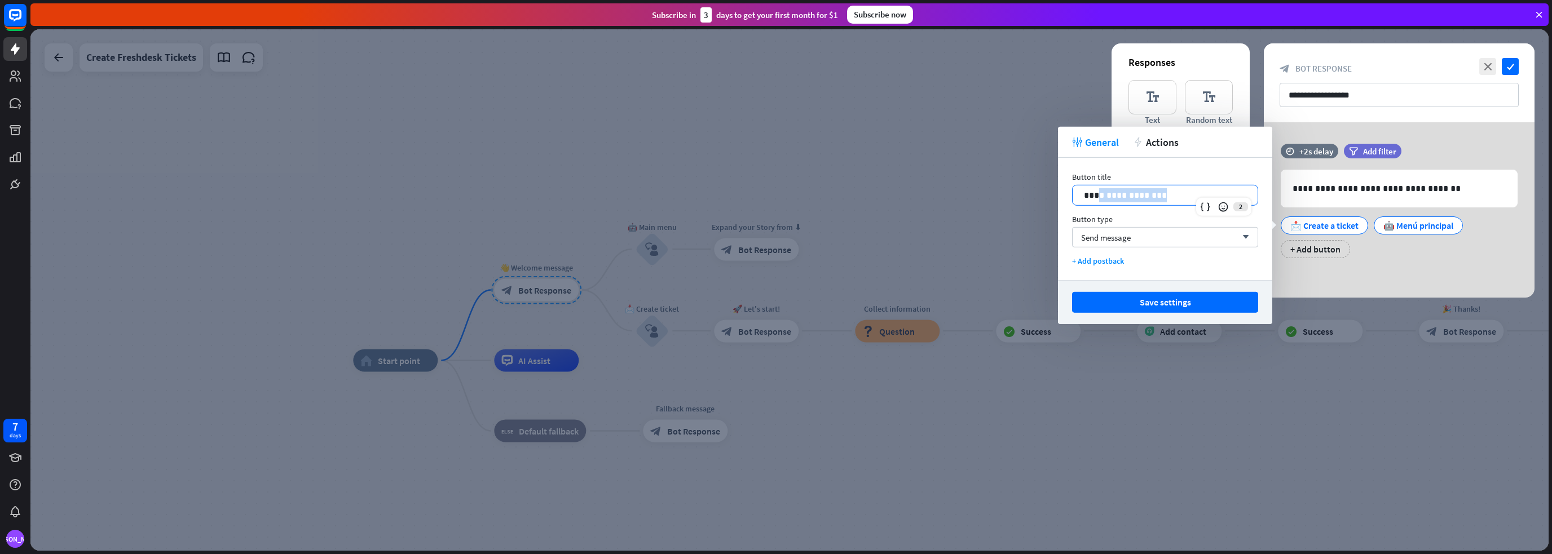
drag, startPoint x: 1211, startPoint y: 193, endPoint x: 1100, endPoint y: 192, distance: 111.1
click at [1100, 192] on p "**********" at bounding box center [1165, 195] width 162 height 14
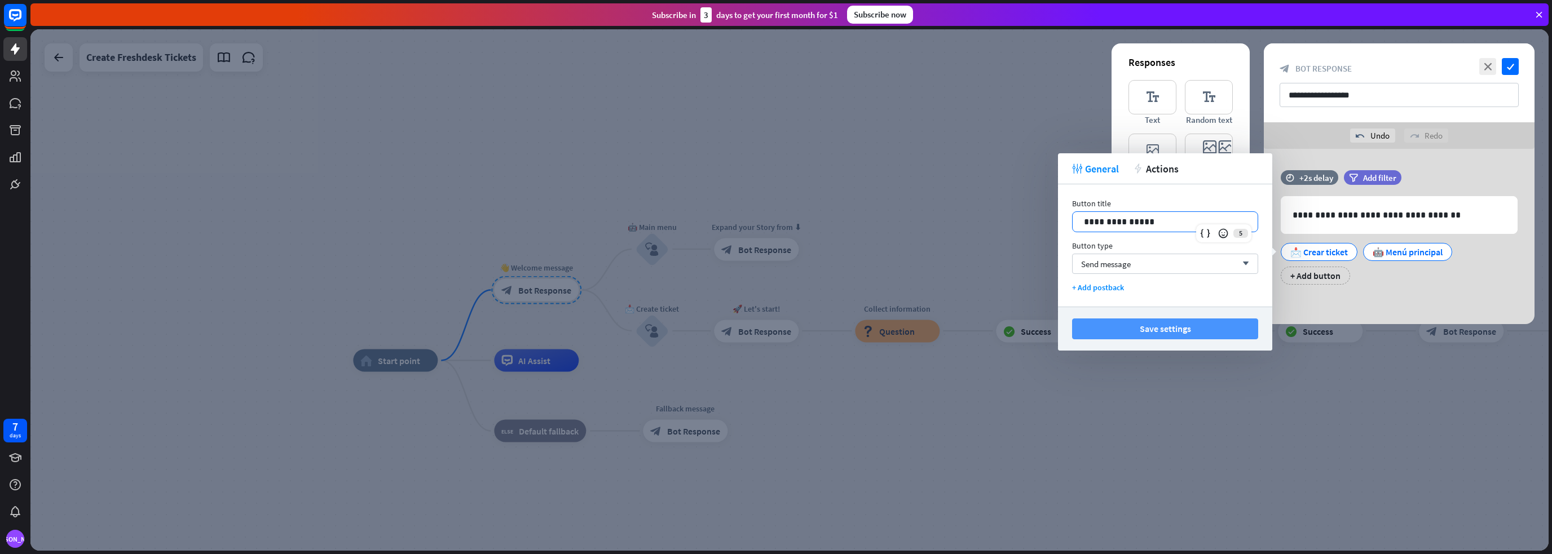
click at [1137, 330] on button "Save settings" at bounding box center [1165, 329] width 186 height 21
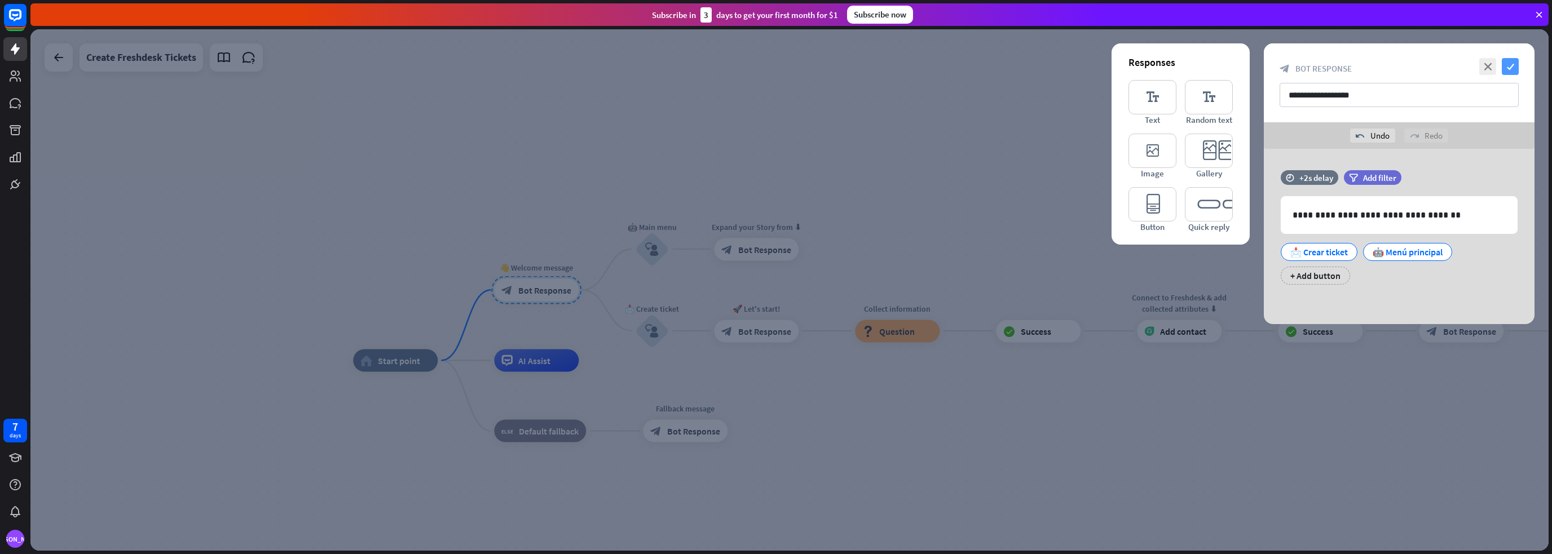
click at [1509, 69] on icon "check" at bounding box center [1510, 66] width 17 height 17
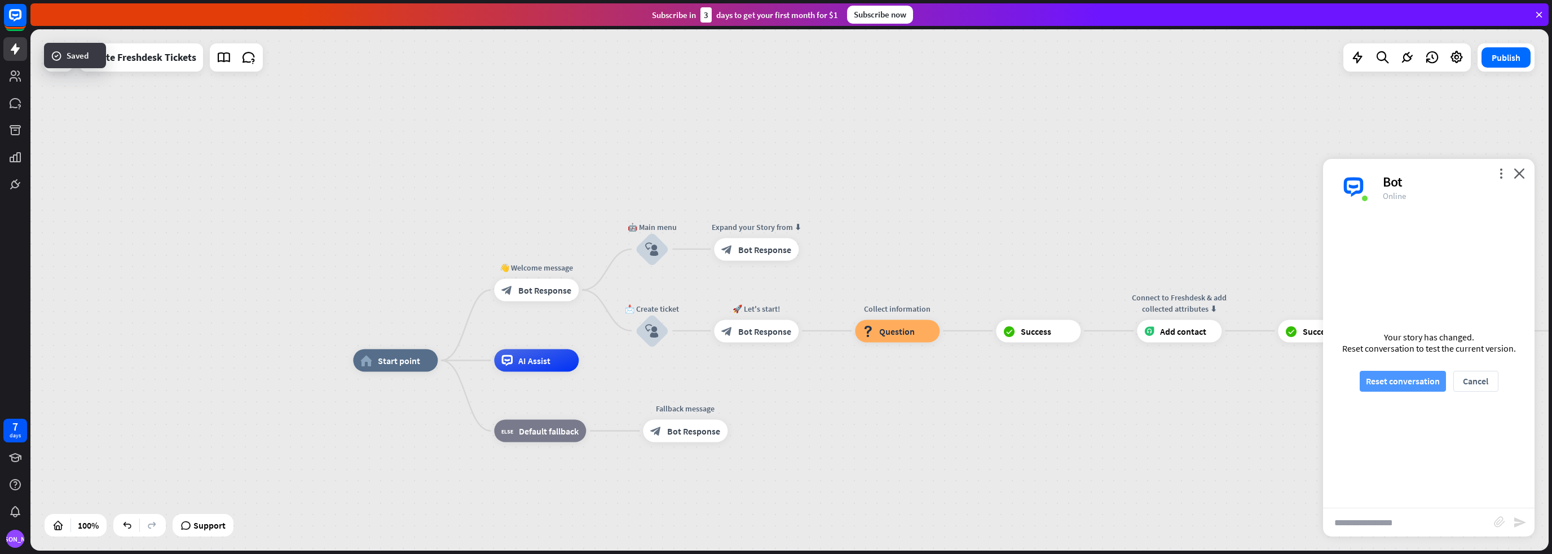
click at [1391, 383] on button "Reset conversation" at bounding box center [1403, 381] width 86 height 21
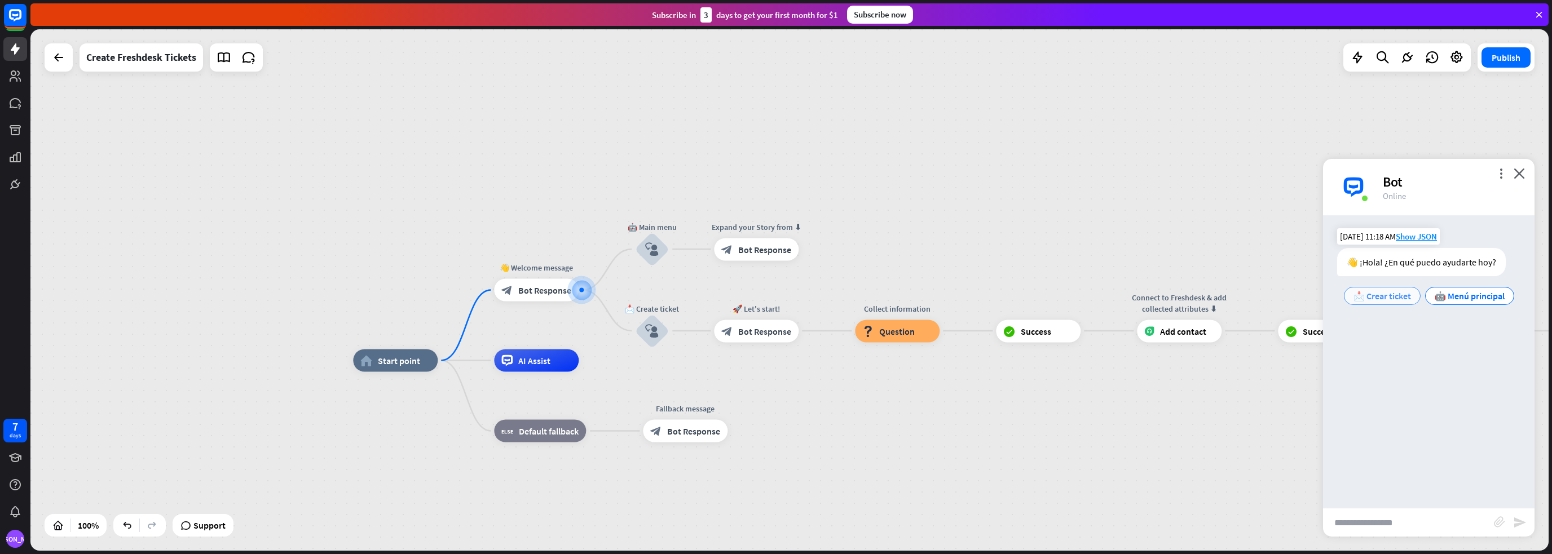
click at [1401, 299] on span "📩 Crear ticket" at bounding box center [1382, 295] width 58 height 11
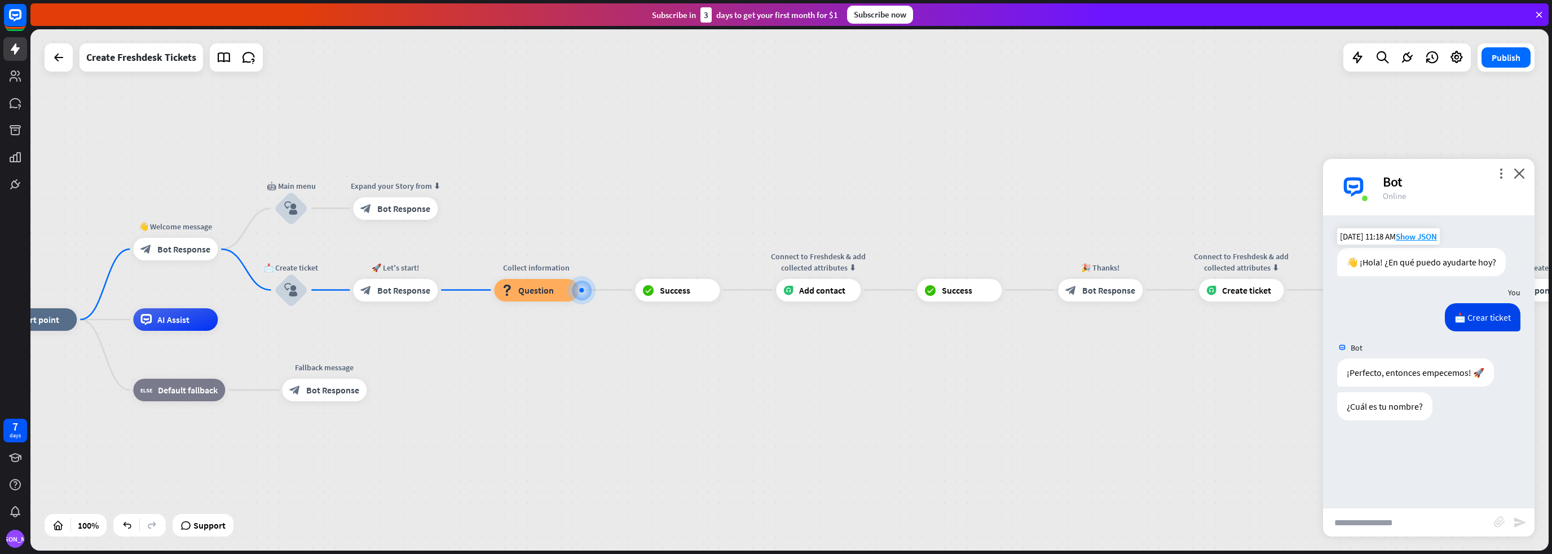
click at [1396, 516] on input "text" at bounding box center [1408, 523] width 171 height 28
type input "****"
click at [1517, 520] on icon "send" at bounding box center [1520, 523] width 14 height 14
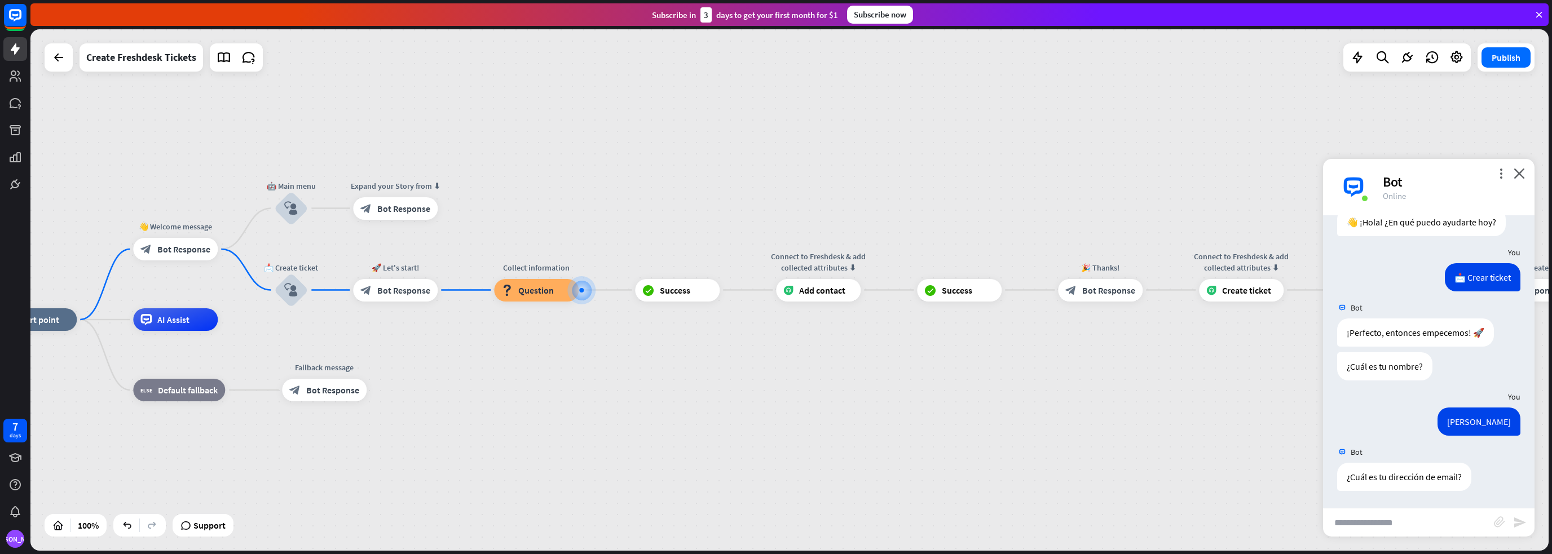
scroll to position [39, 0]
click at [1380, 528] on input "text" at bounding box center [1408, 523] width 171 height 28
type input "**********"
click at [1517, 522] on icon "send" at bounding box center [1520, 523] width 14 height 14
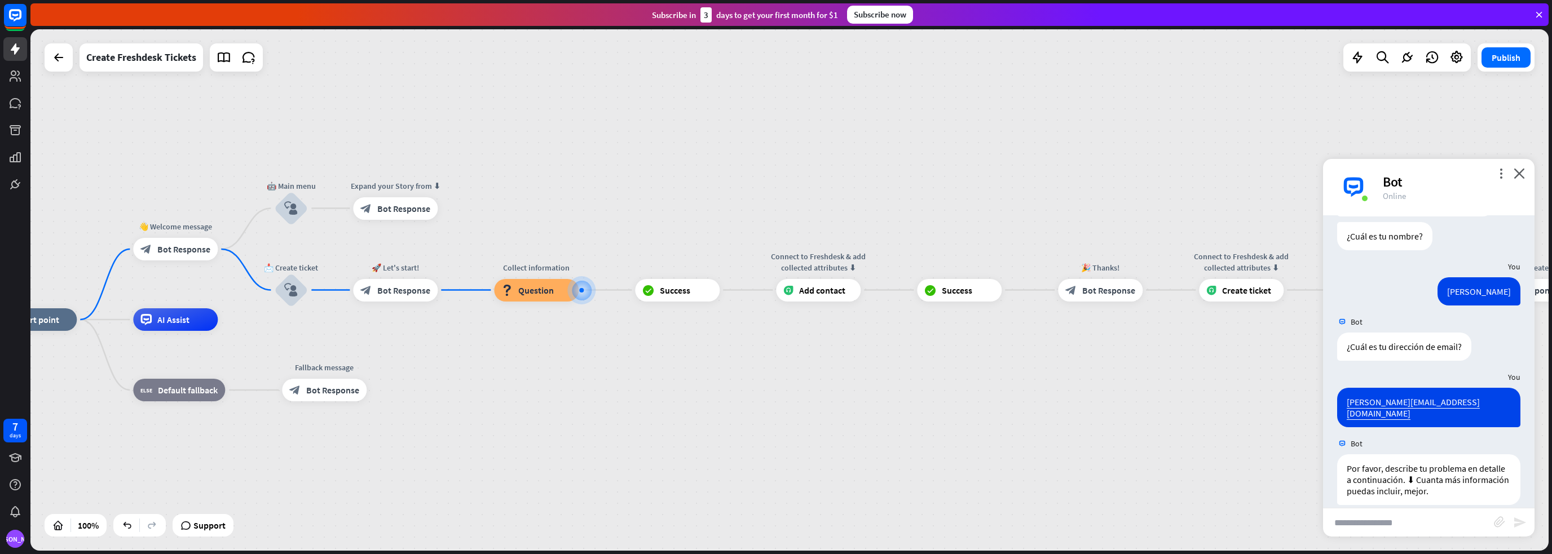
scroll to position [173, 0]
click at [1384, 521] on input "text" at bounding box center [1408, 523] width 171 height 28
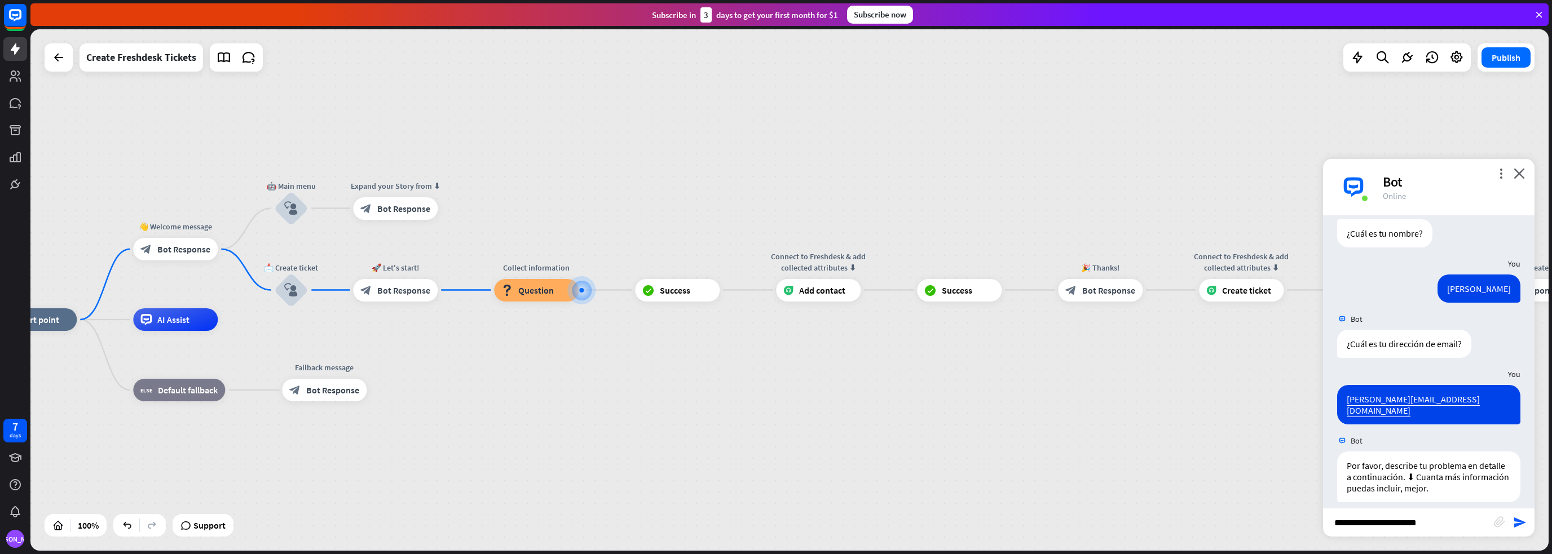
type input "**********"
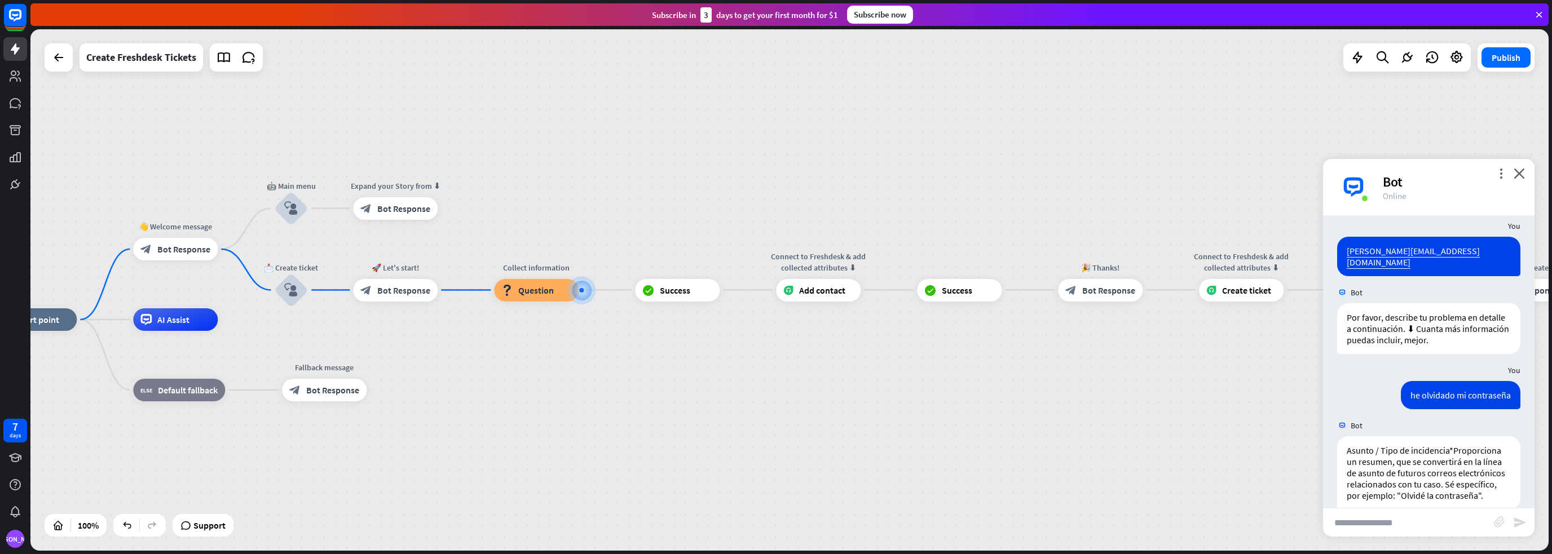
scroll to position [329, 0]
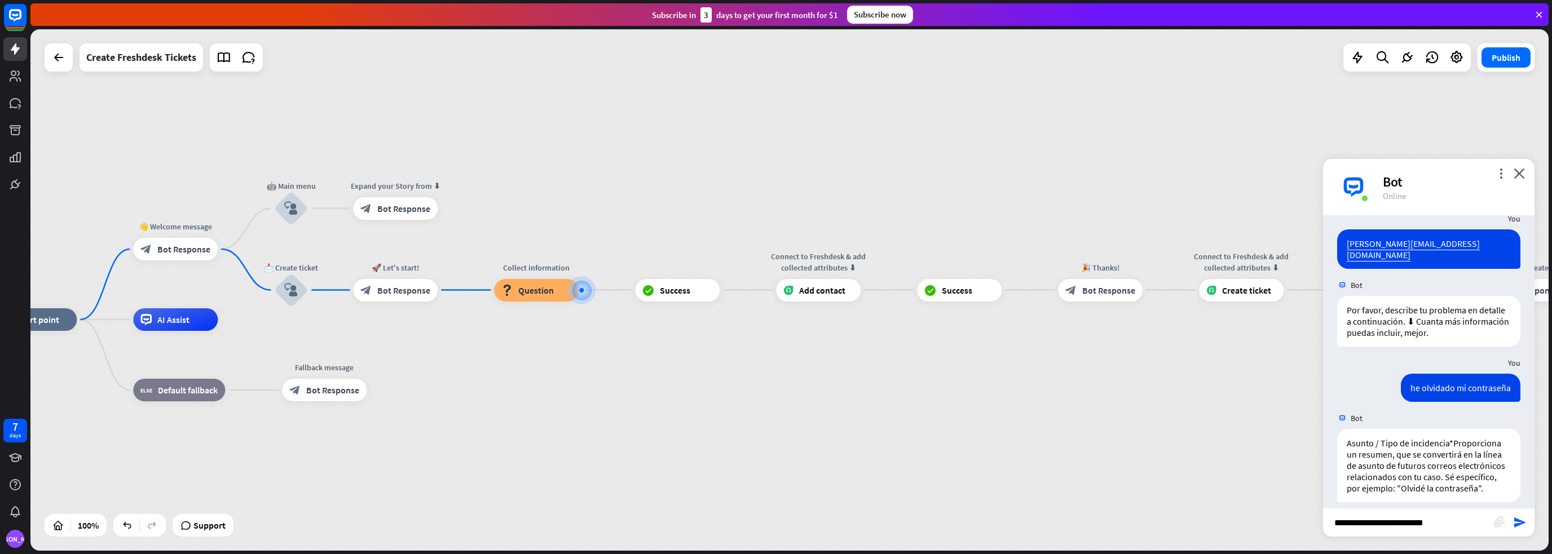
type input "**********"
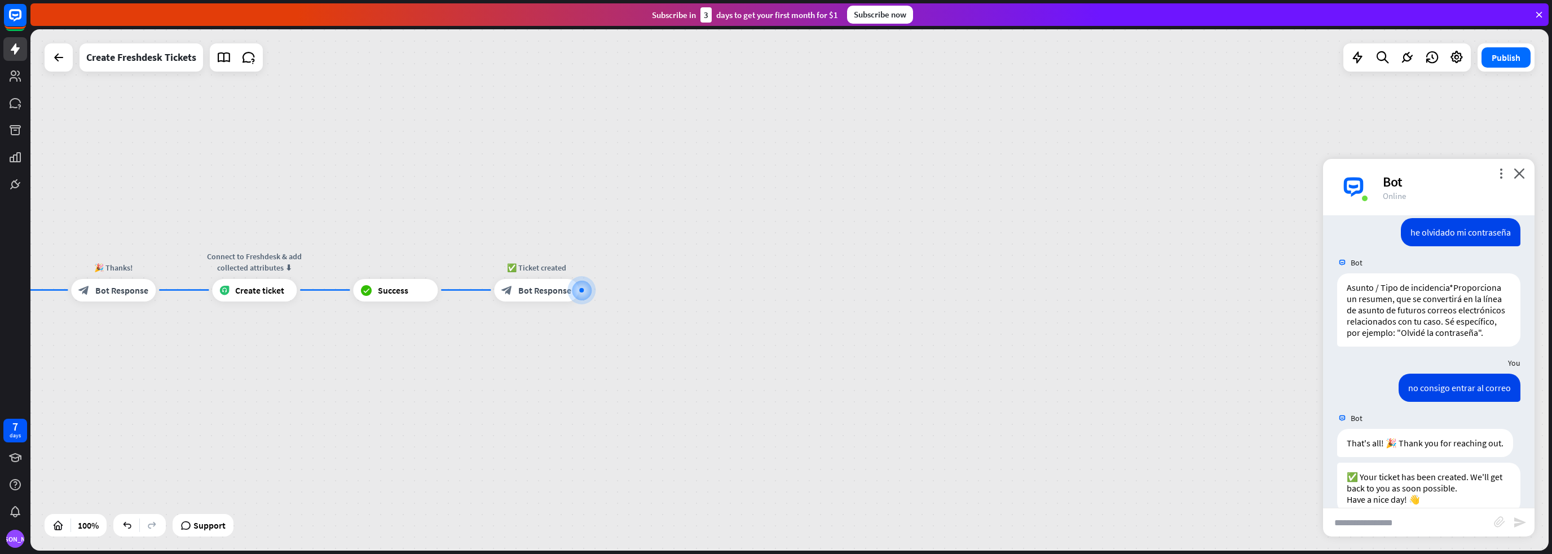
scroll to position [507, 0]
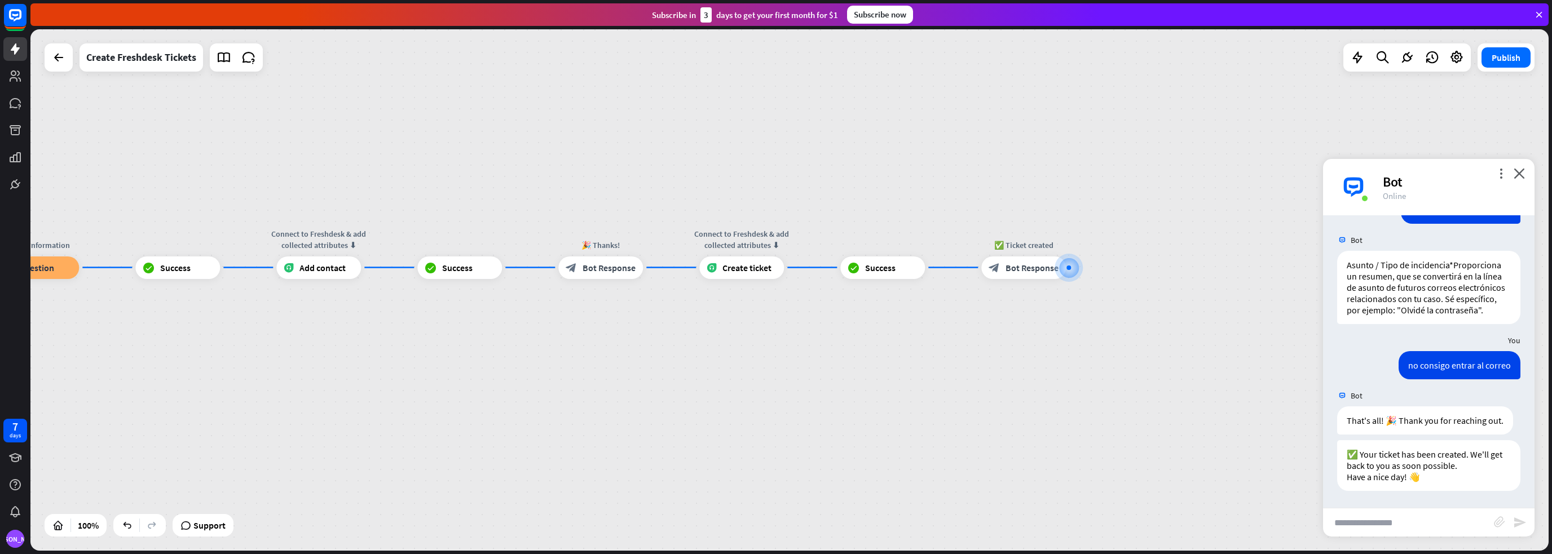
drag, startPoint x: 327, startPoint y: 433, endPoint x: 814, endPoint y: 411, distance: 487.7
click at [814, 411] on div "home_2 Start point 👋 Welcome message block_bot_response Bot Response 🤖 Main men…" at bounding box center [252, 558] width 1518 height 522
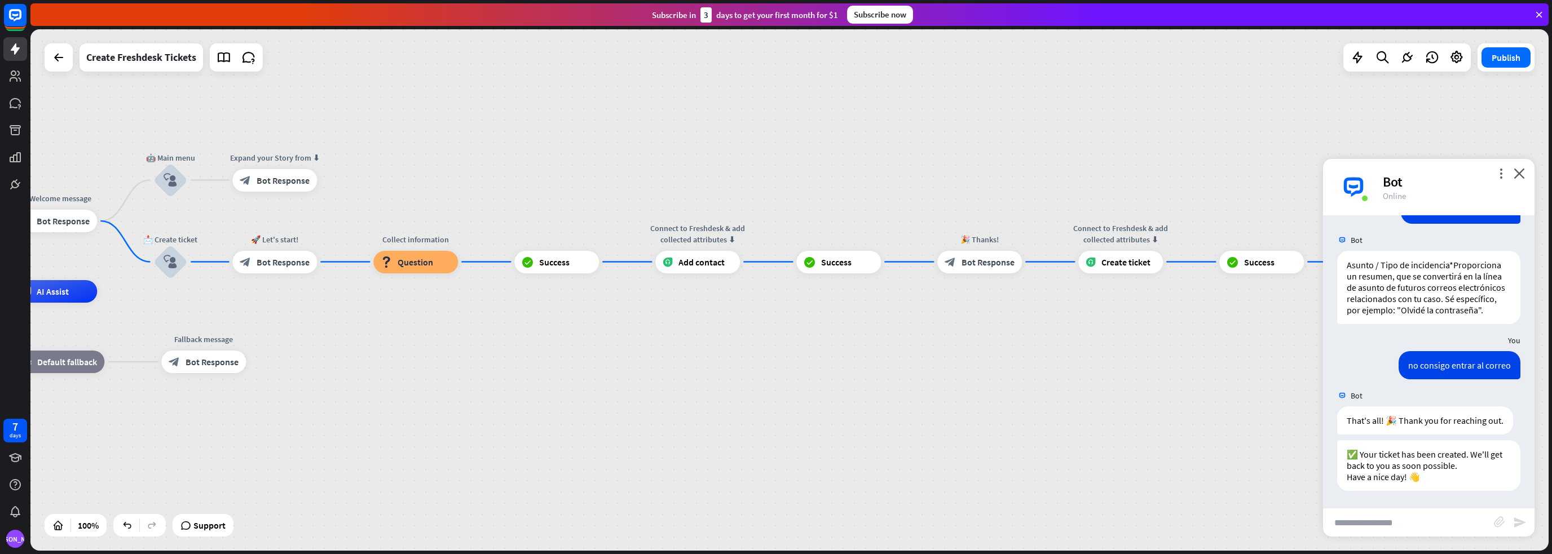
drag, startPoint x: 401, startPoint y: 402, endPoint x: 780, endPoint y: 396, distance: 379.0
click at [780, 396] on div "home_2 Start point 👋 Welcome message block_bot_response Bot Response 🤖 Main men…" at bounding box center [630, 553] width 1518 height 522
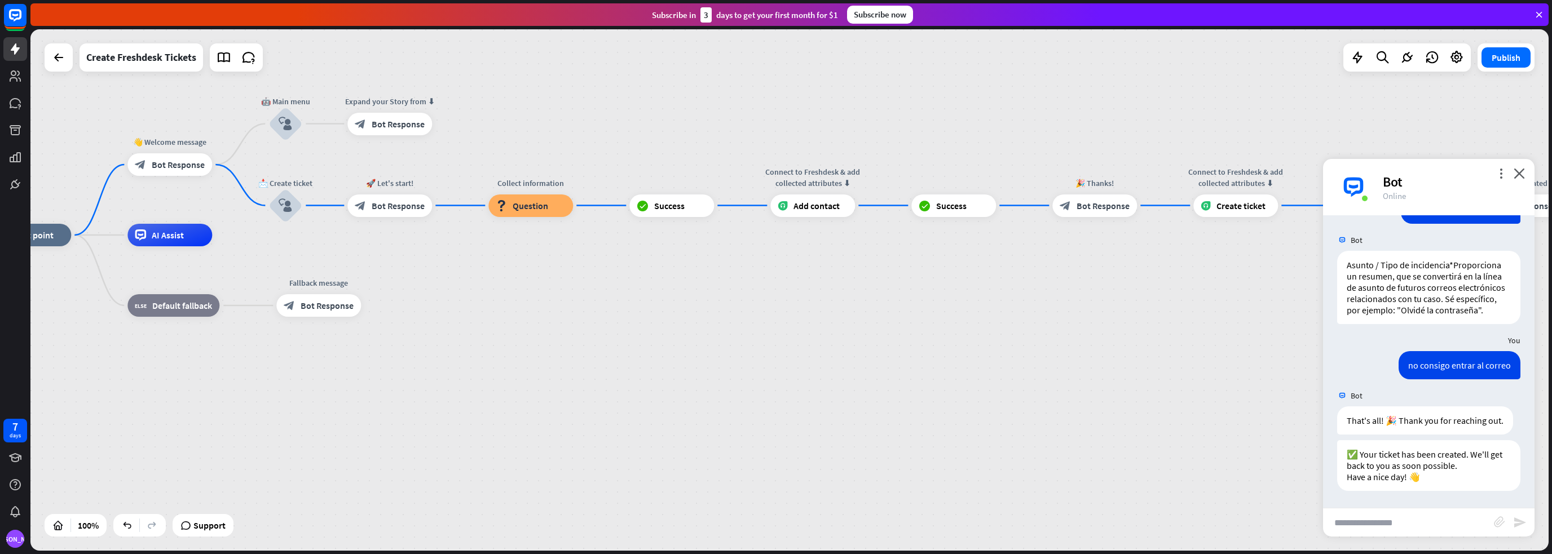
drag, startPoint x: 449, startPoint y: 378, endPoint x: 564, endPoint y: 321, distance: 128.4
click at [564, 321] on div "home_2 Start point 👋 Welcome message block_bot_response Bot Response 🤖 Main men…" at bounding box center [745, 496] width 1518 height 522
click at [517, 207] on span "Question" at bounding box center [531, 205] width 36 height 11
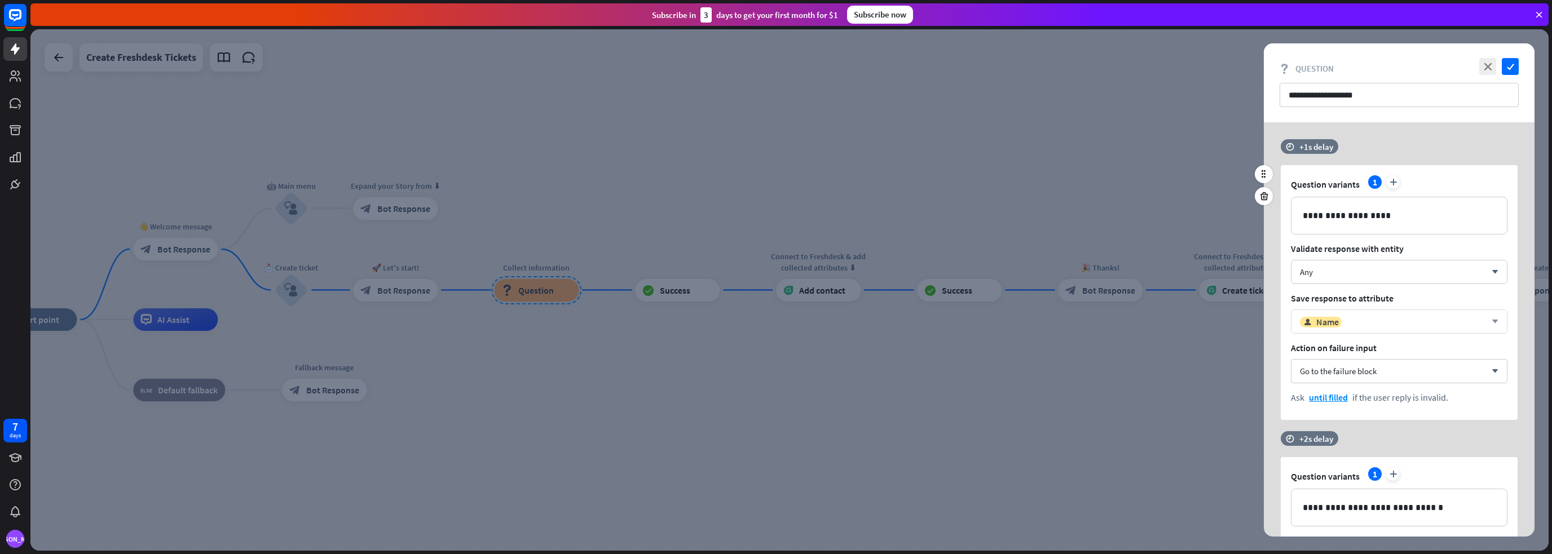
click at [1495, 315] on div "user Name arrow_down" at bounding box center [1399, 322] width 217 height 24
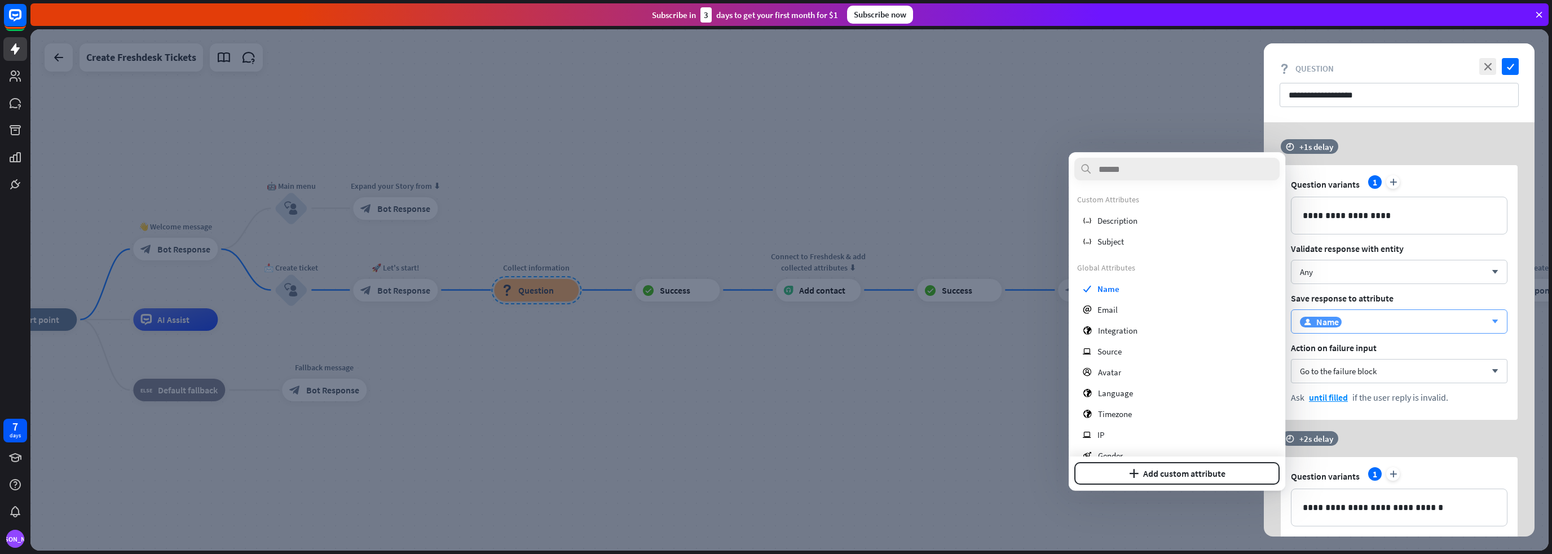
click at [1495, 315] on div "user Name arrow_down" at bounding box center [1399, 322] width 217 height 24
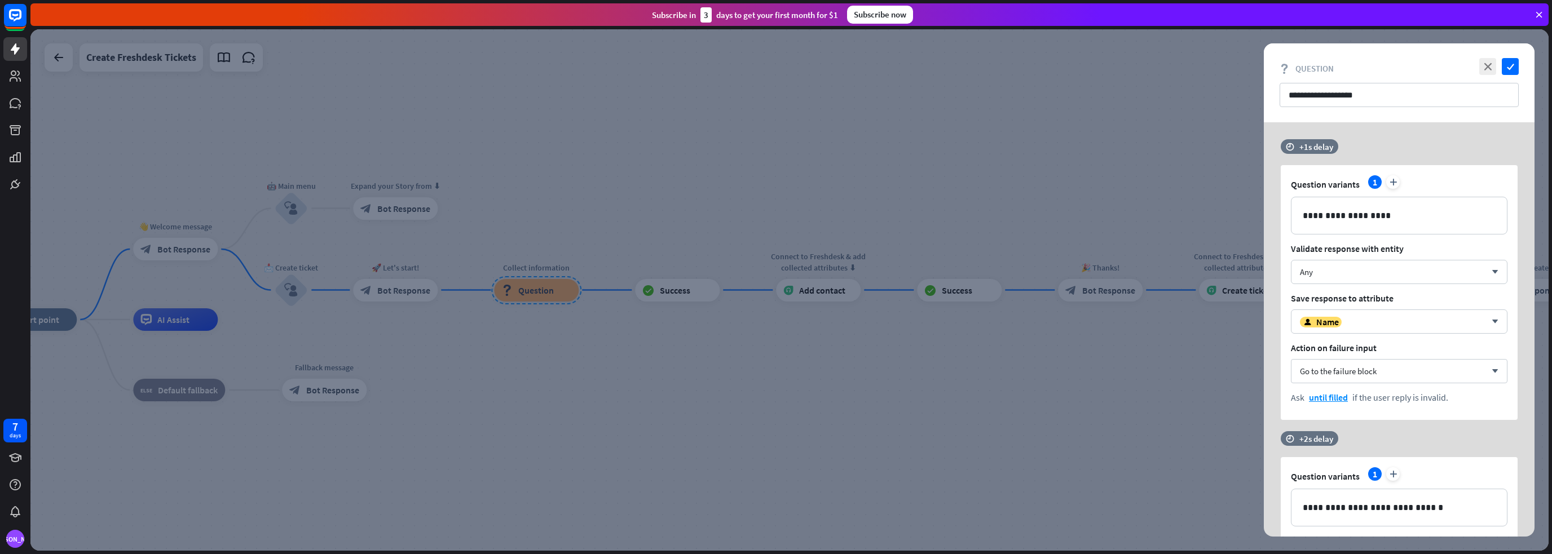
click at [701, 359] on div at bounding box center [789, 290] width 1518 height 522
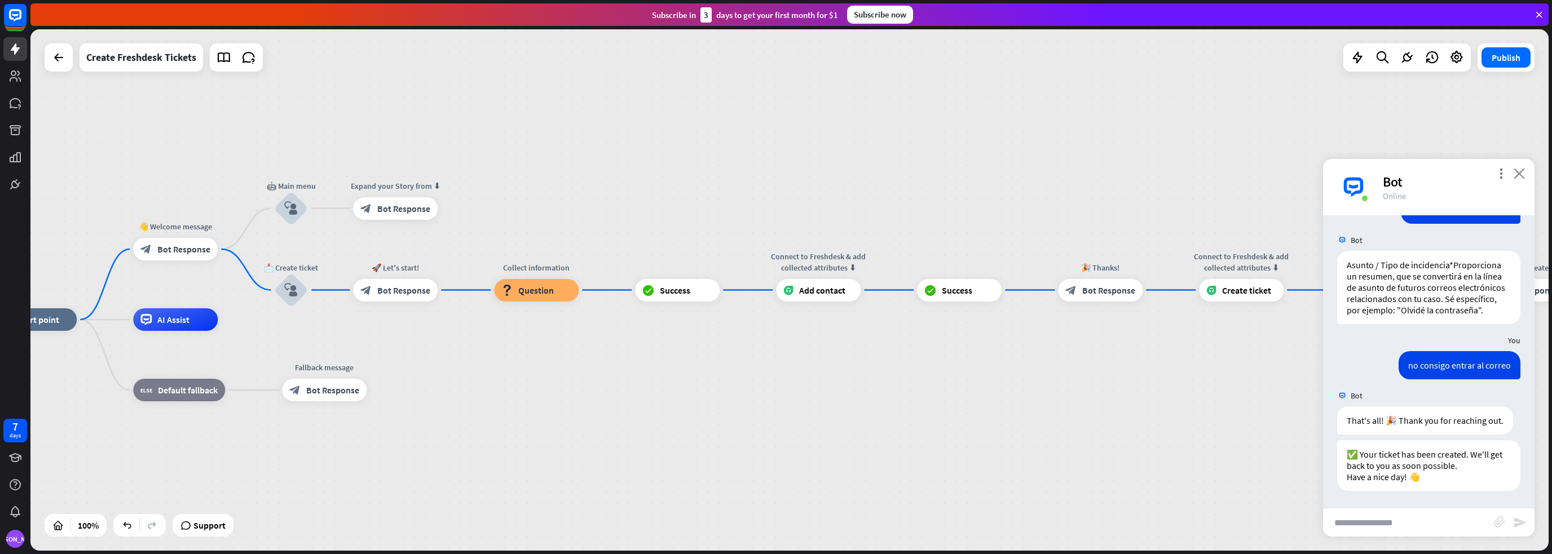
click at [1523, 173] on icon "close" at bounding box center [1518, 173] width 11 height 11
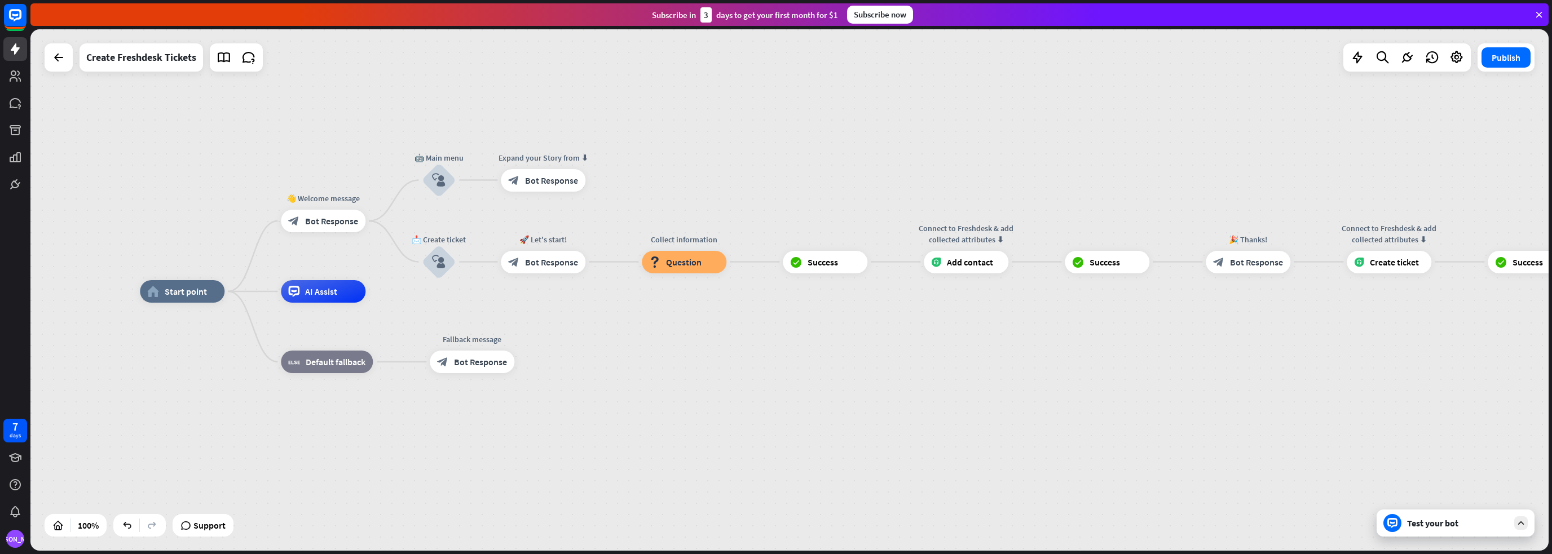
drag, startPoint x: 506, startPoint y: 387, endPoint x: 672, endPoint y: 355, distance: 168.9
click at [672, 355] on div "home_2 Start point 👋 Welcome message block_bot_response Bot Response 🤖 Main men…" at bounding box center [899, 553] width 1518 height 522
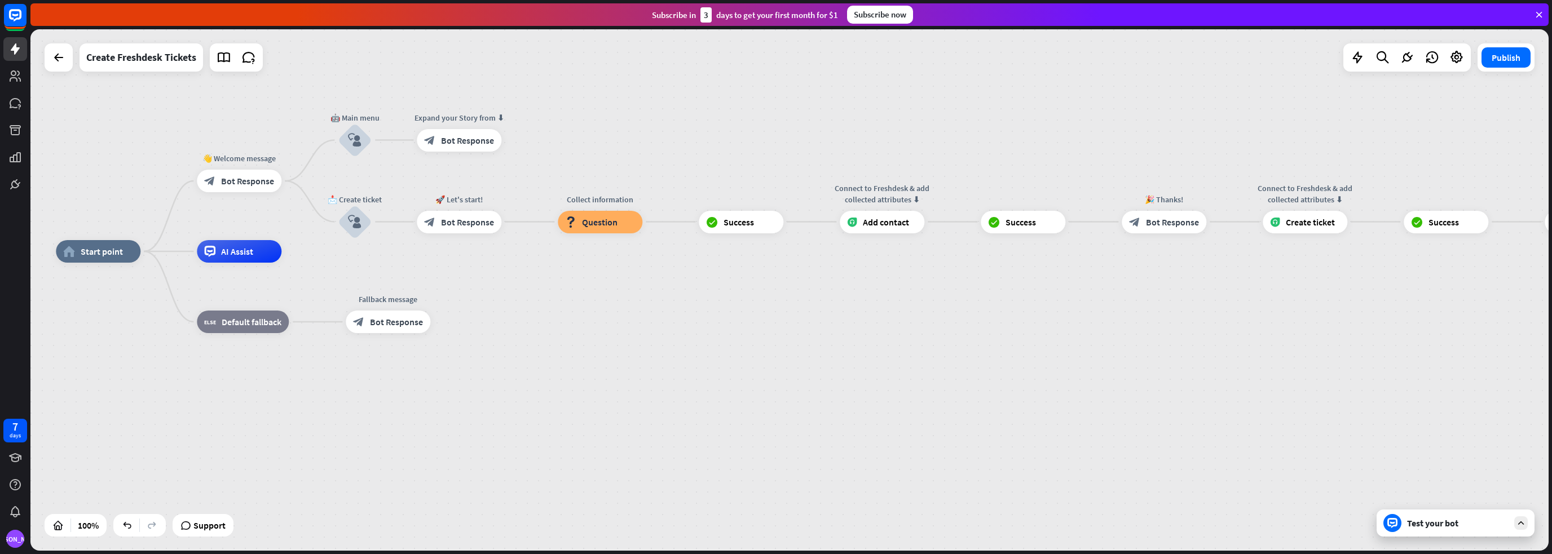
drag, startPoint x: 1094, startPoint y: 383, endPoint x: 1000, endPoint y: 347, distance: 100.8
click at [1000, 347] on div "home_2 Start point 👋 Welcome message block_bot_response Bot Response 🤖 Main men…" at bounding box center [815, 512] width 1518 height 522
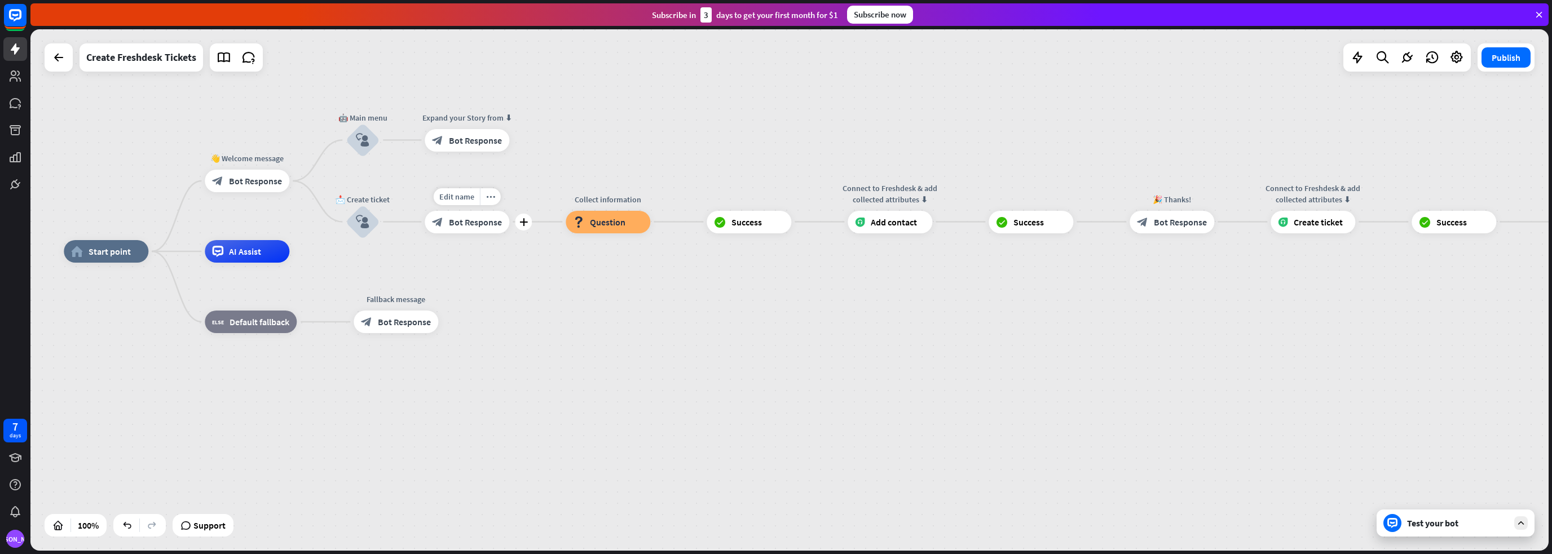
click at [466, 222] on span "Bot Response" at bounding box center [475, 222] width 53 height 11
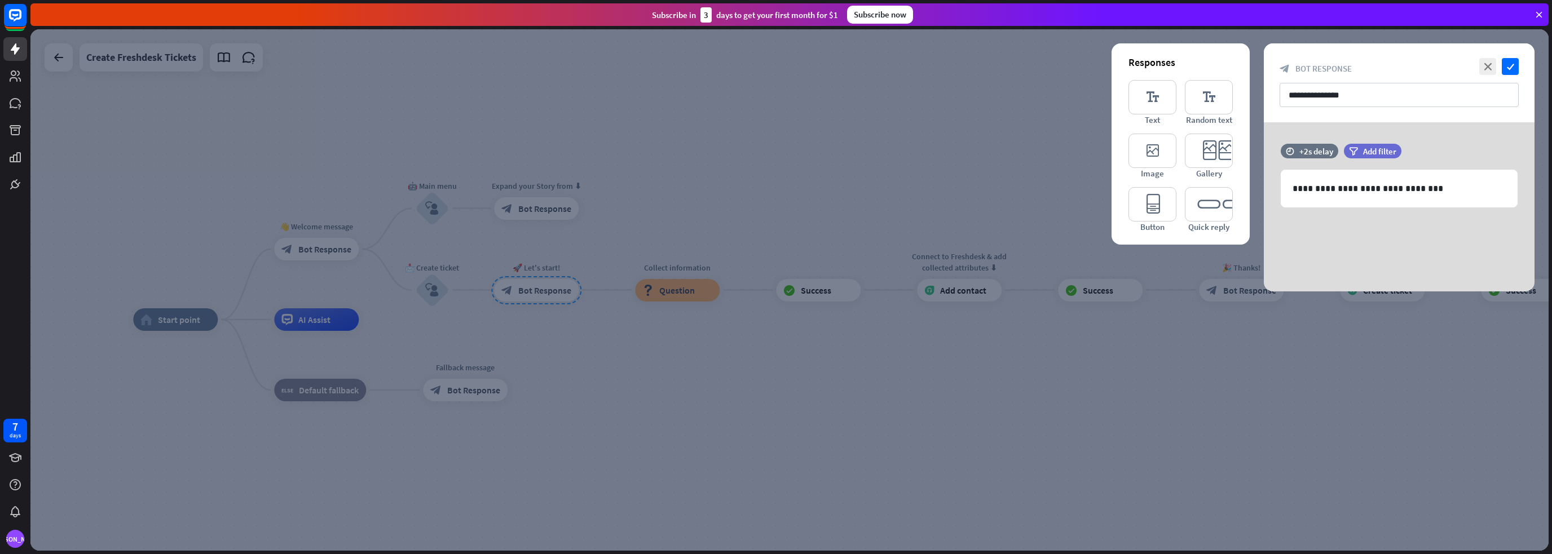
click at [612, 302] on div at bounding box center [789, 290] width 1518 height 522
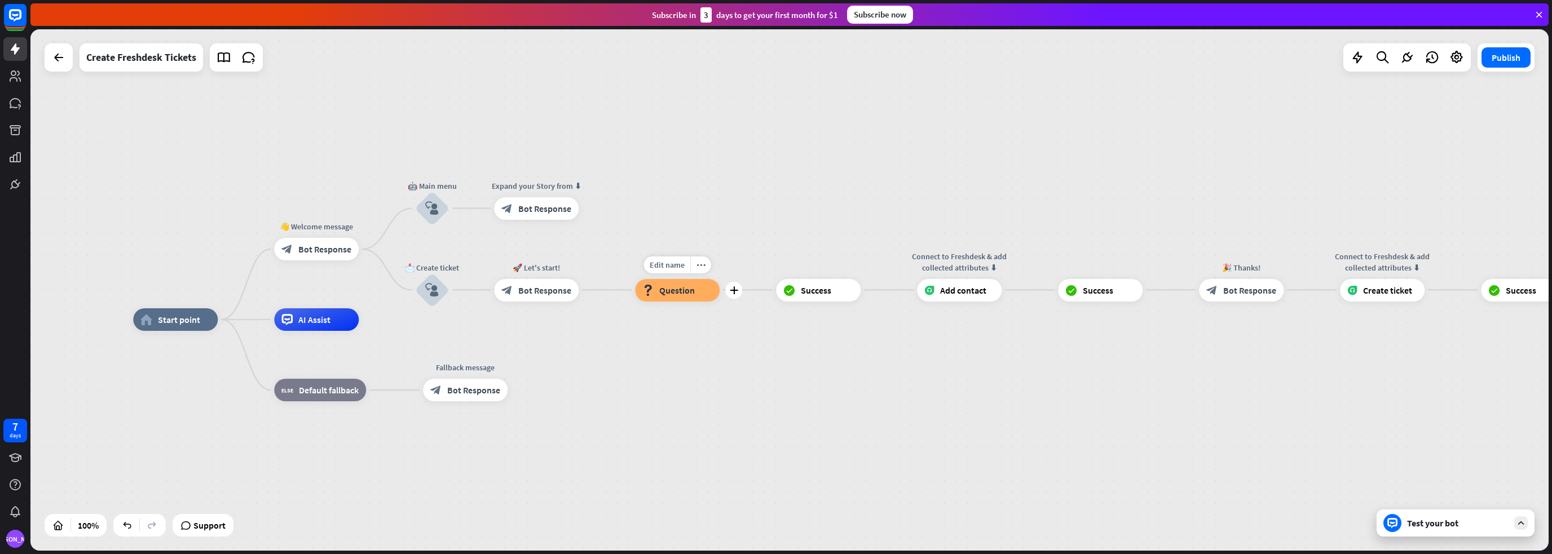
click at [685, 292] on span "Question" at bounding box center [677, 290] width 36 height 11
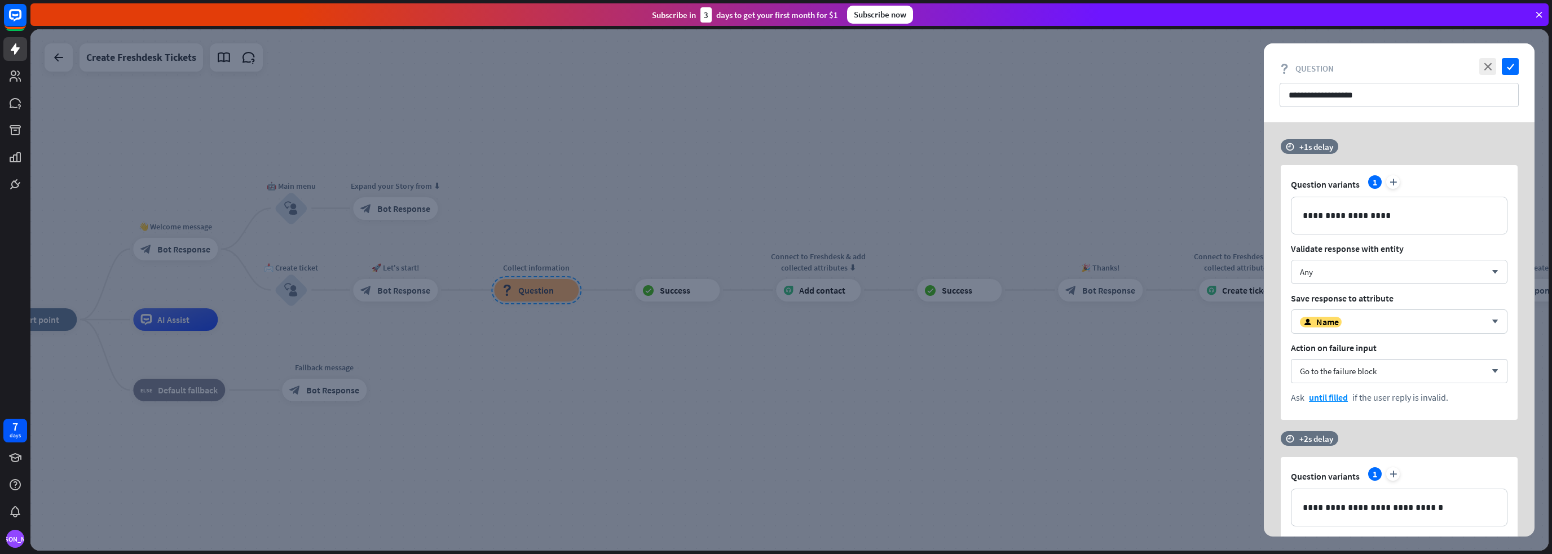
click at [913, 370] on div at bounding box center [789, 290] width 1518 height 522
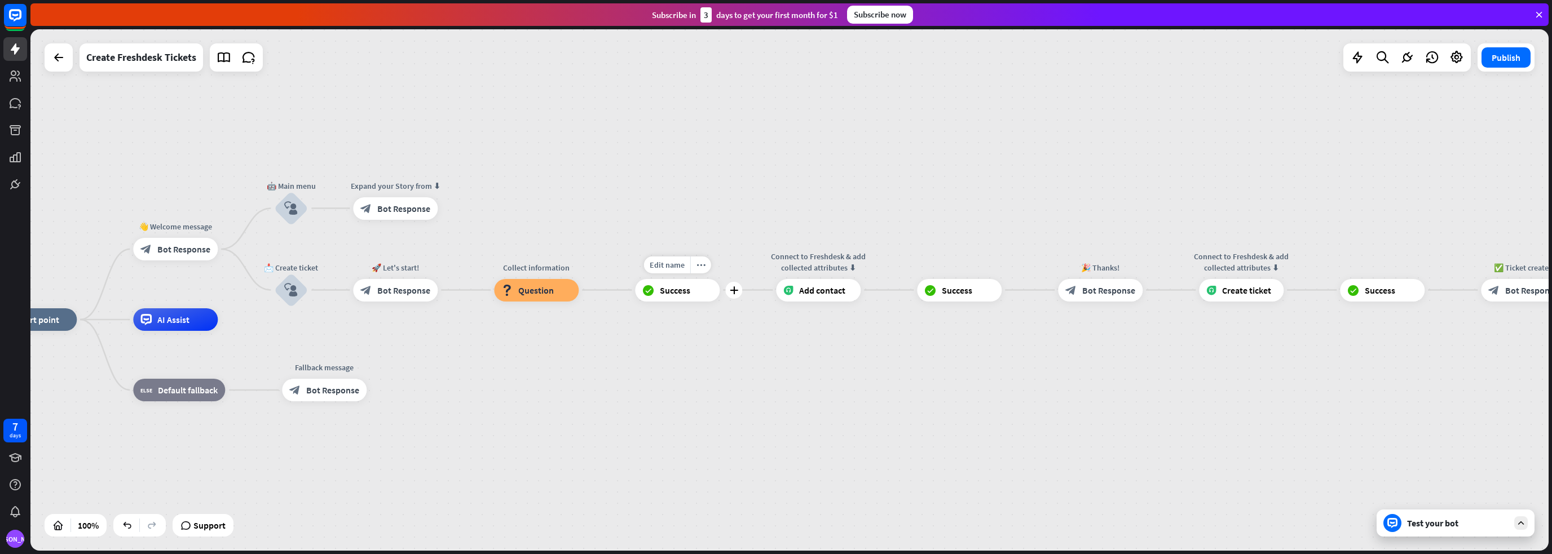
click at [670, 295] on span "Success" at bounding box center [675, 290] width 30 height 11
click at [694, 283] on div "block_success Success" at bounding box center [677, 290] width 85 height 23
click at [807, 286] on span "Add contact" at bounding box center [822, 290] width 46 height 11
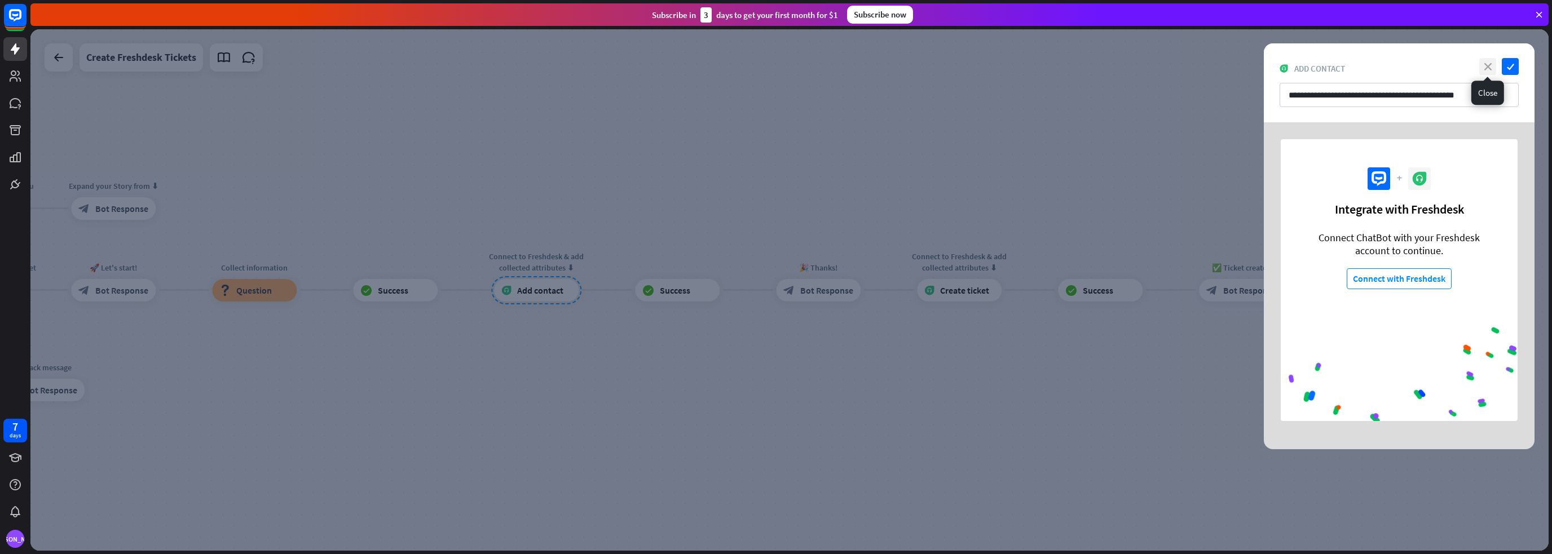
click at [1484, 69] on icon "close" at bounding box center [1487, 66] width 17 height 17
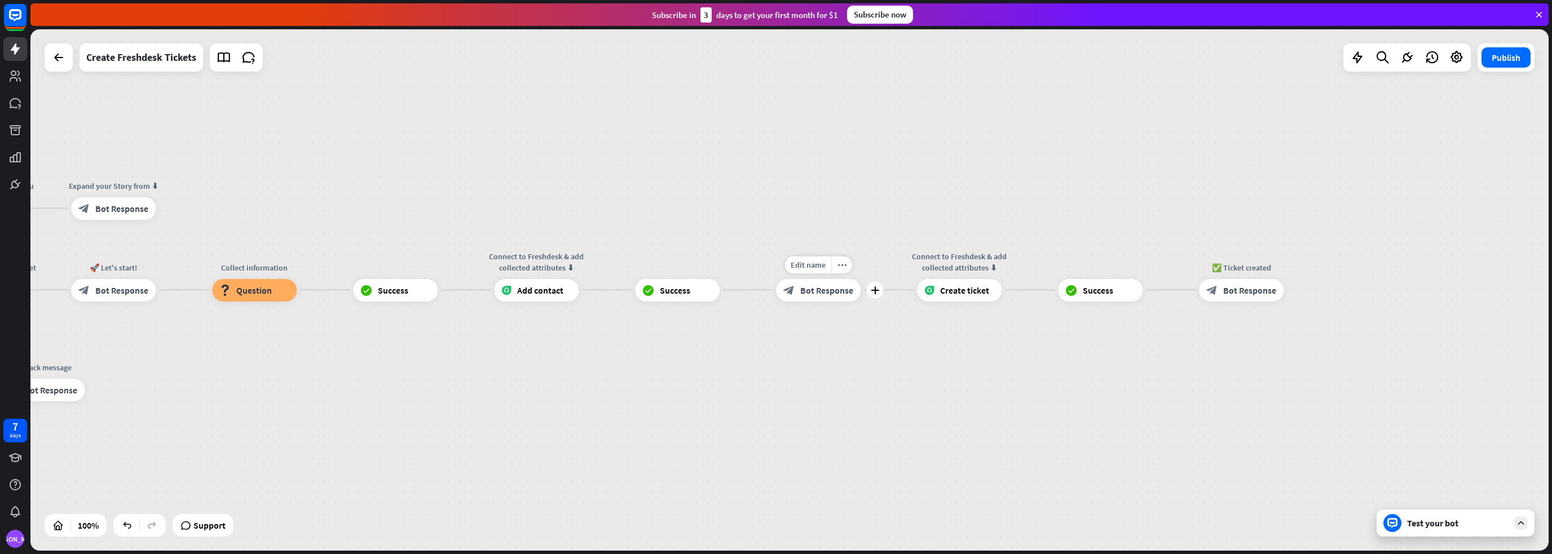
click at [802, 295] on span "Bot Response" at bounding box center [826, 290] width 53 height 11
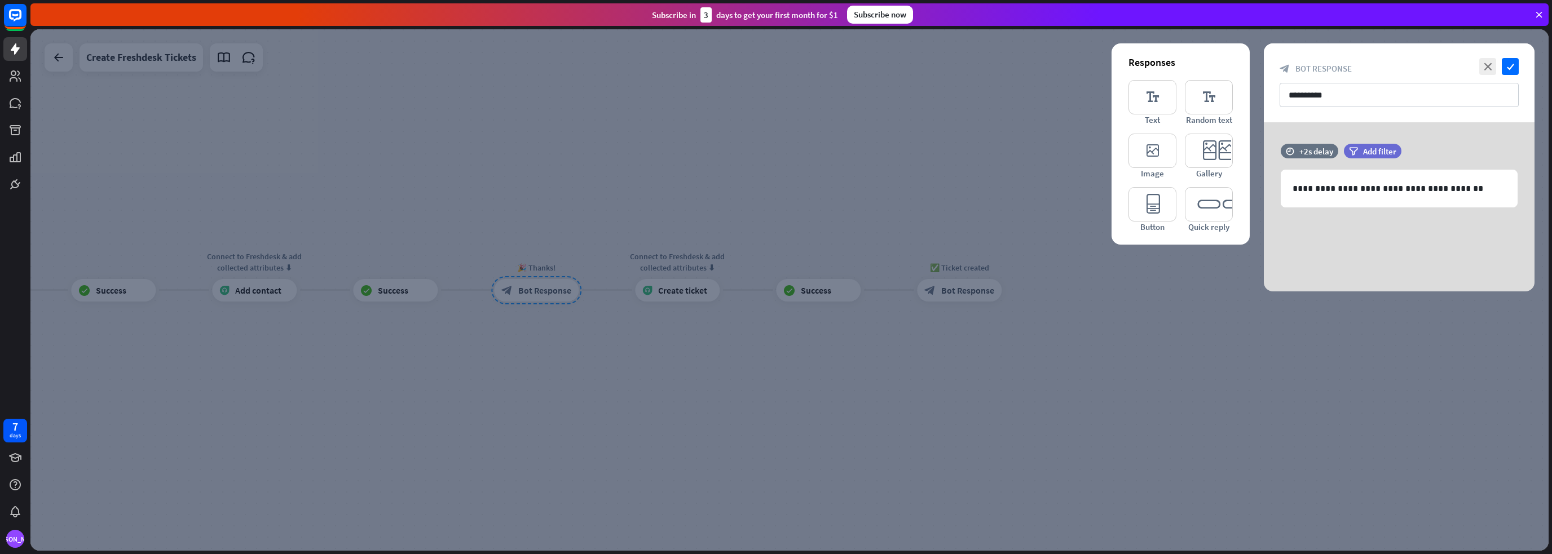
click at [796, 353] on div at bounding box center [789, 290] width 1518 height 522
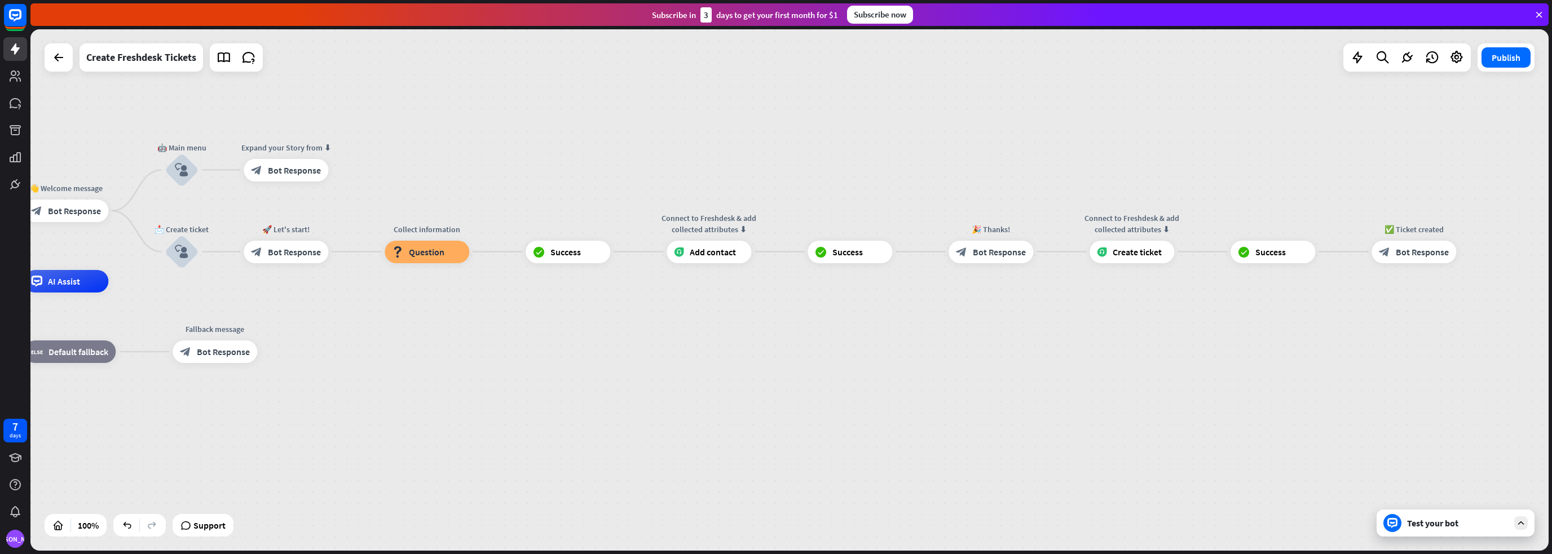
drag, startPoint x: 374, startPoint y: 396, endPoint x: 832, endPoint y: 358, distance: 460.0
click at [832, 358] on div "home_2 Start point 👋 Welcome message block_bot_response Bot Response 🤖 Main men…" at bounding box center [642, 542] width 1518 height 522
click at [489, 248] on icon "plus" at bounding box center [487, 252] width 8 height 8
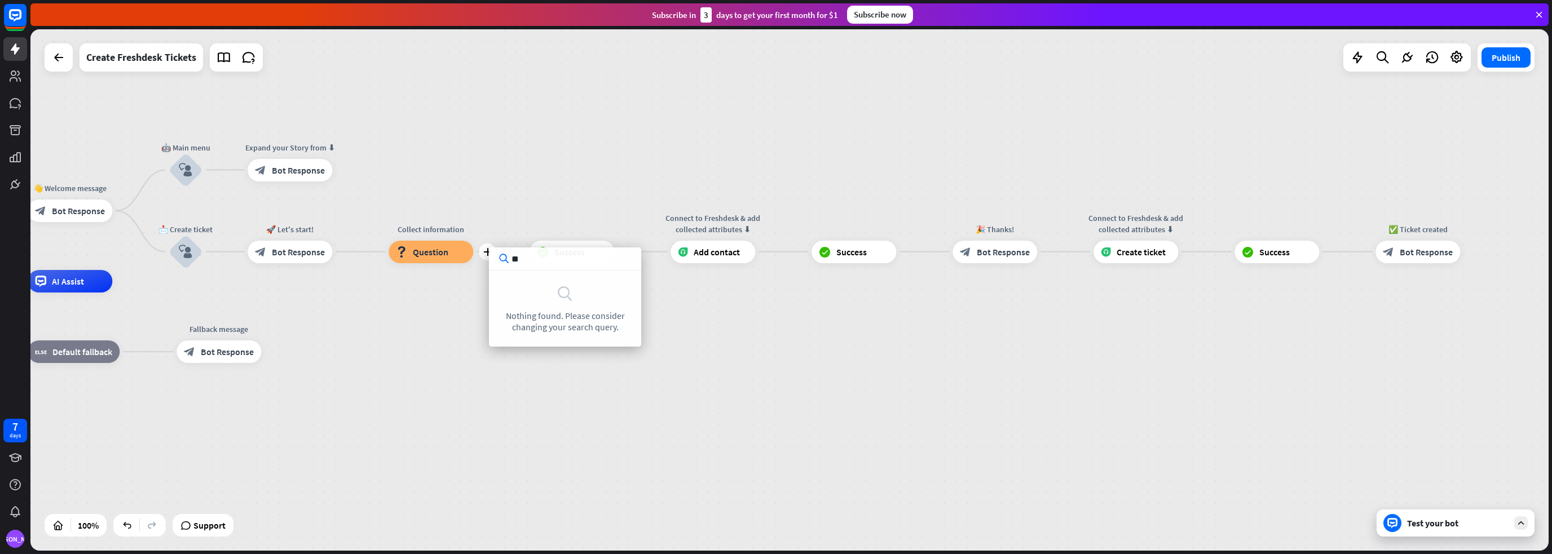
type input "*"
click at [529, 393] on div "home_2 Start point 👋 Welcome message block_bot_response Bot Response 🤖 Main men…" at bounding box center [646, 542] width 1518 height 522
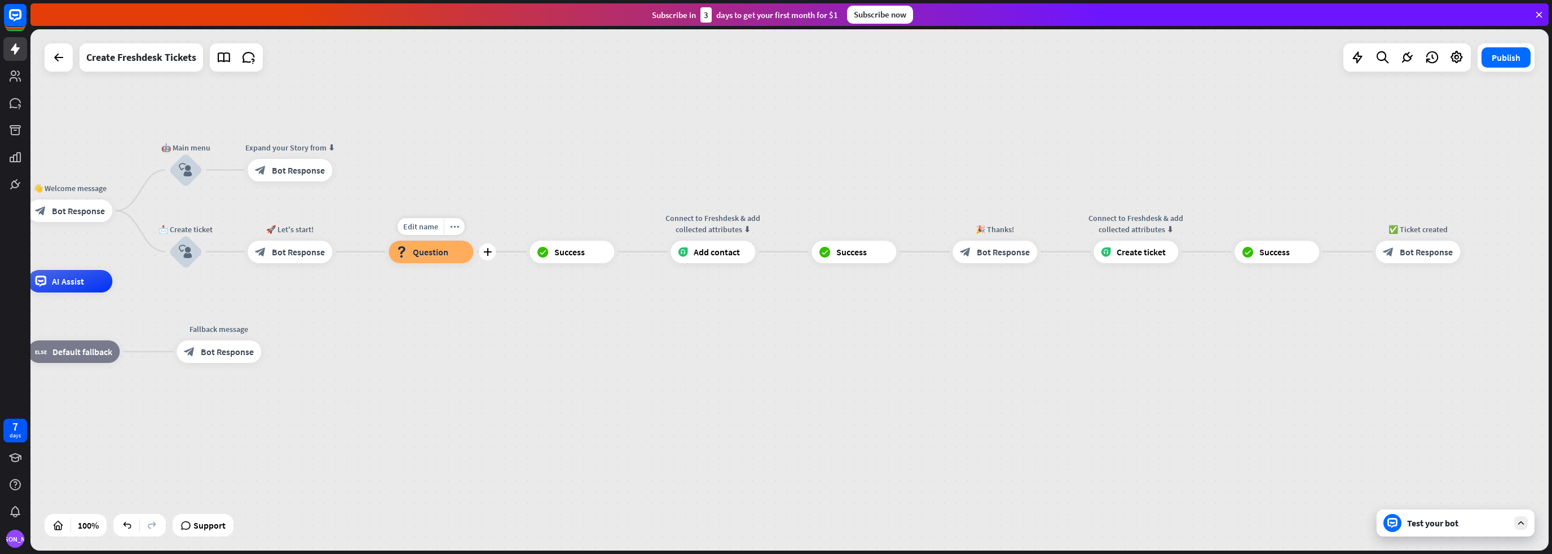
click at [448, 252] on span "Question" at bounding box center [431, 251] width 36 height 11
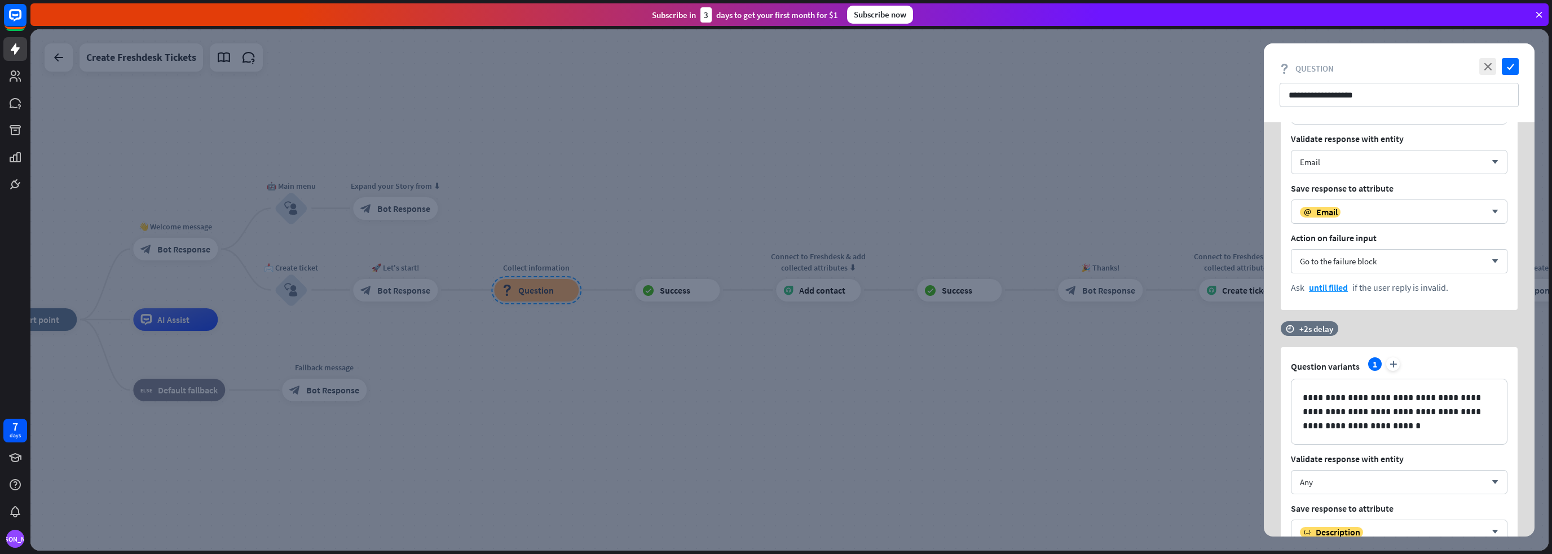
scroll to position [233, 0]
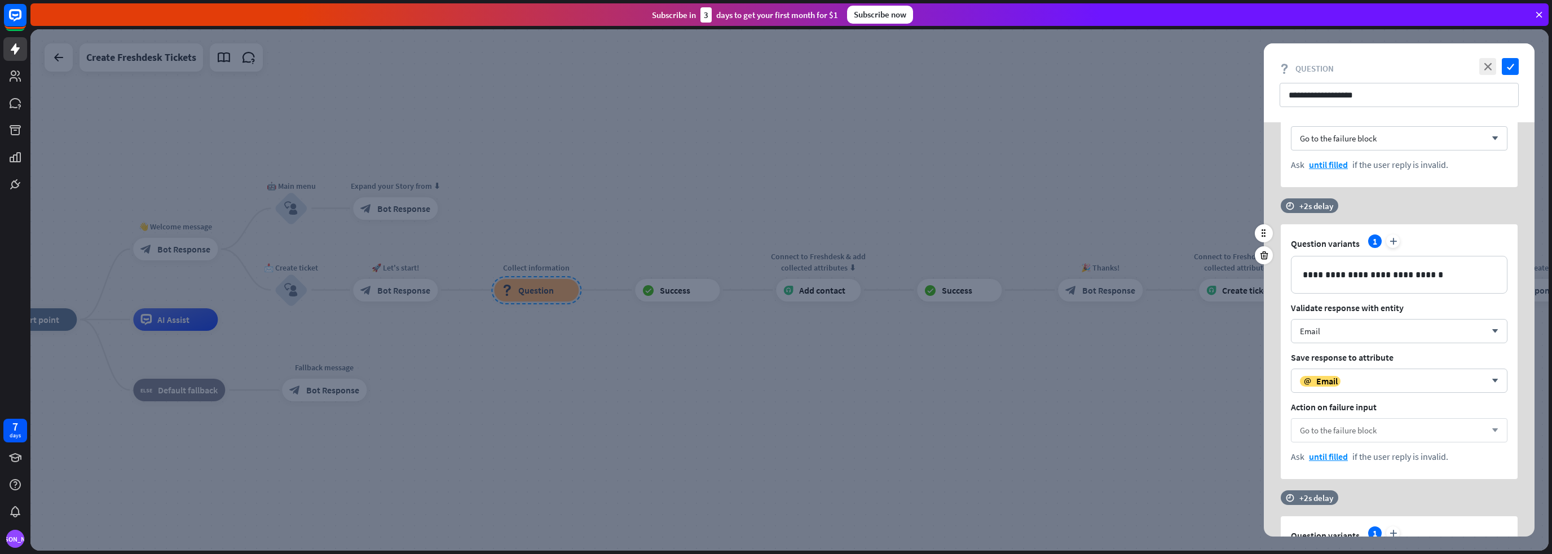
click at [1407, 427] on div "Go to the failure block arrow_down" at bounding box center [1399, 430] width 217 height 24
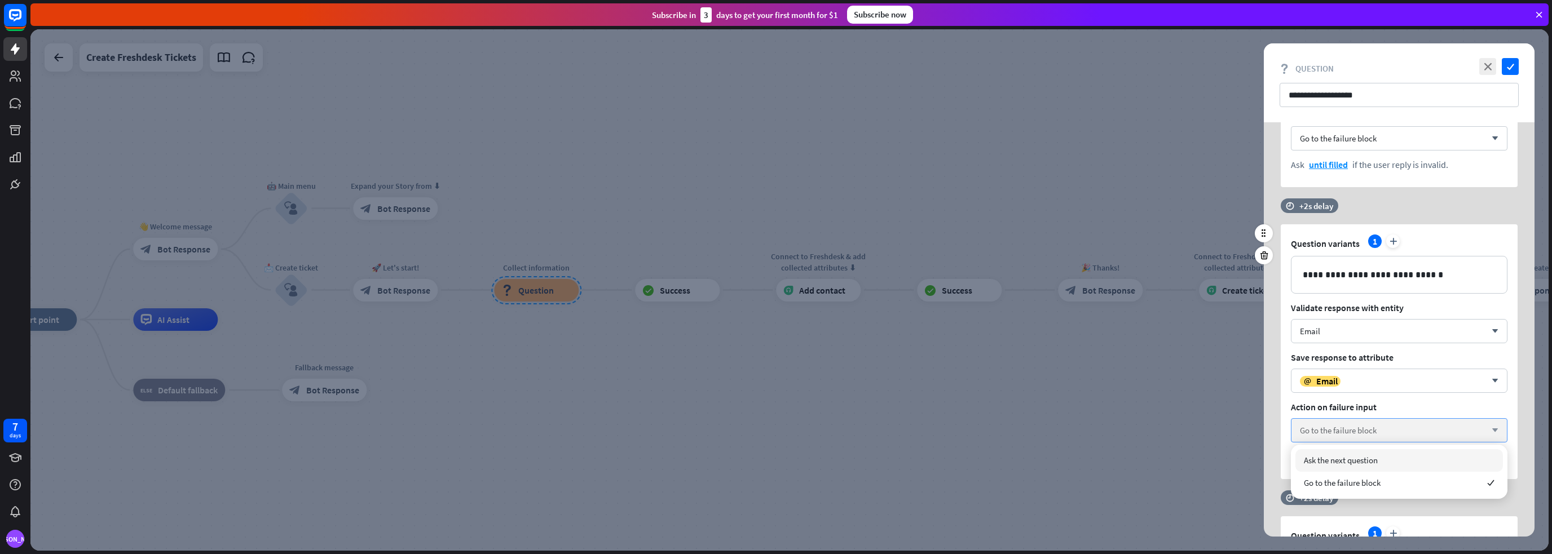
click at [1407, 427] on div "Go to the failure block arrow_down" at bounding box center [1399, 430] width 217 height 24
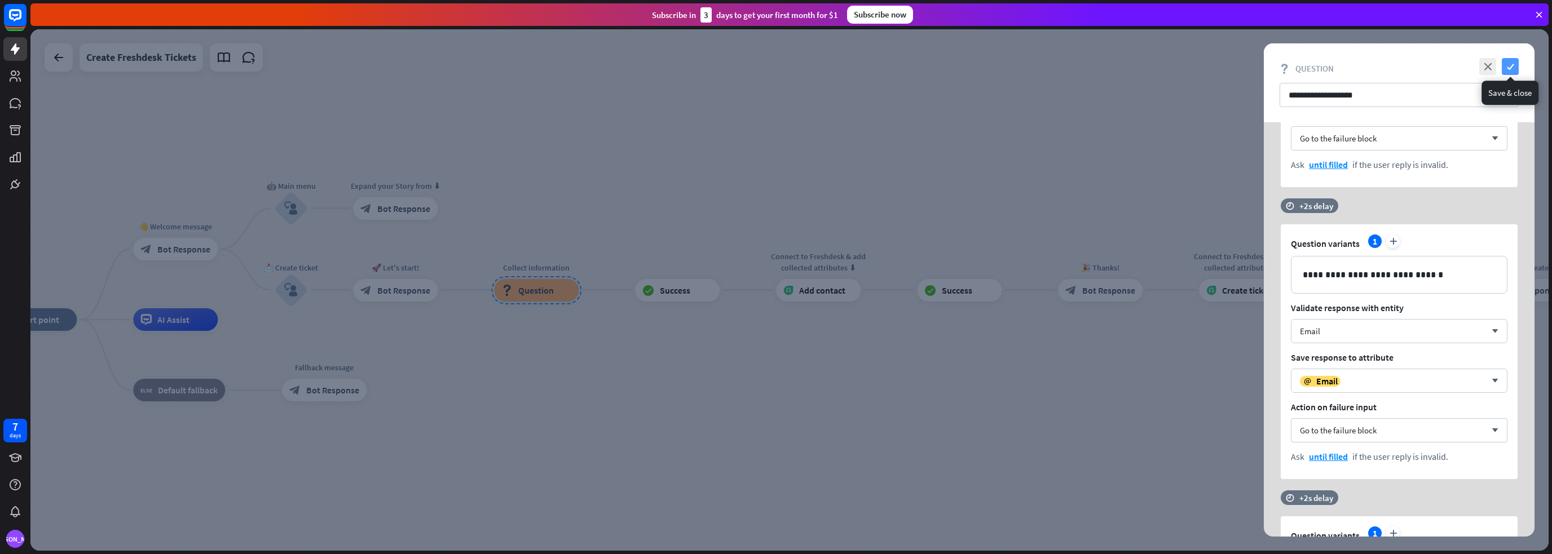
click at [1509, 67] on icon "check" at bounding box center [1510, 66] width 17 height 17
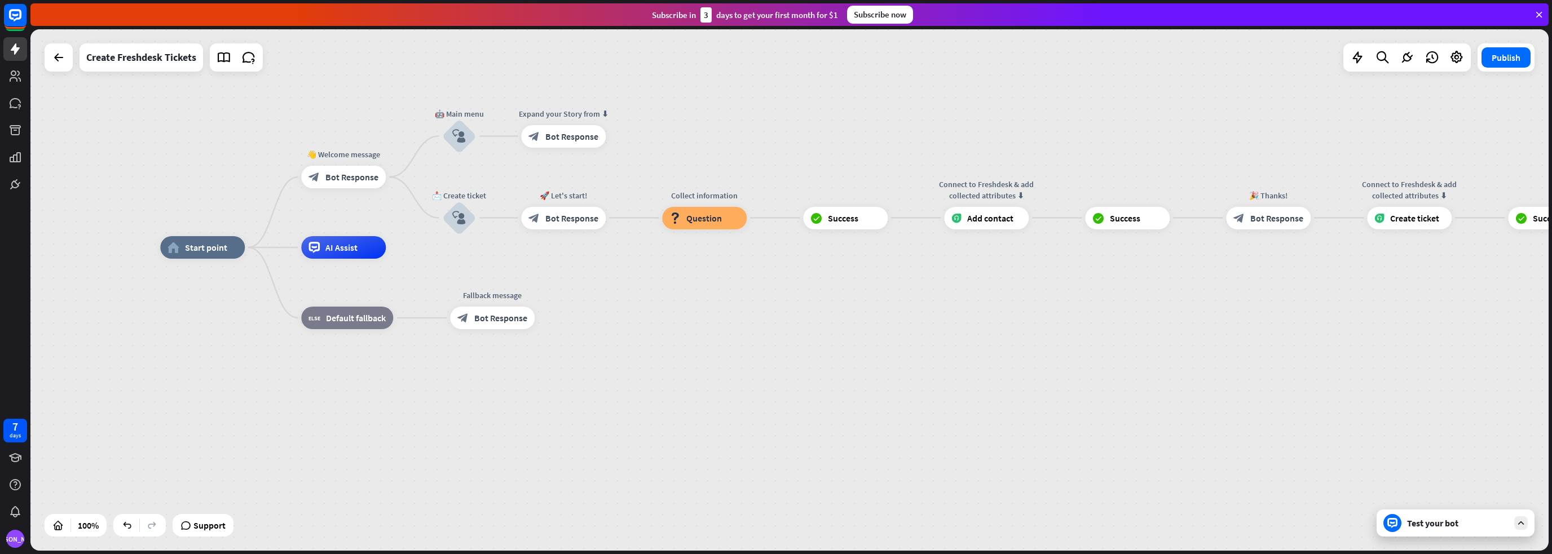
drag, startPoint x: 537, startPoint y: 474, endPoint x: 705, endPoint y: 401, distance: 182.9
click at [705, 401] on div "home_2 Start point 👋 Welcome message block_bot_response Bot Response 🤖 Main men…" at bounding box center [919, 509] width 1518 height 522
click at [1507, 58] on button "Publish" at bounding box center [1505, 57] width 49 height 20
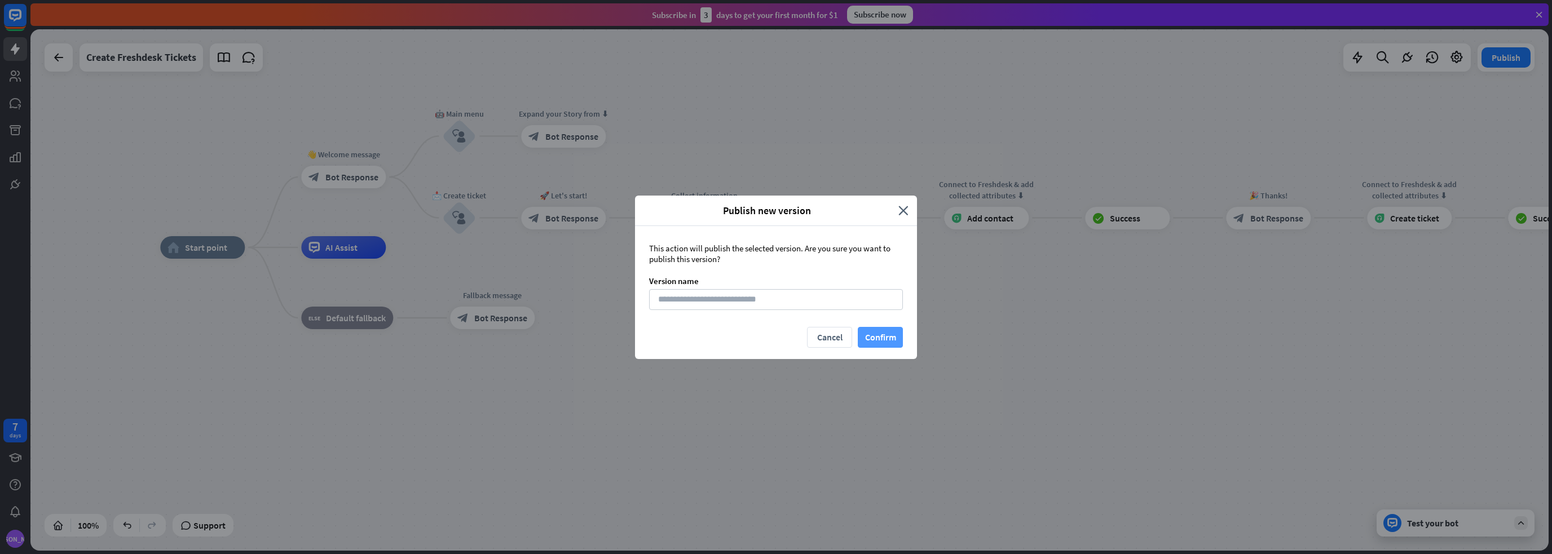
click at [889, 337] on button "Confirm" at bounding box center [880, 337] width 45 height 21
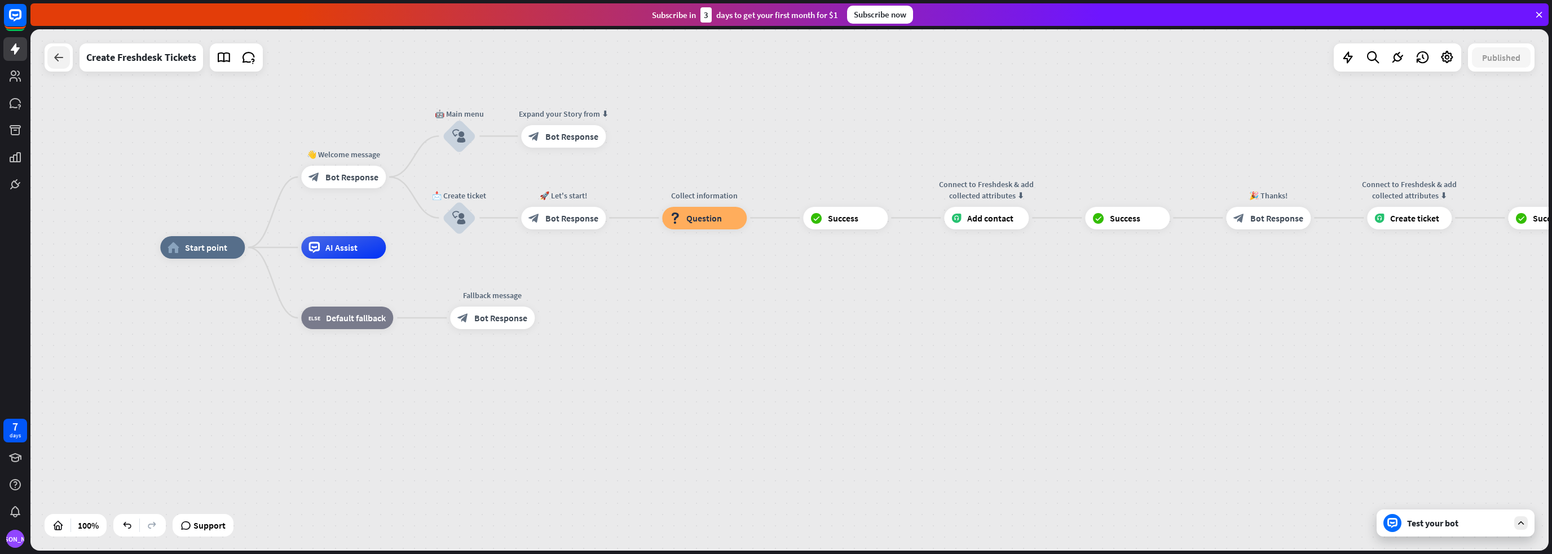
click at [53, 52] on icon at bounding box center [59, 58] width 14 height 14
